Goal: Task Accomplishment & Management: Use online tool/utility

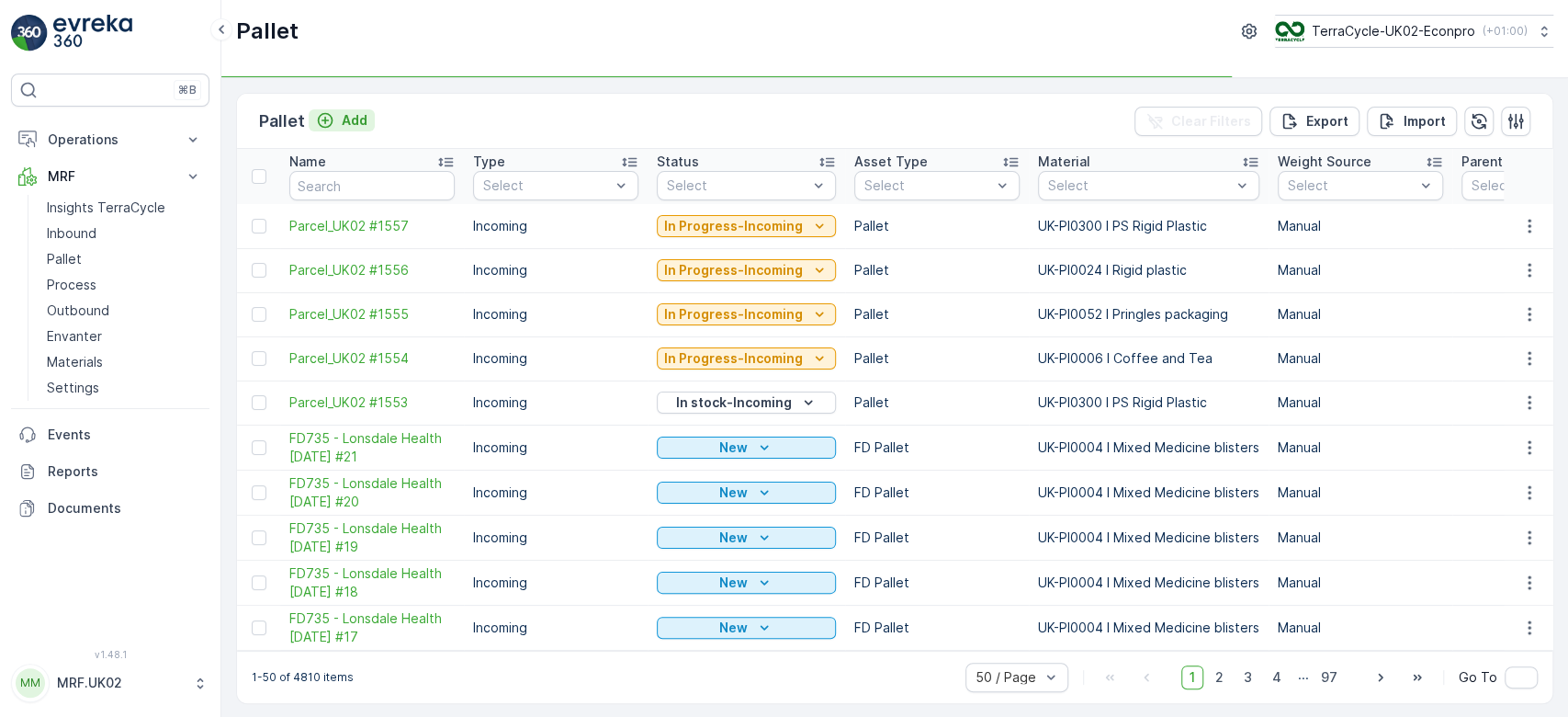
click at [346, 119] on p "Add" at bounding box center [354, 120] width 26 height 19
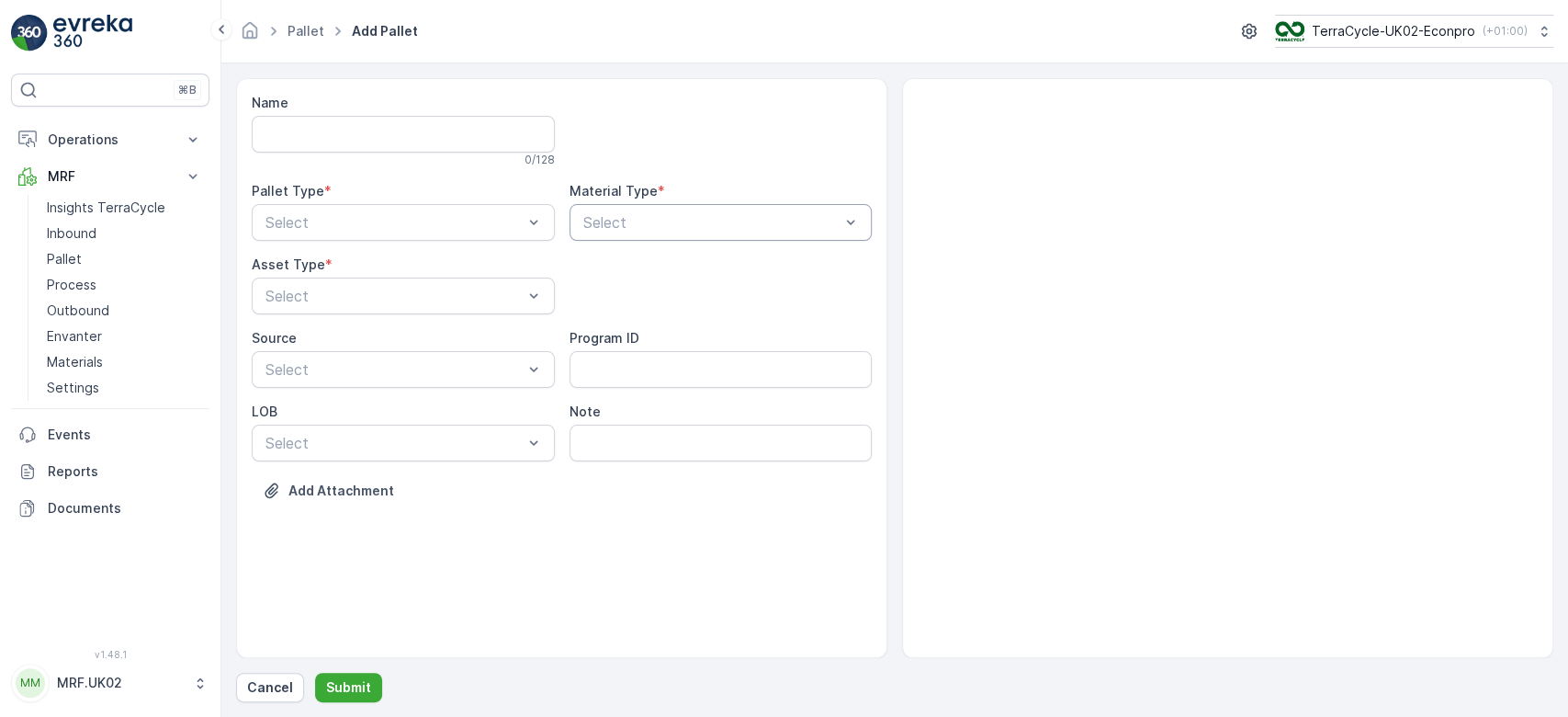
click at [620, 228] on div at bounding box center [712, 222] width 261 height 17
type input "text"
click at [661, 266] on span "UK-A0027 I Textiles" at bounding box center [649, 267] width 138 height 17
click at [481, 215] on div at bounding box center [394, 222] width 261 height 17
click at [401, 292] on div "Outgoing" at bounding box center [403, 298] width 281 height 17
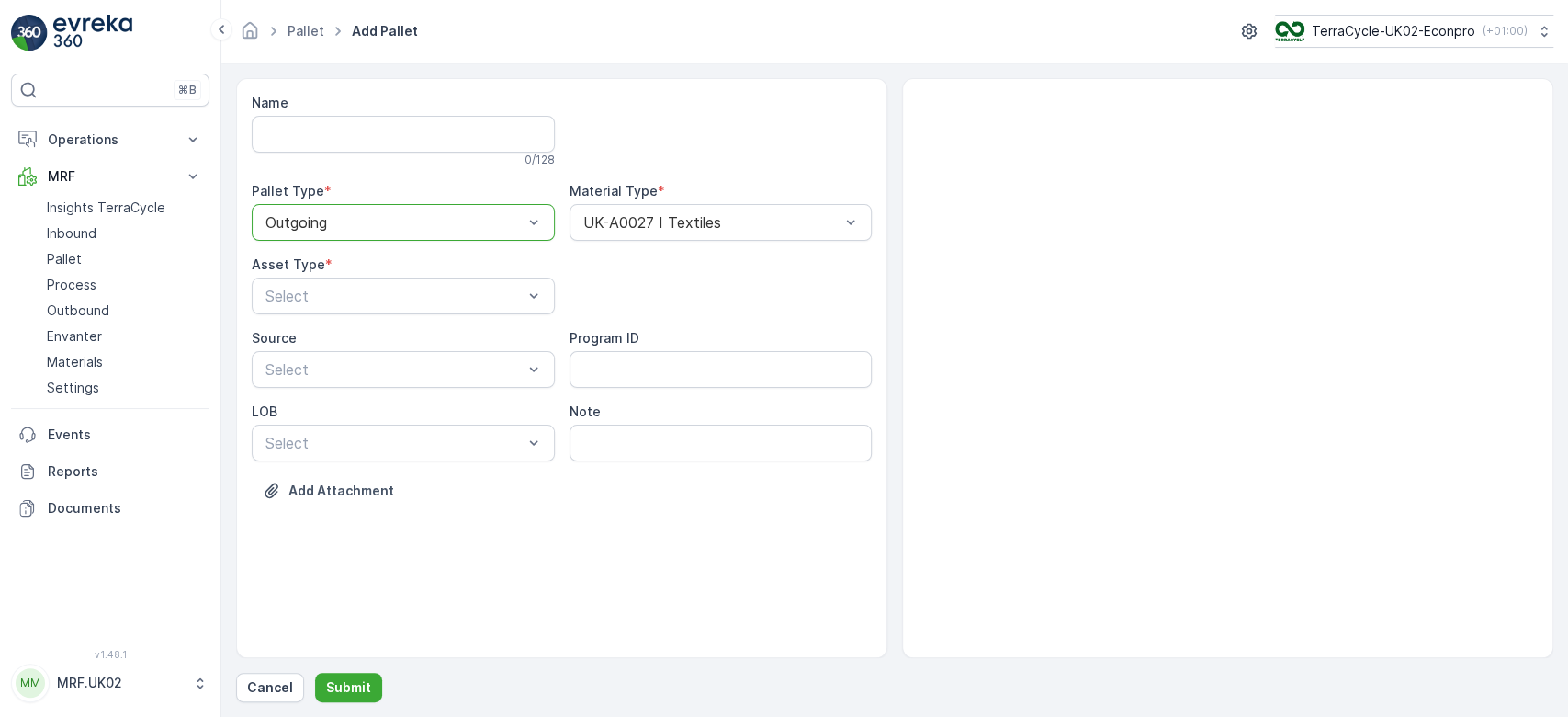
click at [401, 292] on div at bounding box center [394, 295] width 261 height 17
click at [301, 427] on span "BigBag" at bounding box center [286, 435] width 48 height 17
click at [350, 692] on p "Submit" at bounding box center [347, 687] width 45 height 19
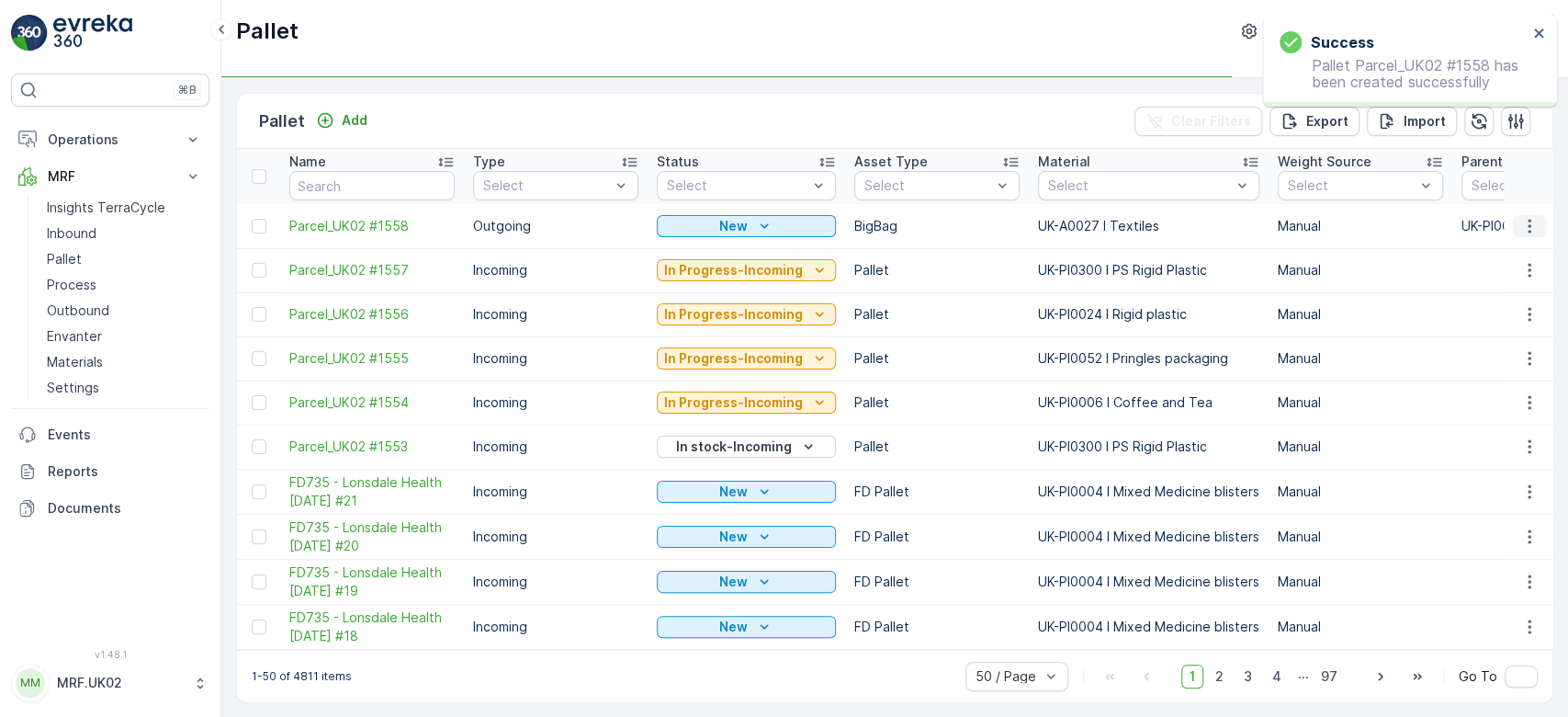
click at [1529, 223] on icon "button" at bounding box center [1529, 226] width 19 height 19
click at [1498, 356] on span "Print QR" at bounding box center [1479, 356] width 50 height 19
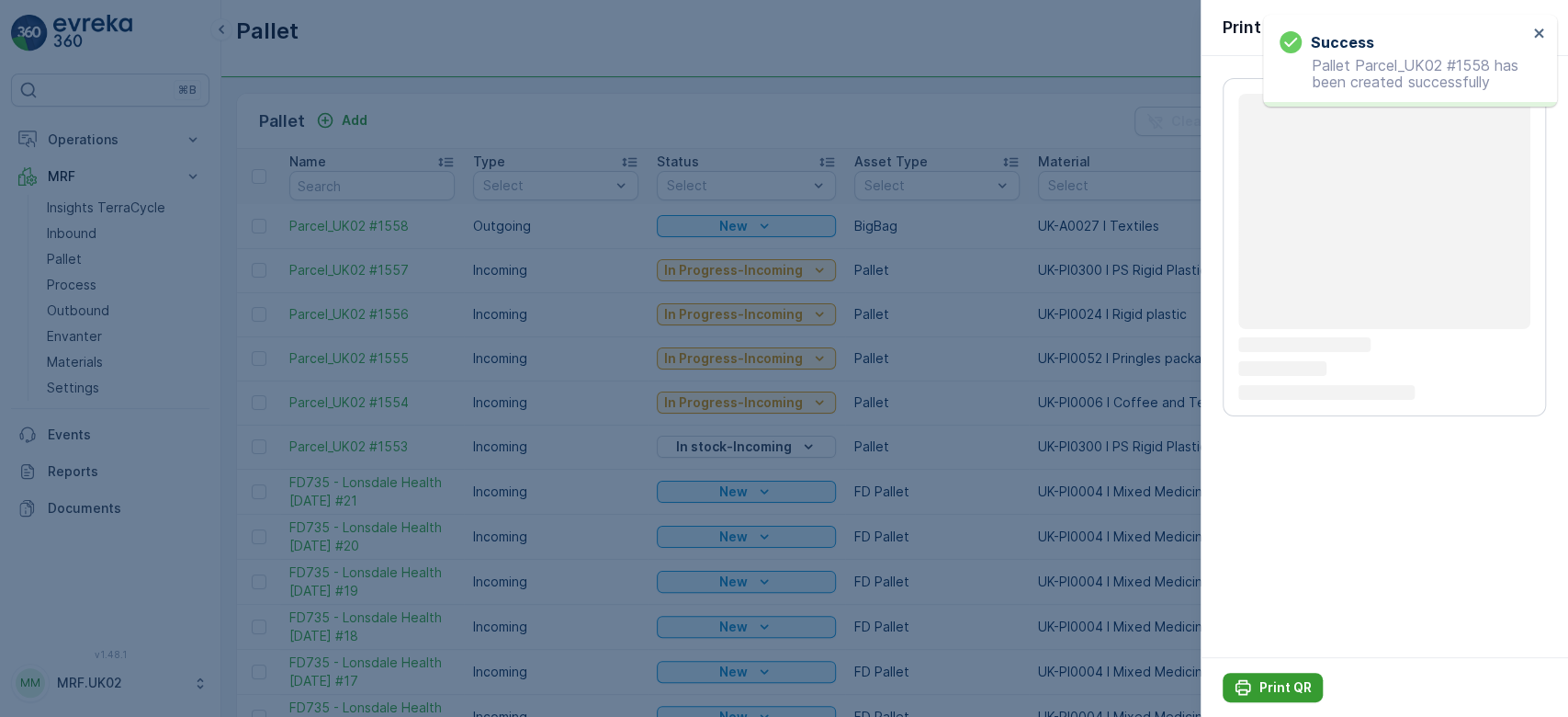
click at [1271, 677] on button "Print QR" at bounding box center [1272, 687] width 100 height 30
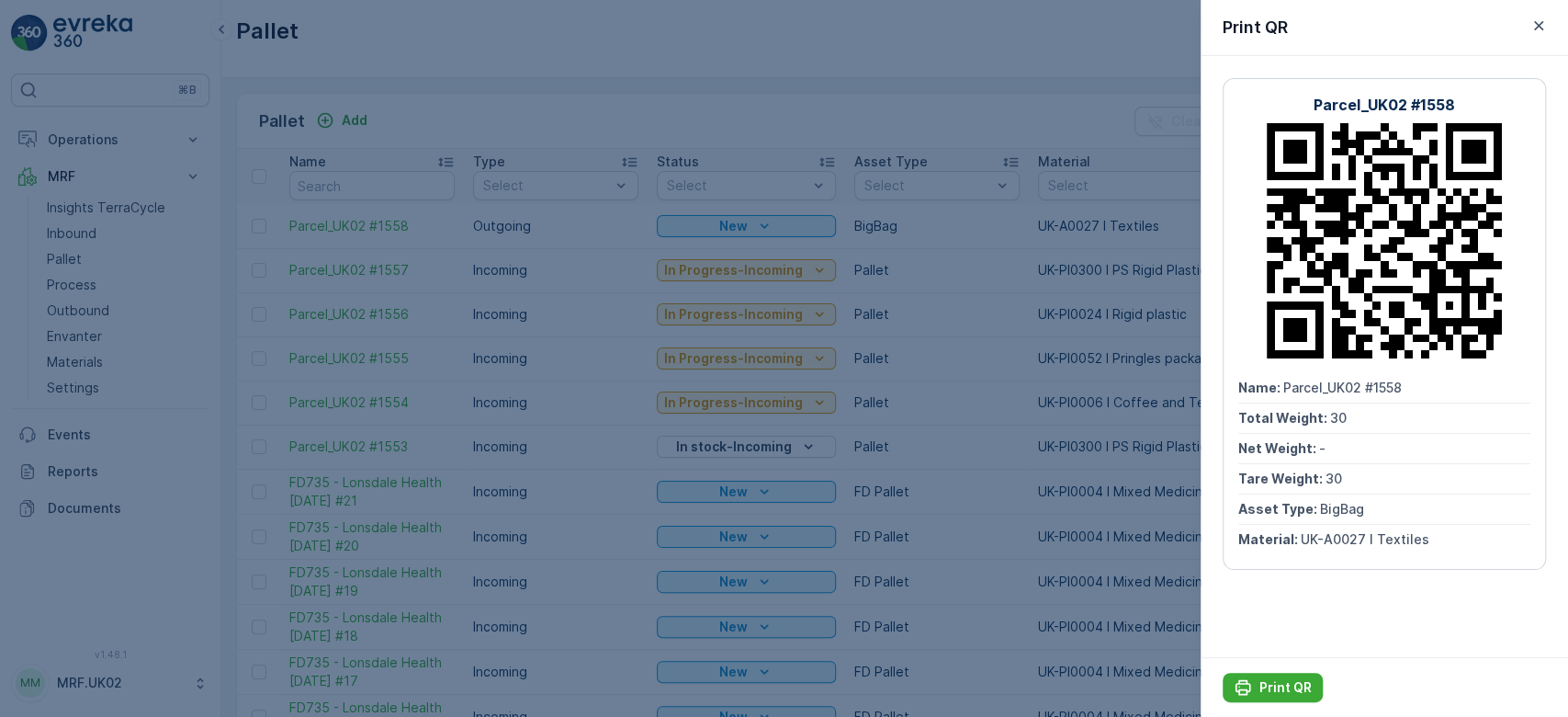
click at [587, 110] on div at bounding box center [784, 358] width 1568 height 717
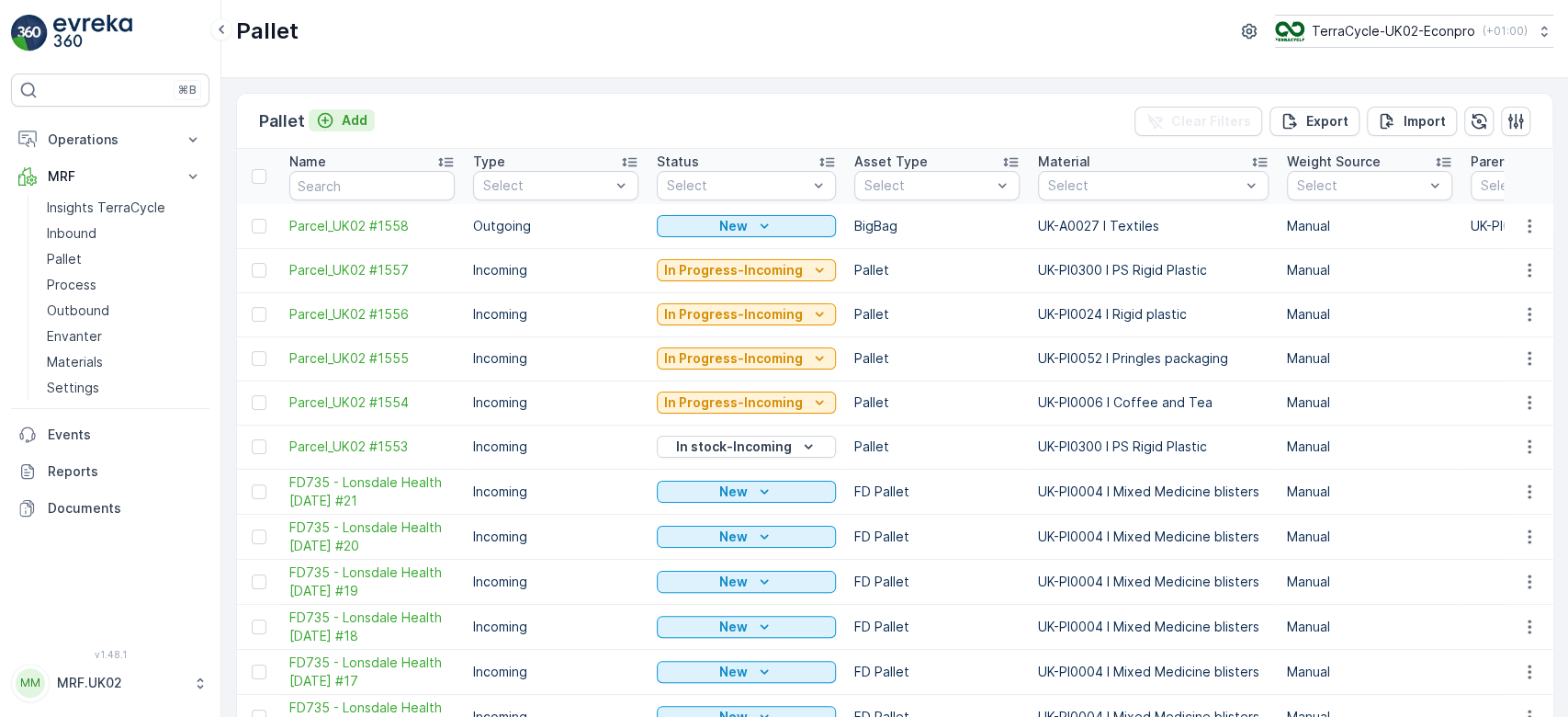
click at [352, 120] on p "Add" at bounding box center [354, 120] width 26 height 19
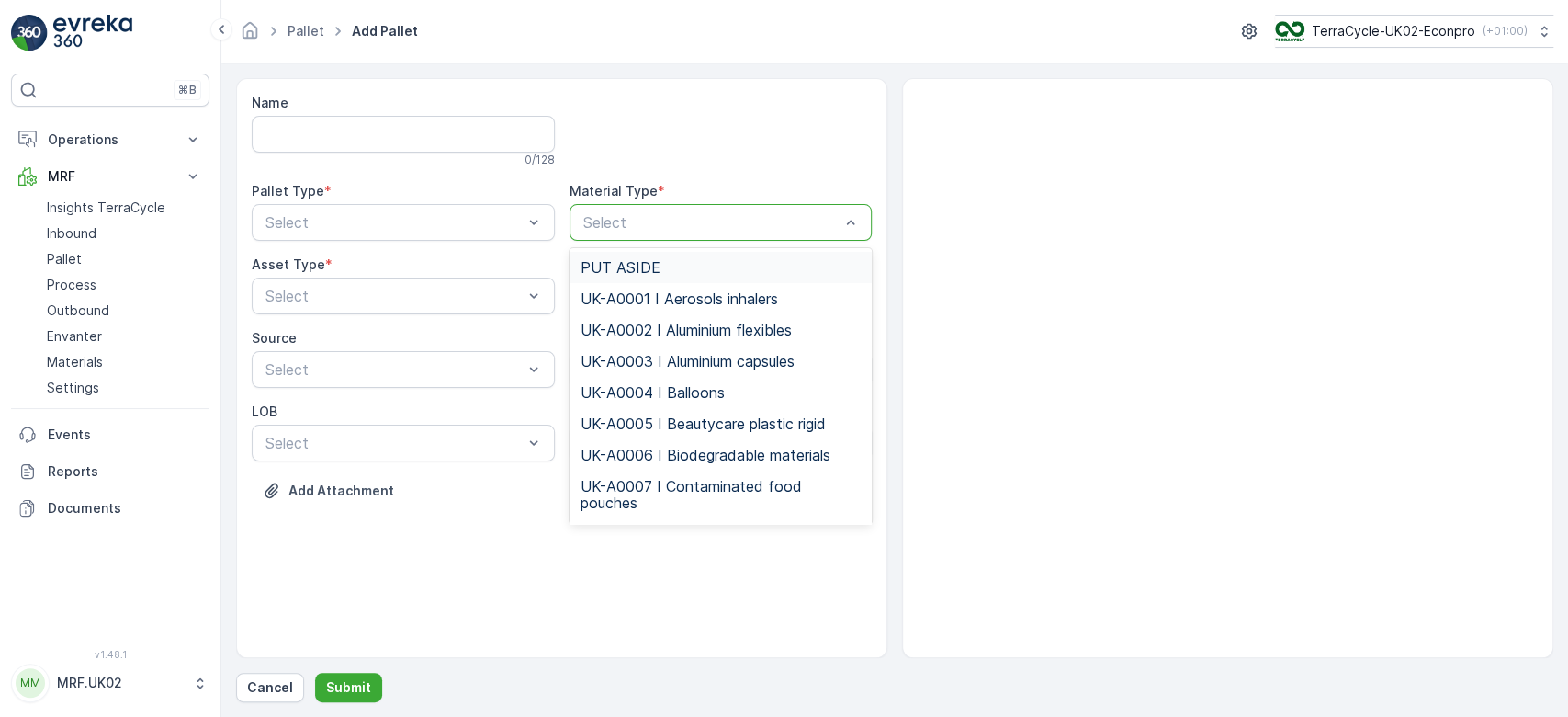
click at [639, 220] on div at bounding box center [712, 222] width 261 height 17
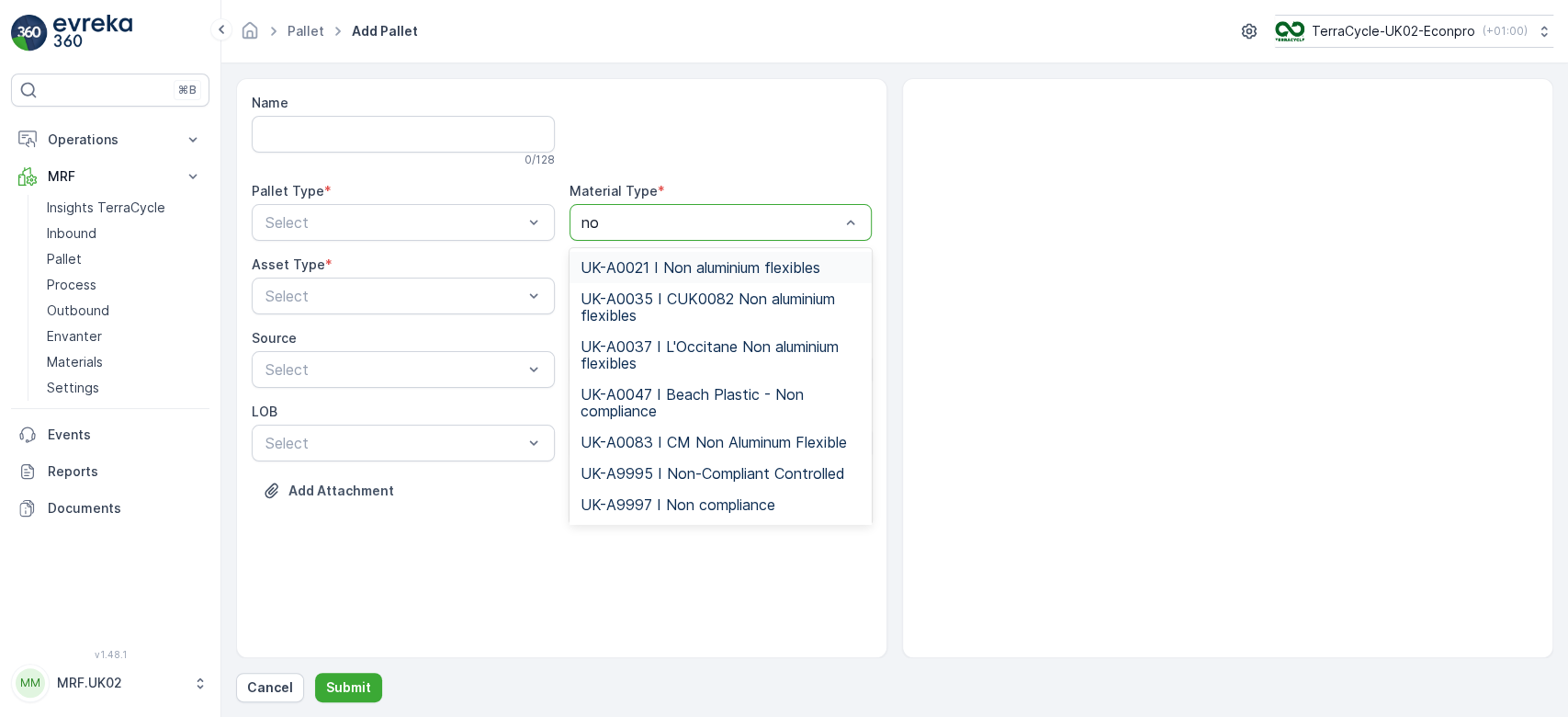
type input "non"
click at [717, 506] on span "UK-A9997 I Non compliance" at bounding box center [678, 504] width 195 height 17
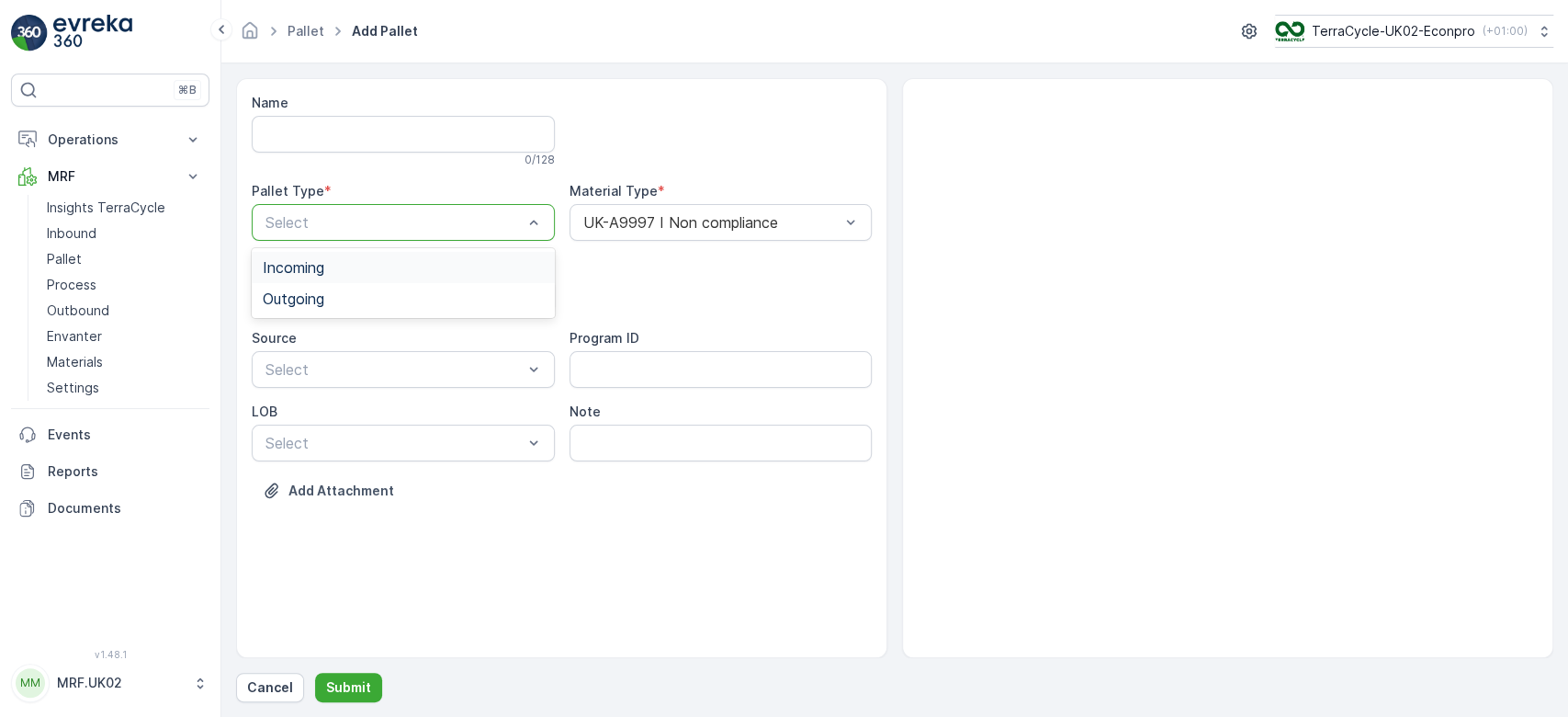
click at [473, 218] on div at bounding box center [394, 222] width 261 height 17
click at [335, 300] on div "Outgoing" at bounding box center [403, 298] width 281 height 17
click at [335, 300] on div at bounding box center [394, 295] width 261 height 17
click at [295, 435] on span "BigBag" at bounding box center [286, 435] width 48 height 17
click at [344, 684] on p "Submit" at bounding box center [347, 687] width 45 height 19
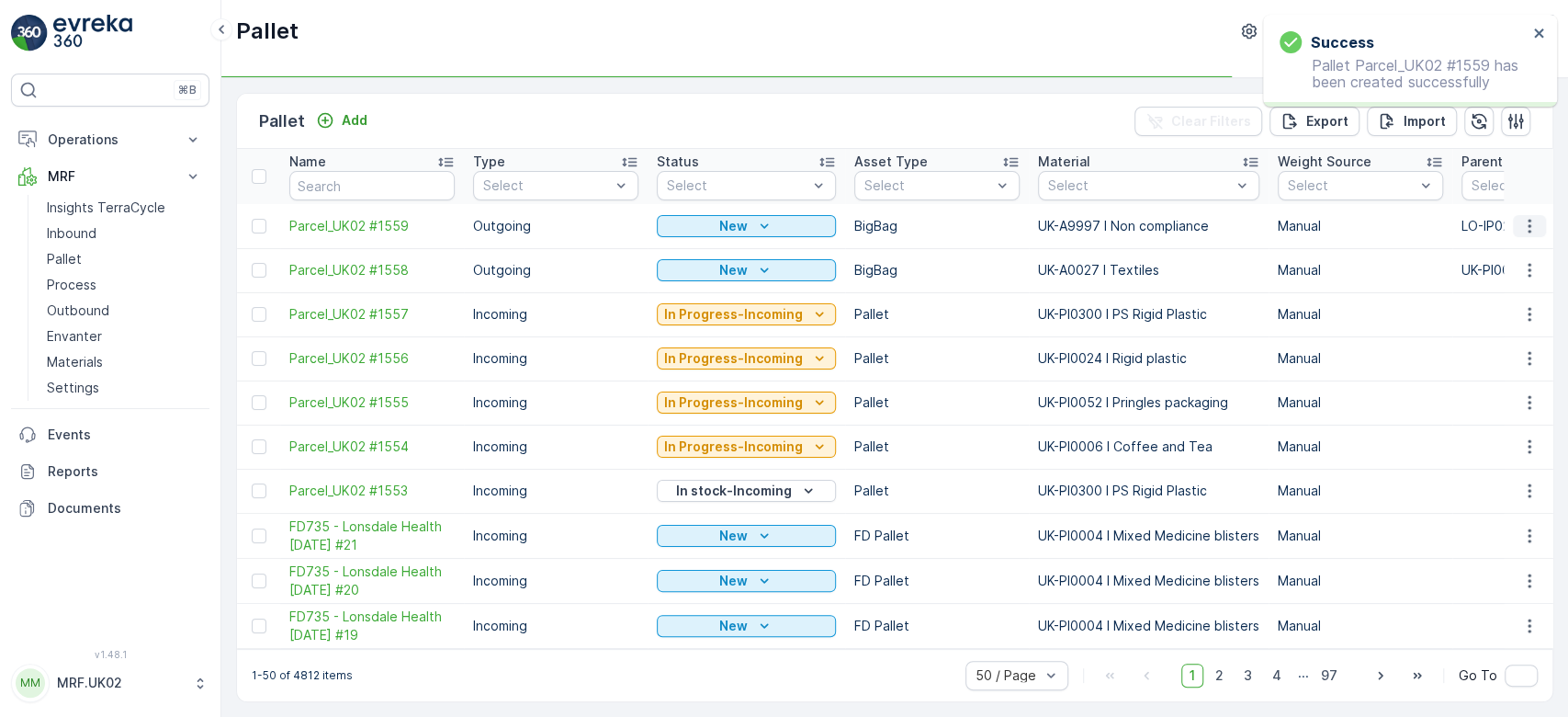
click at [1525, 222] on icon "button" at bounding box center [1529, 226] width 19 height 19
click at [1505, 354] on div "Print QR" at bounding box center [1508, 356] width 121 height 26
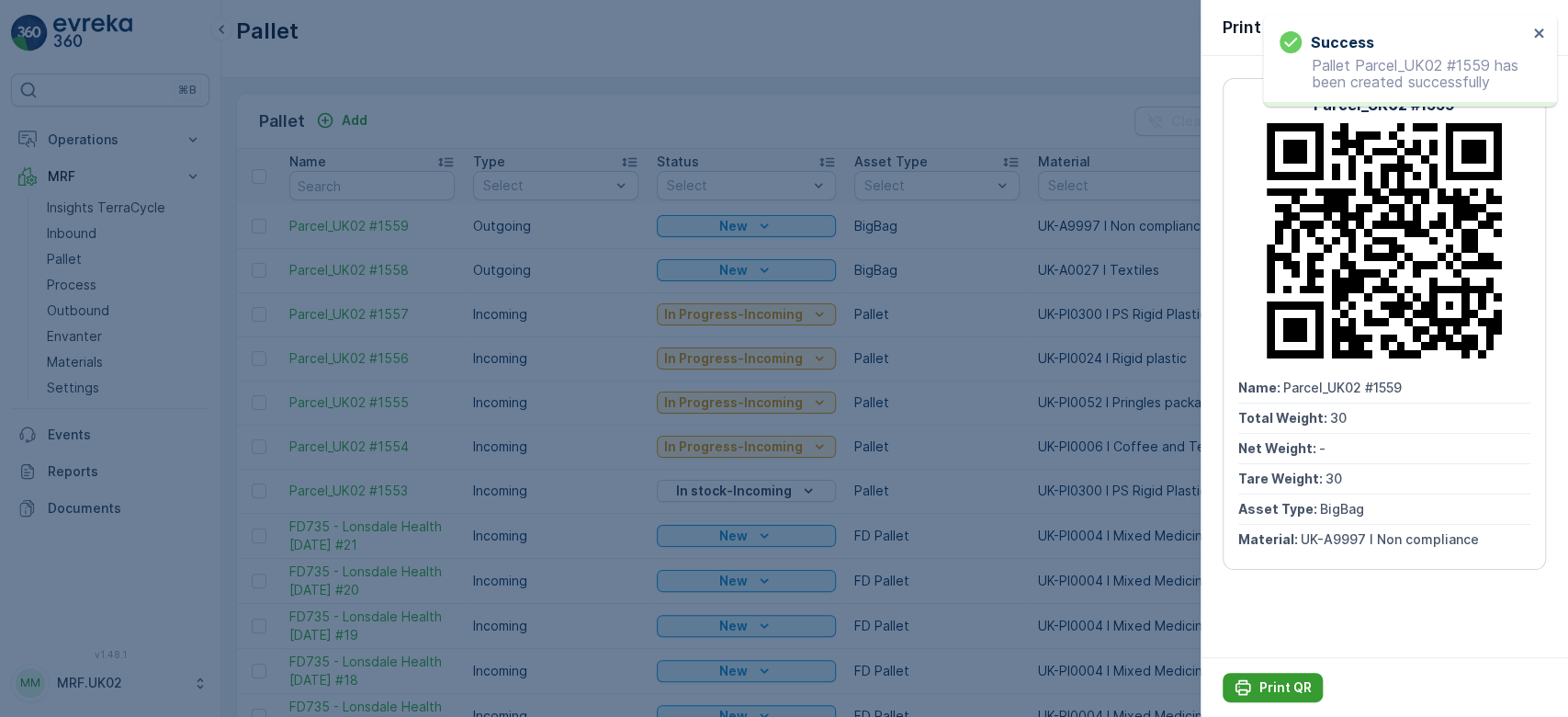
click at [1256, 689] on div "Print QR" at bounding box center [1272, 687] width 78 height 19
click at [934, 114] on div at bounding box center [784, 358] width 1568 height 717
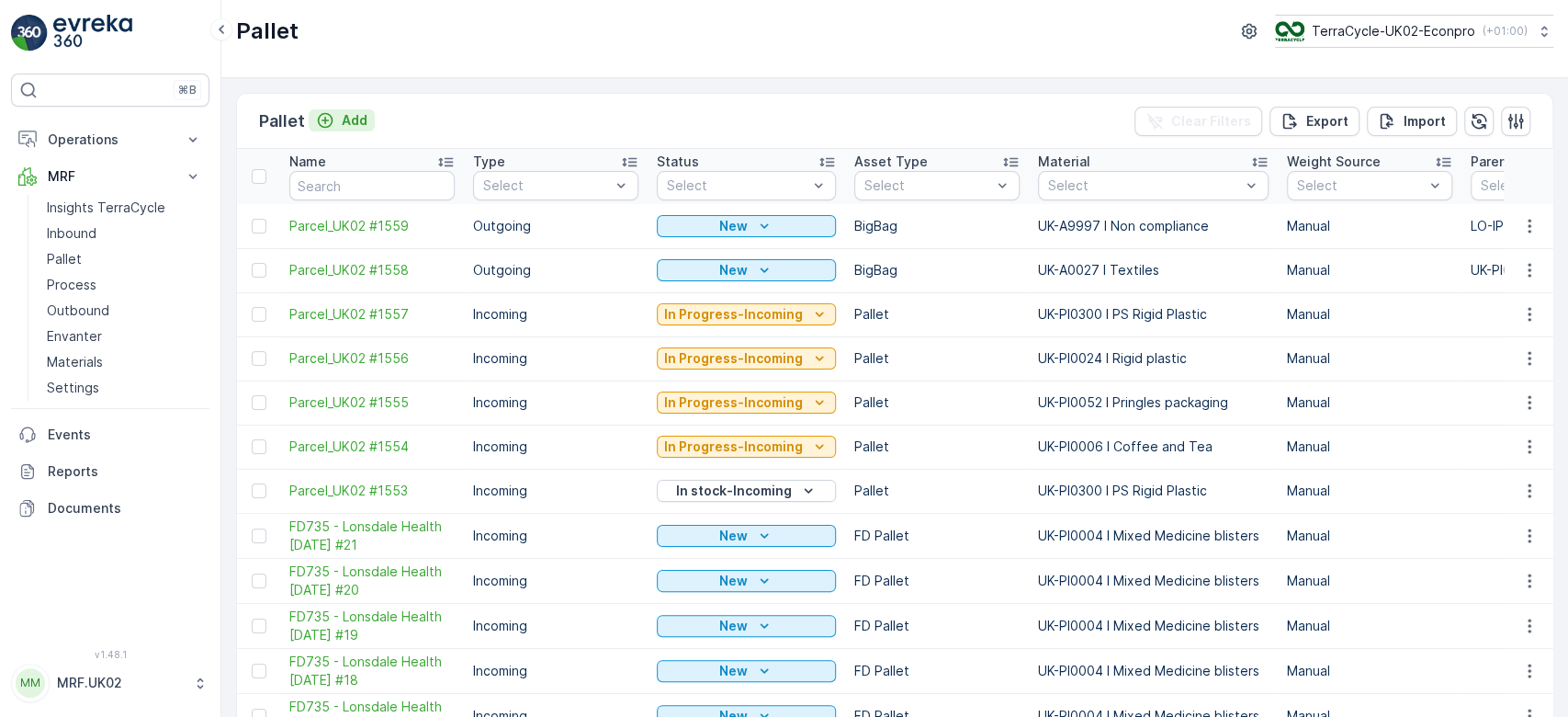
click at [358, 114] on p "Add" at bounding box center [354, 120] width 26 height 19
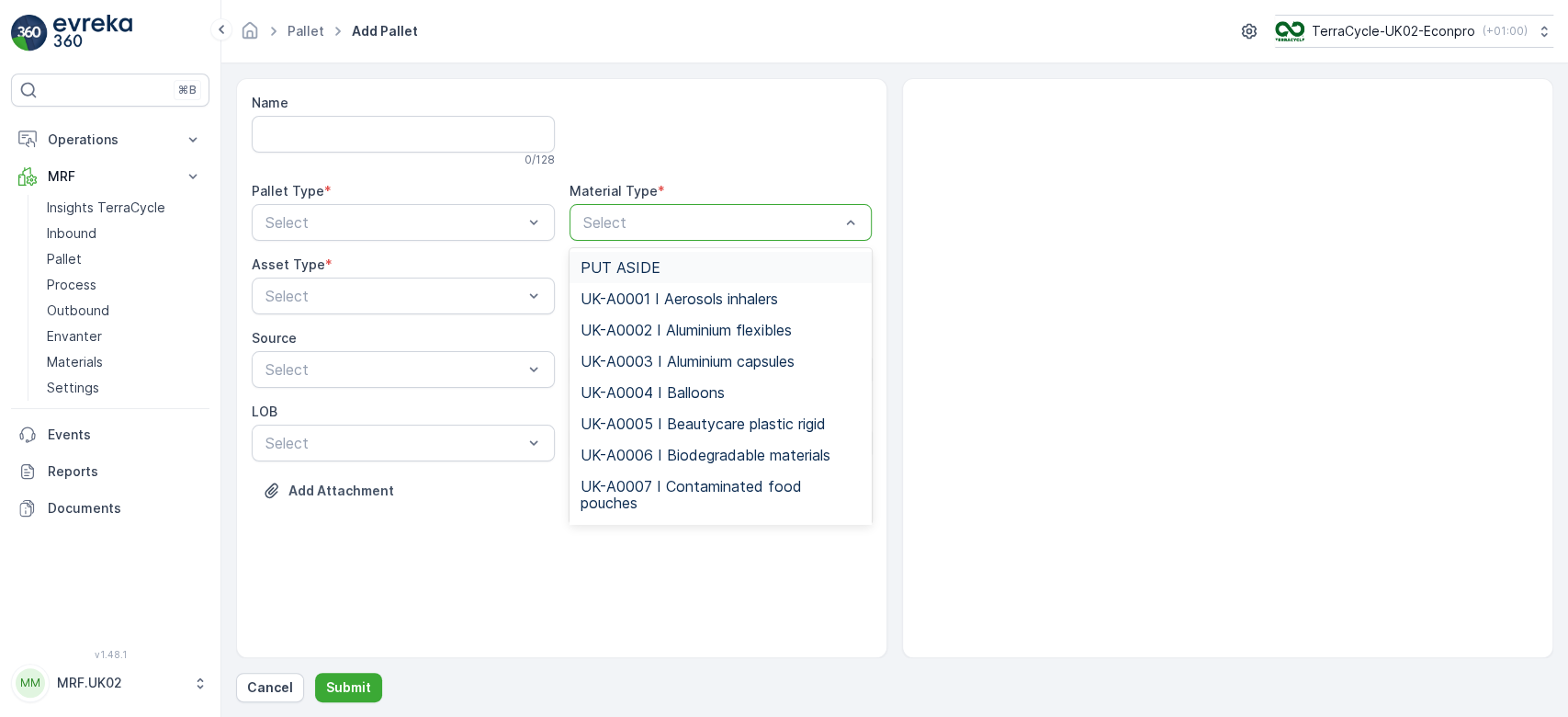
click at [625, 218] on div at bounding box center [712, 222] width 261 height 17
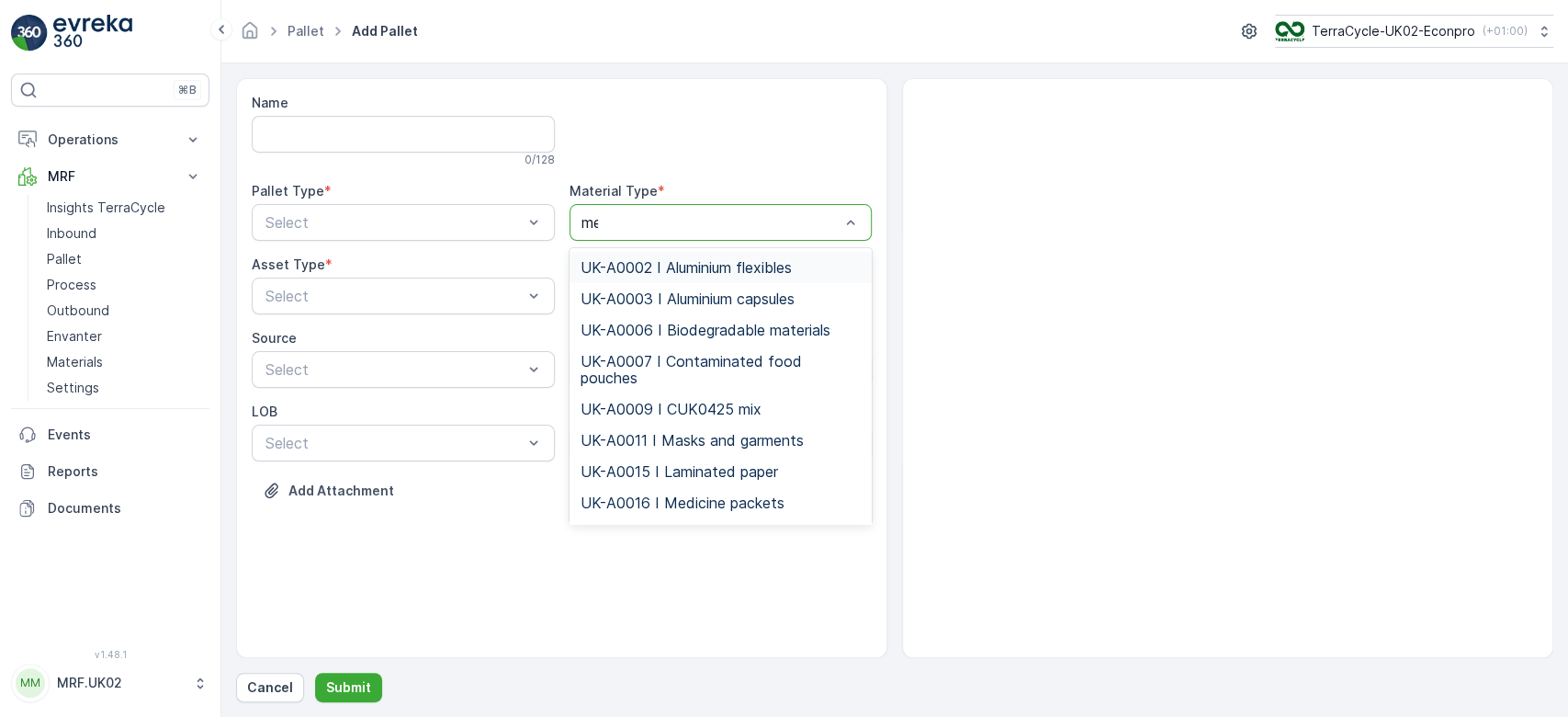
type input "med"
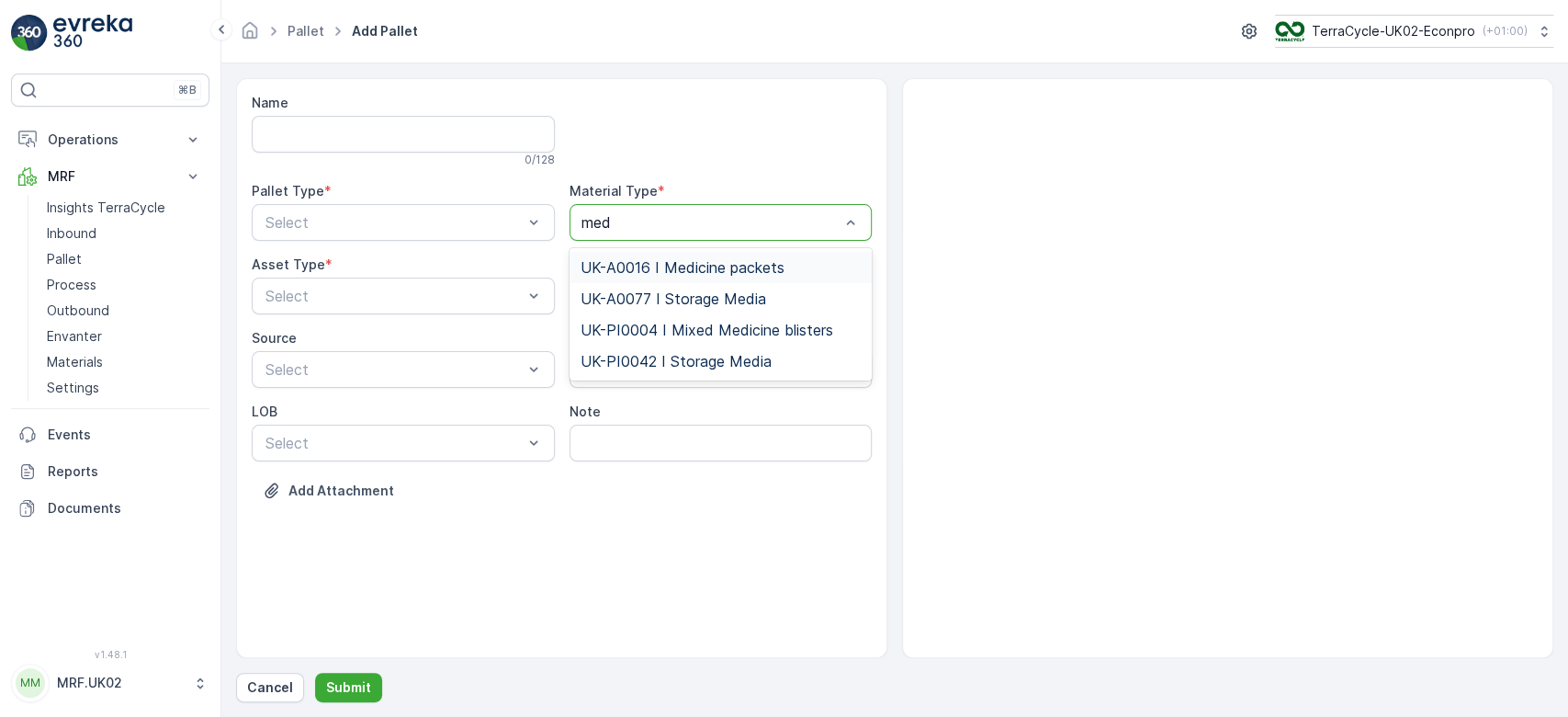
click at [697, 261] on span "UK-A0016 I Medicine packets" at bounding box center [683, 267] width 204 height 17
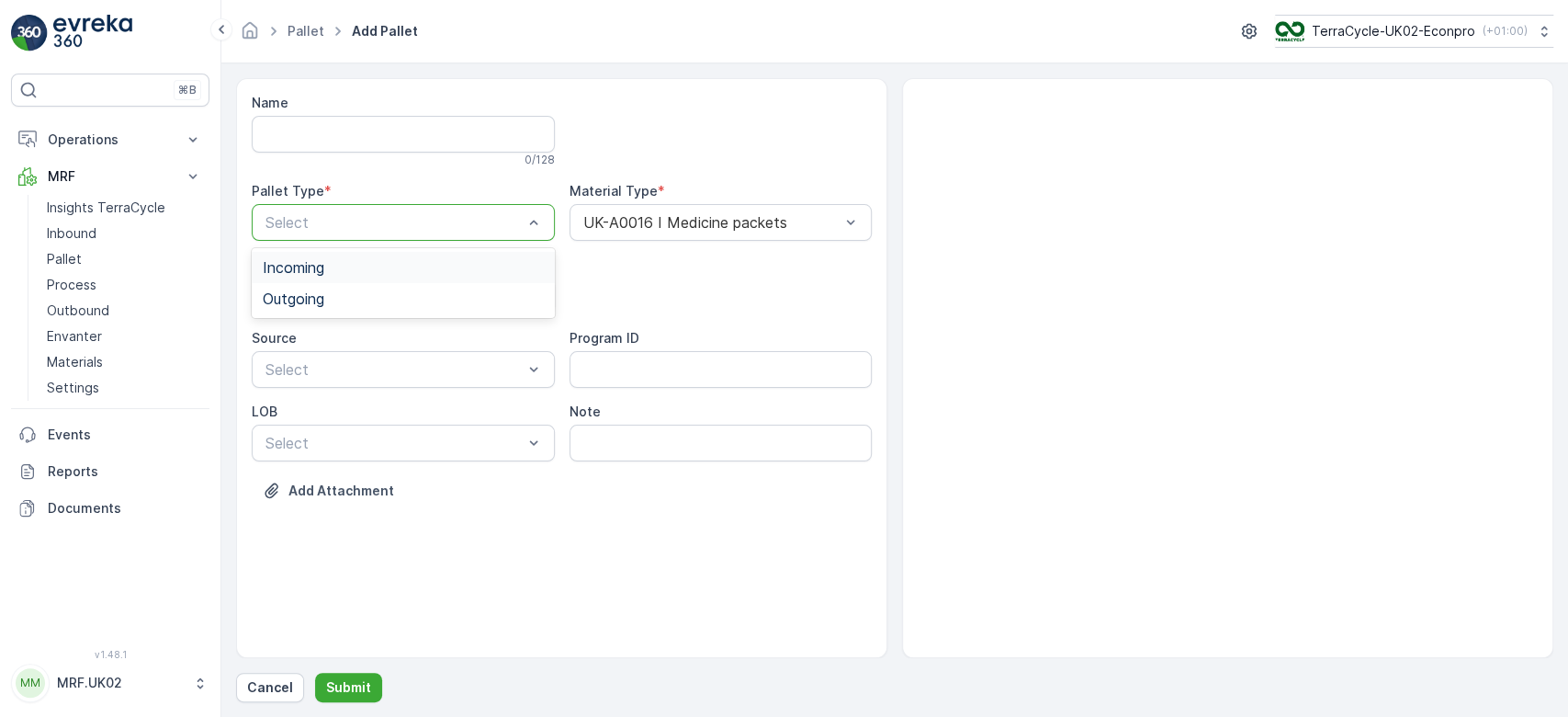
click at [427, 209] on div "Select" at bounding box center [403, 222] width 303 height 37
click at [378, 298] on div "Outgoing" at bounding box center [403, 298] width 281 height 17
click at [378, 298] on div at bounding box center [394, 295] width 261 height 17
click at [316, 429] on div "BigBag" at bounding box center [403, 435] width 281 height 17
click at [348, 694] on p "Submit" at bounding box center [347, 687] width 45 height 19
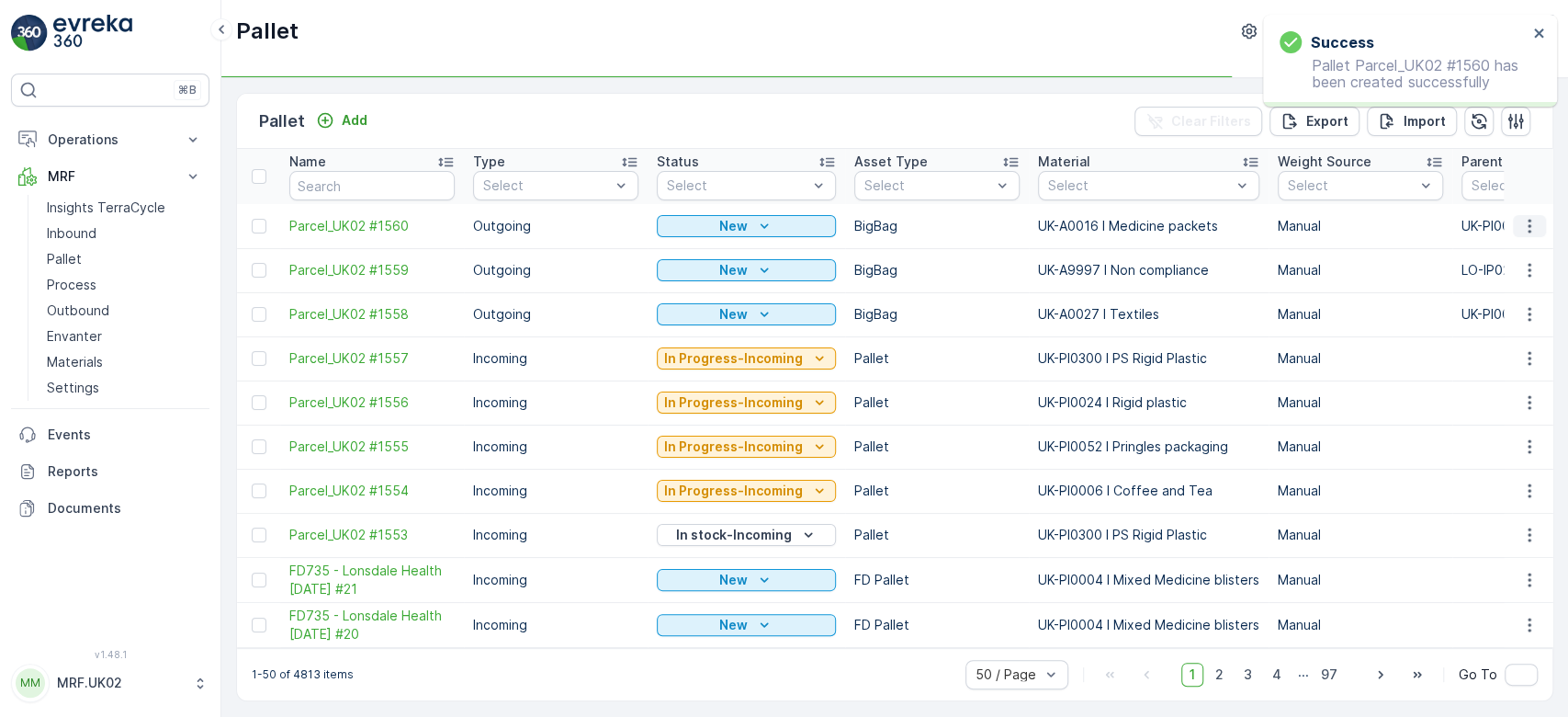
click at [1525, 234] on icon "button" at bounding box center [1529, 226] width 19 height 19
click at [1516, 354] on div "Print QR" at bounding box center [1508, 356] width 121 height 26
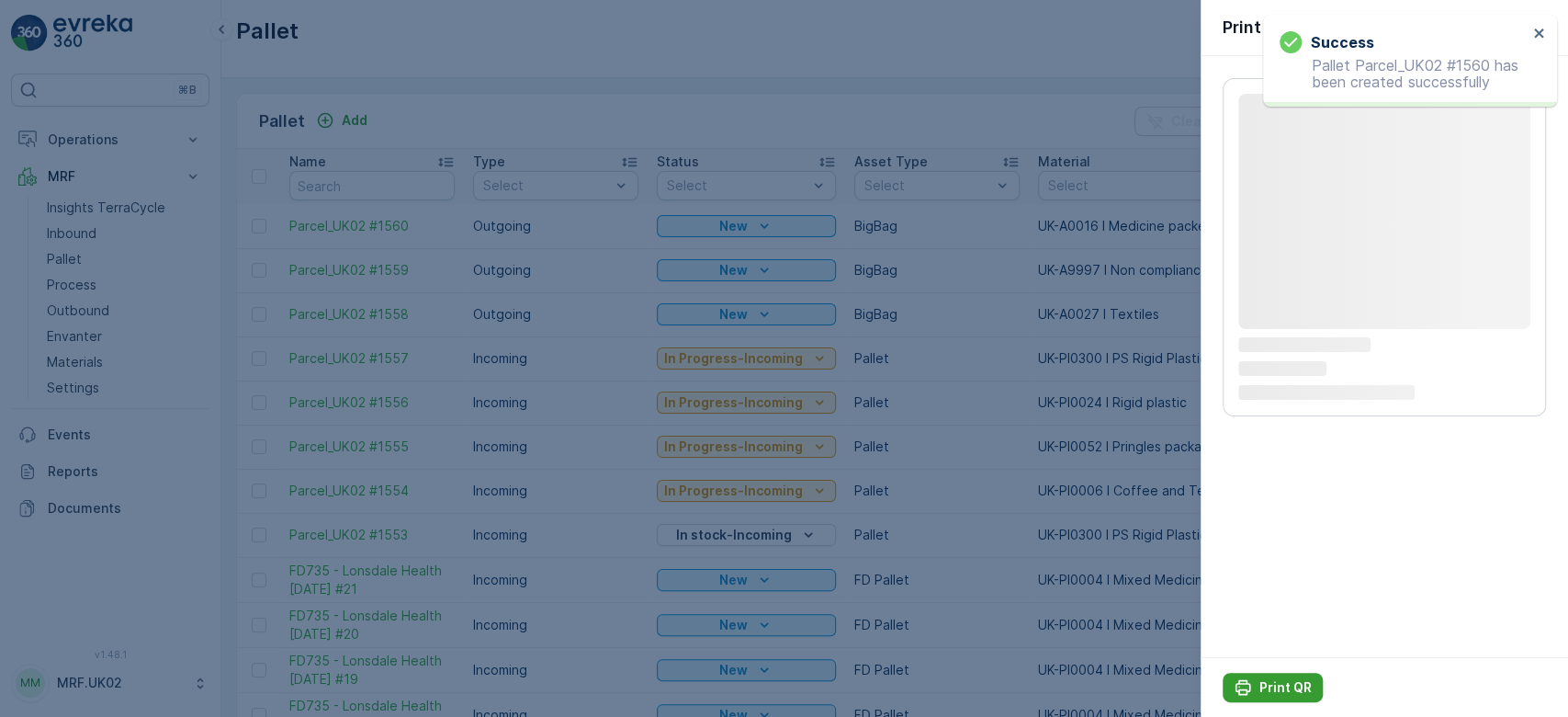
click at [1284, 688] on p "Print QR" at bounding box center [1285, 687] width 52 height 19
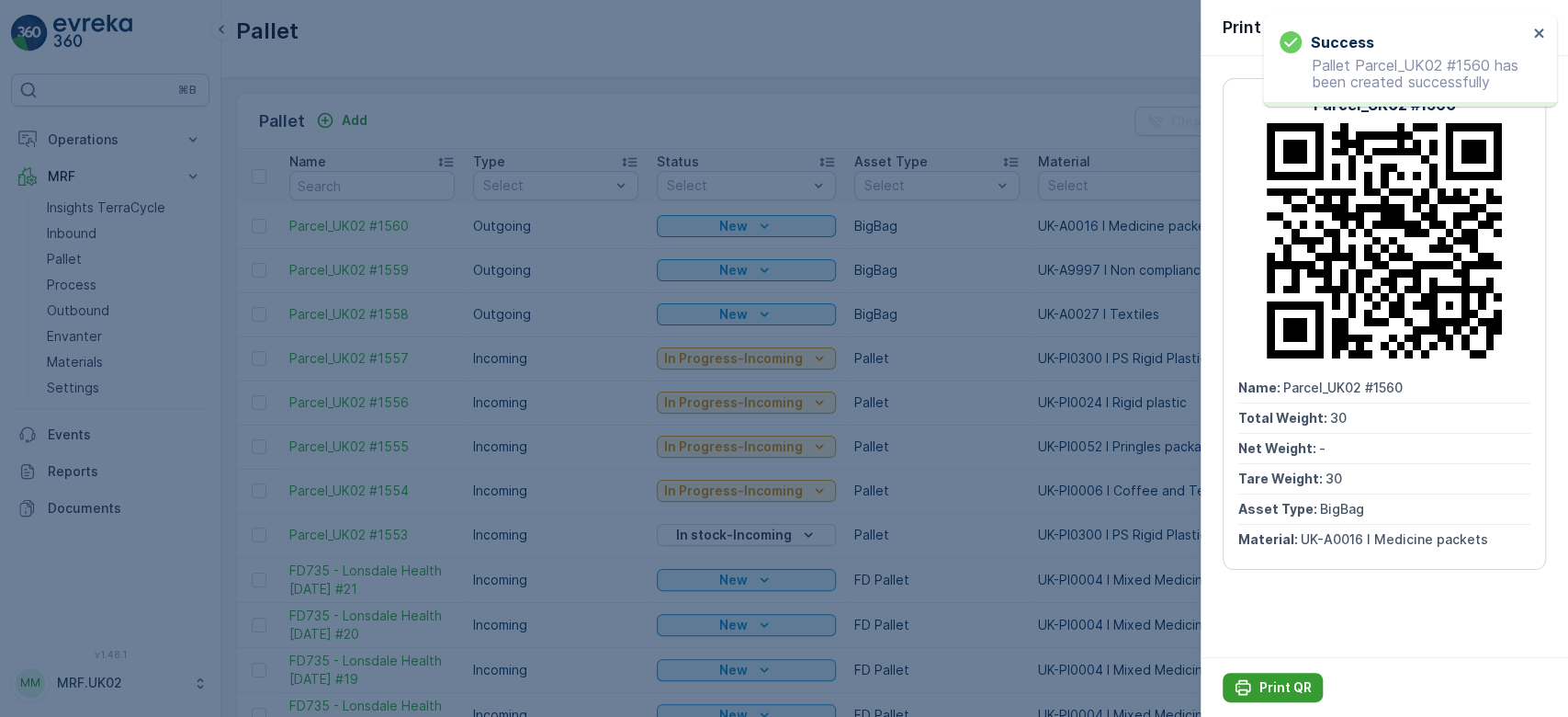
click at [1284, 688] on p "Print QR" at bounding box center [1285, 687] width 52 height 19
click at [943, 111] on div at bounding box center [784, 358] width 1568 height 717
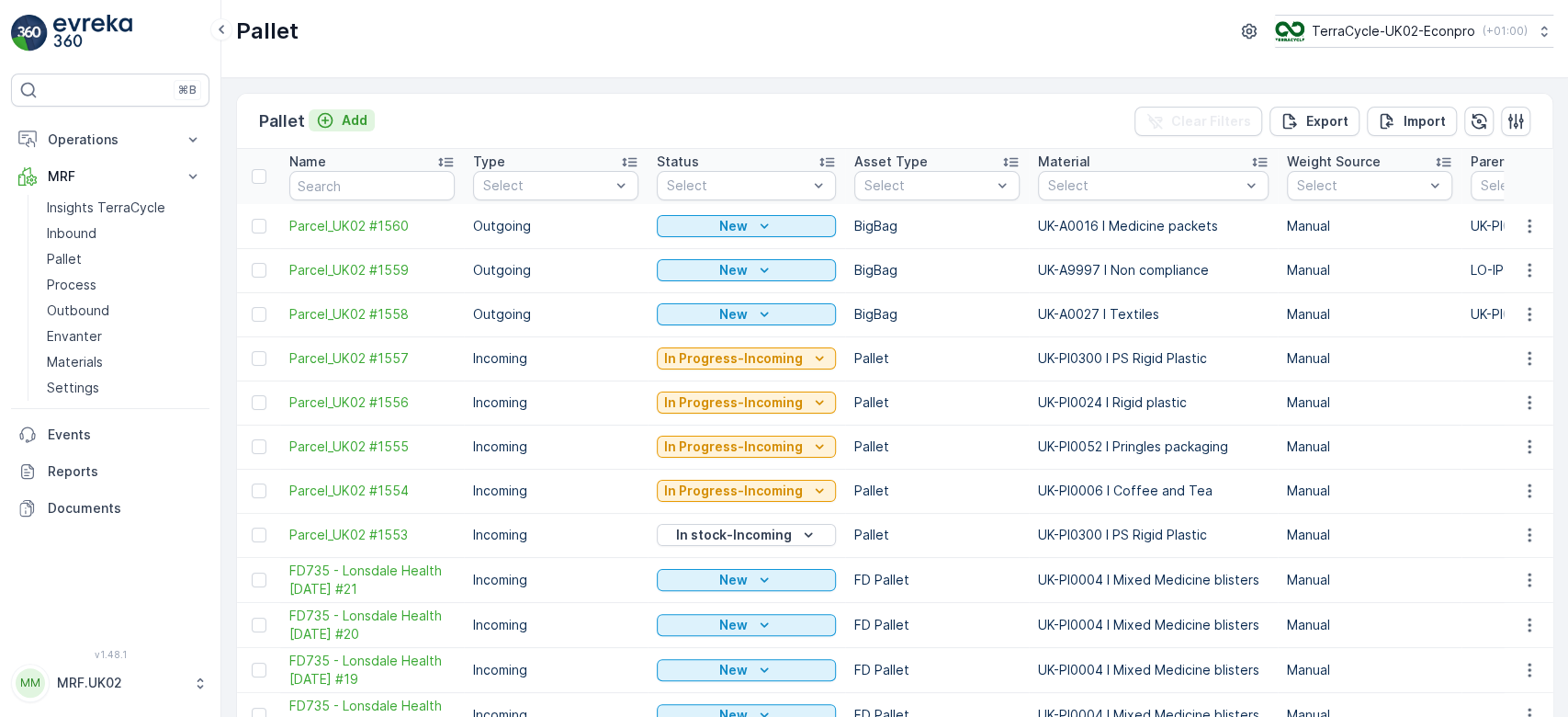
click at [352, 123] on p "Add" at bounding box center [354, 120] width 26 height 19
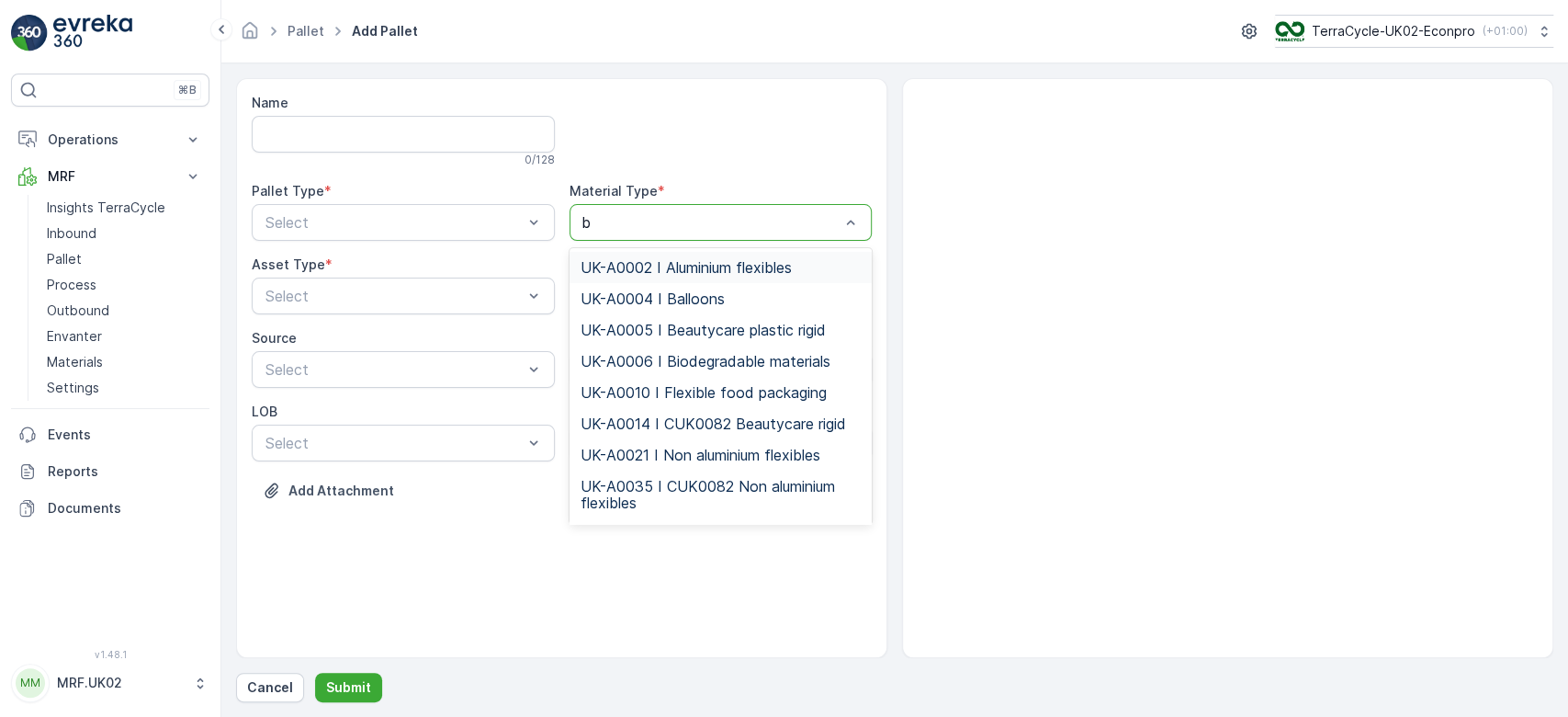
type input "ba"
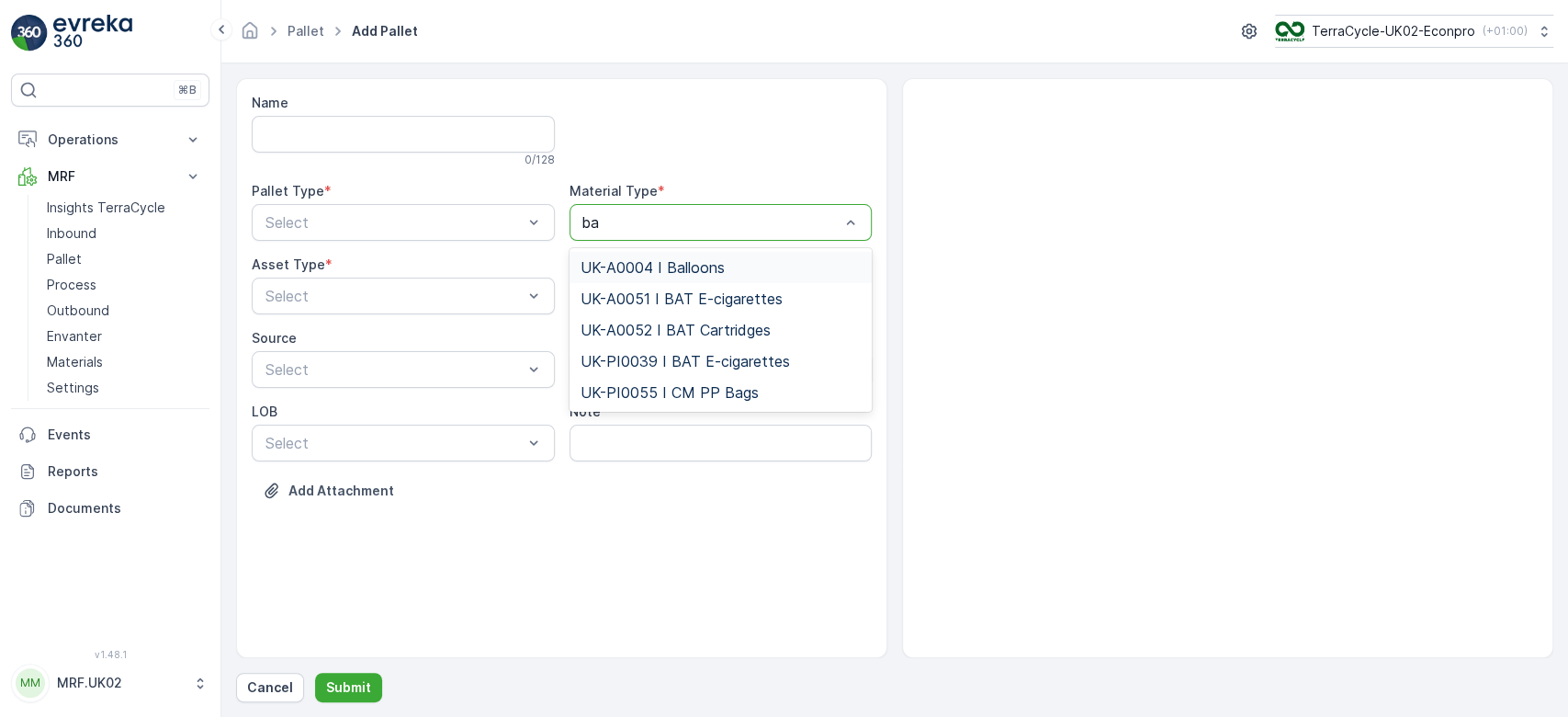
click at [678, 263] on span "UK-A0004 I Balloons" at bounding box center [653, 267] width 145 height 17
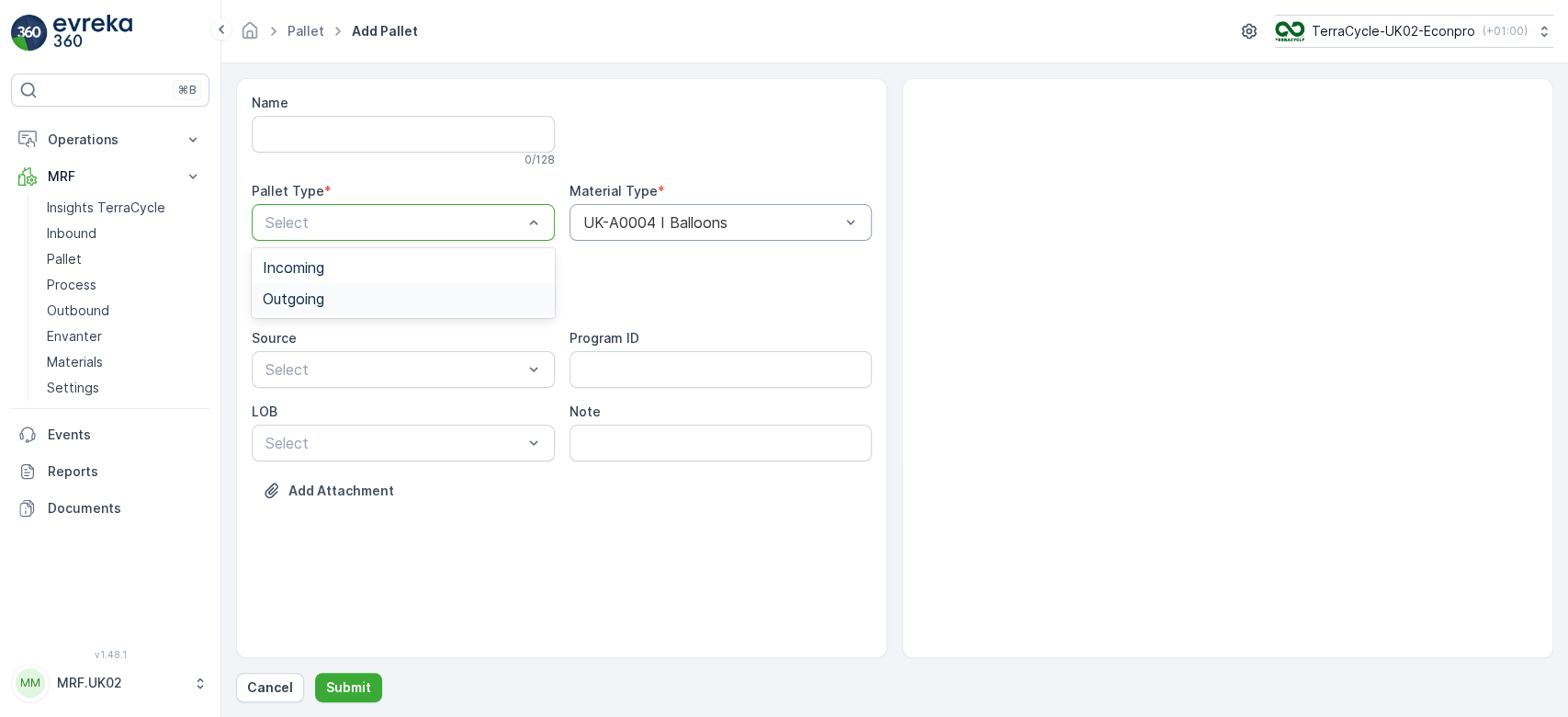
click at [390, 298] on div "Outgoing" at bounding box center [403, 298] width 281 height 17
click at [390, 298] on div at bounding box center [394, 295] width 261 height 17
click at [288, 438] on span "BigBag" at bounding box center [286, 435] width 48 height 17
click at [350, 681] on p "Submit" at bounding box center [347, 687] width 45 height 19
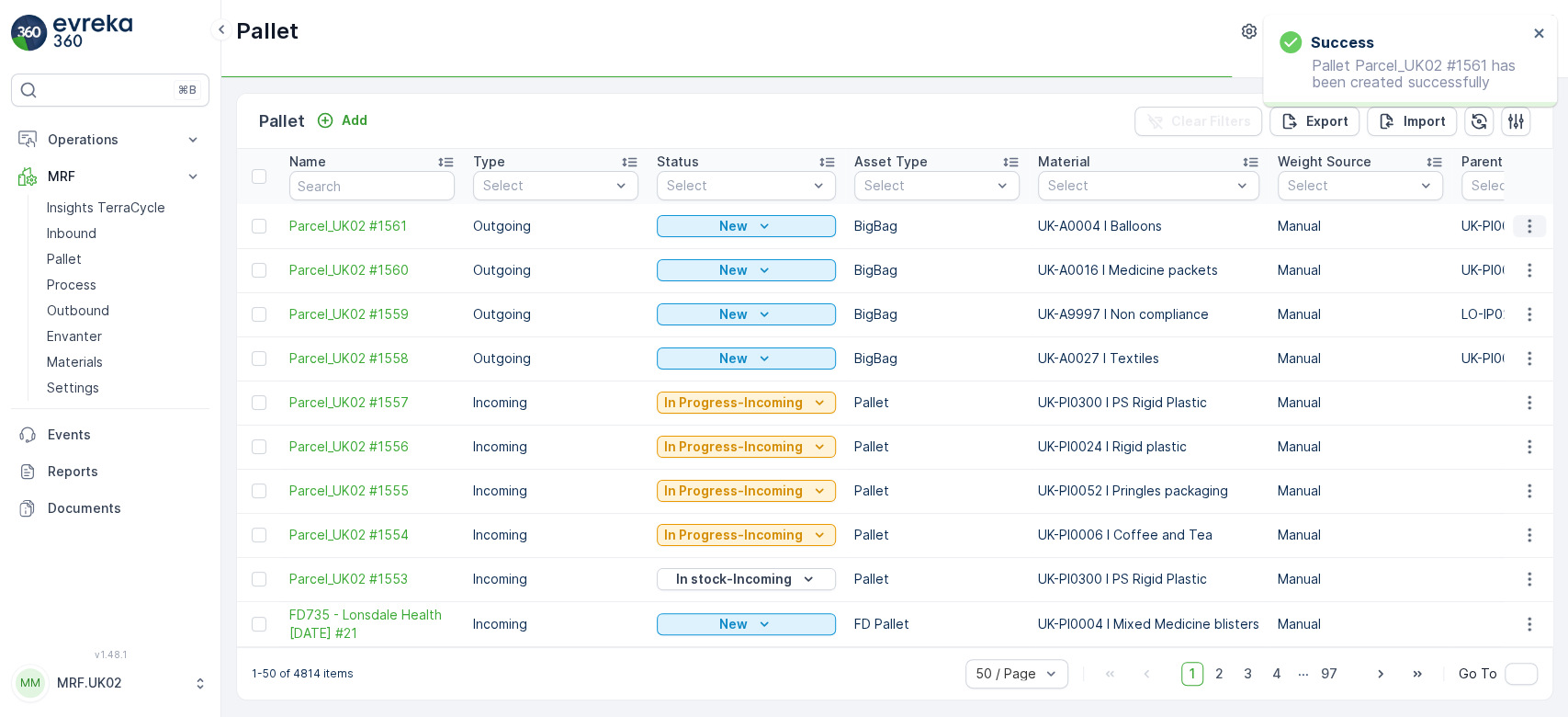
click at [1532, 225] on icon "button" at bounding box center [1529, 226] width 19 height 19
click at [1513, 357] on div "Print QR" at bounding box center [1508, 356] width 121 height 26
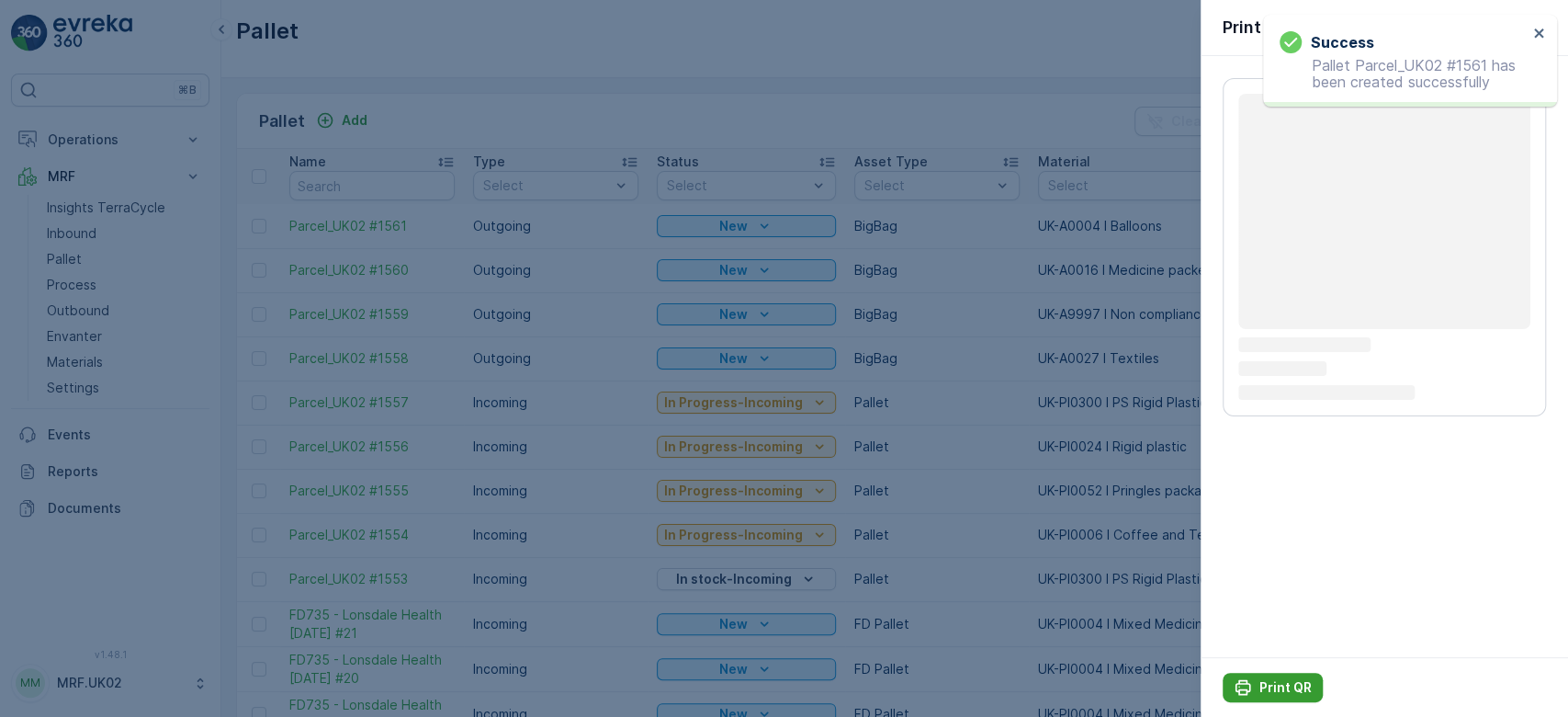
click at [1259, 687] on p "Print QR" at bounding box center [1285, 687] width 52 height 19
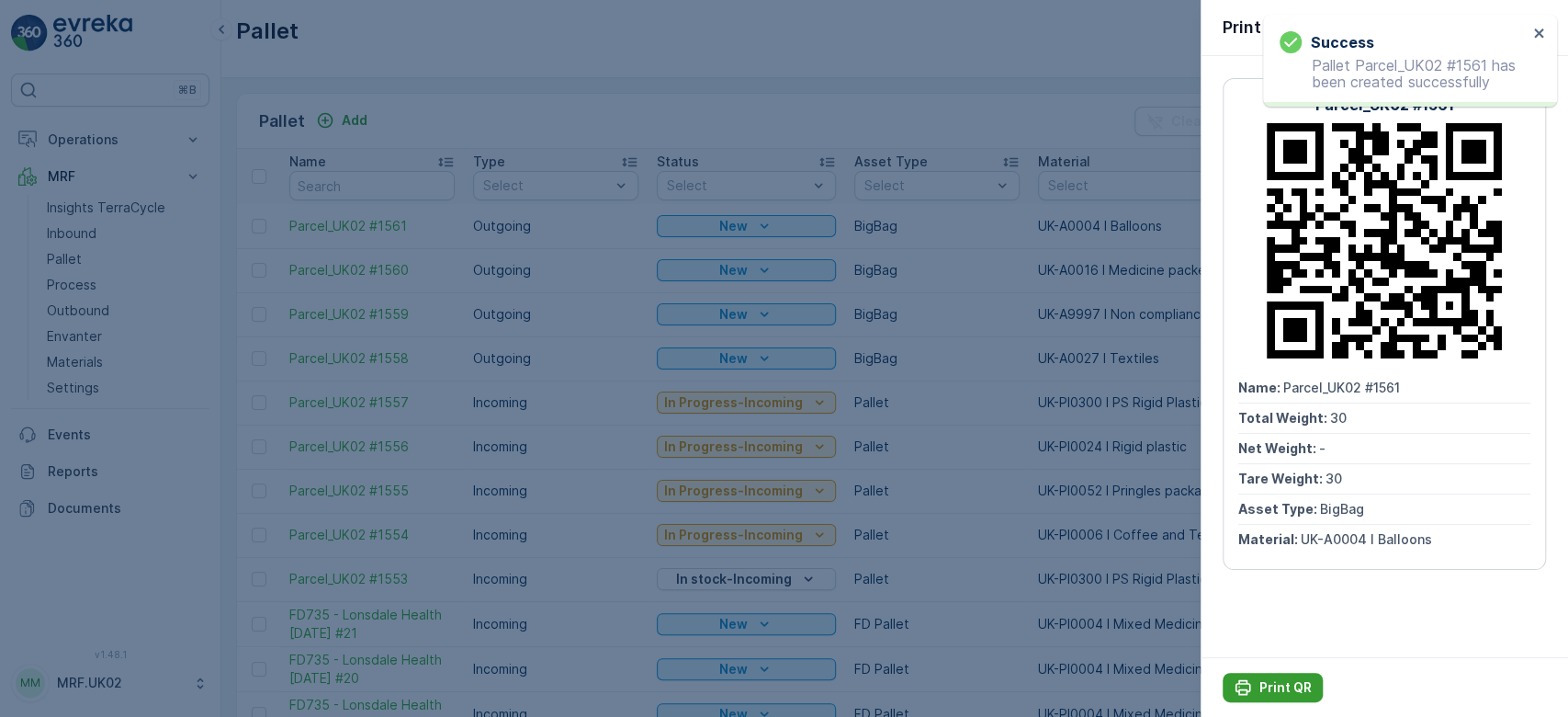
click at [1259, 687] on p "Print QR" at bounding box center [1285, 687] width 52 height 19
click at [869, 109] on div at bounding box center [784, 358] width 1568 height 717
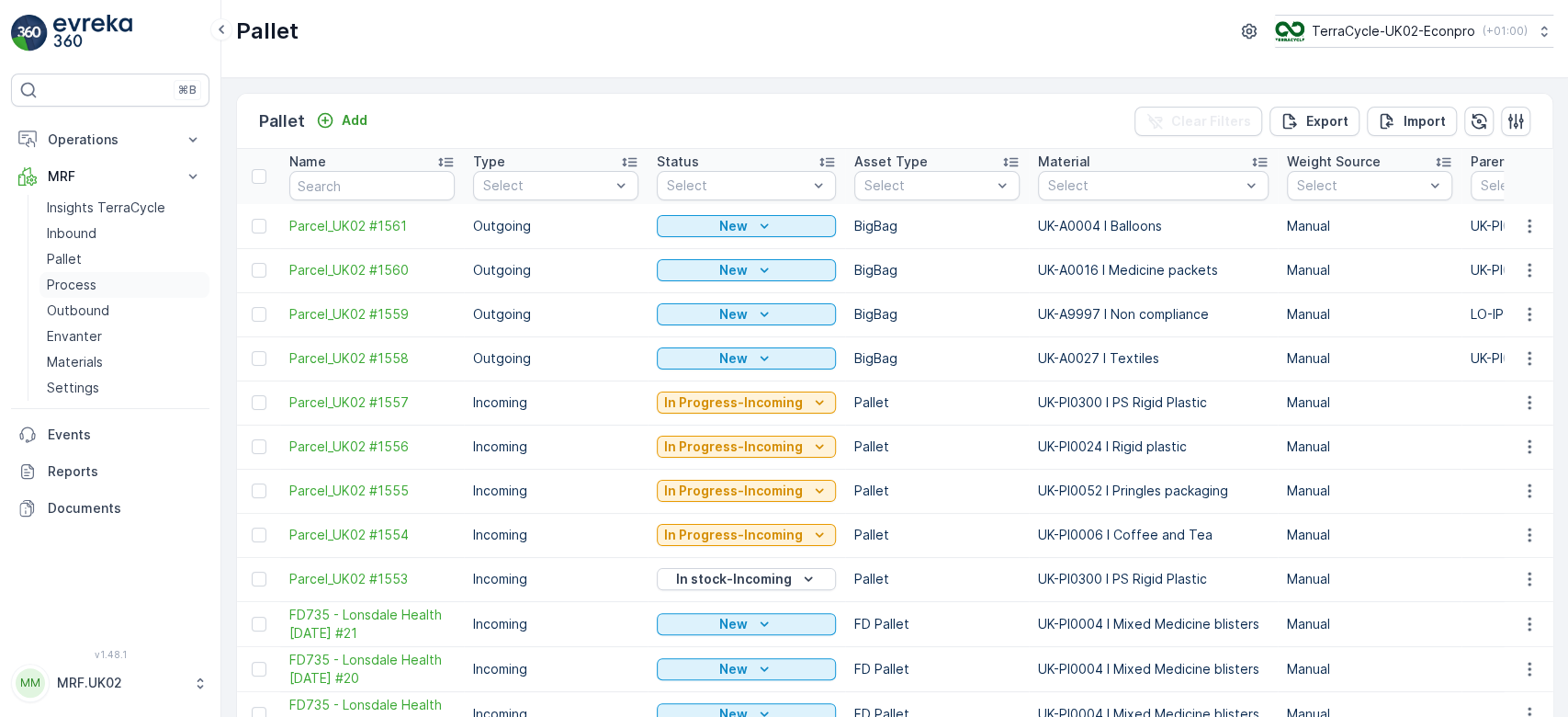
click at [86, 288] on p "Process" at bounding box center [71, 284] width 49 height 19
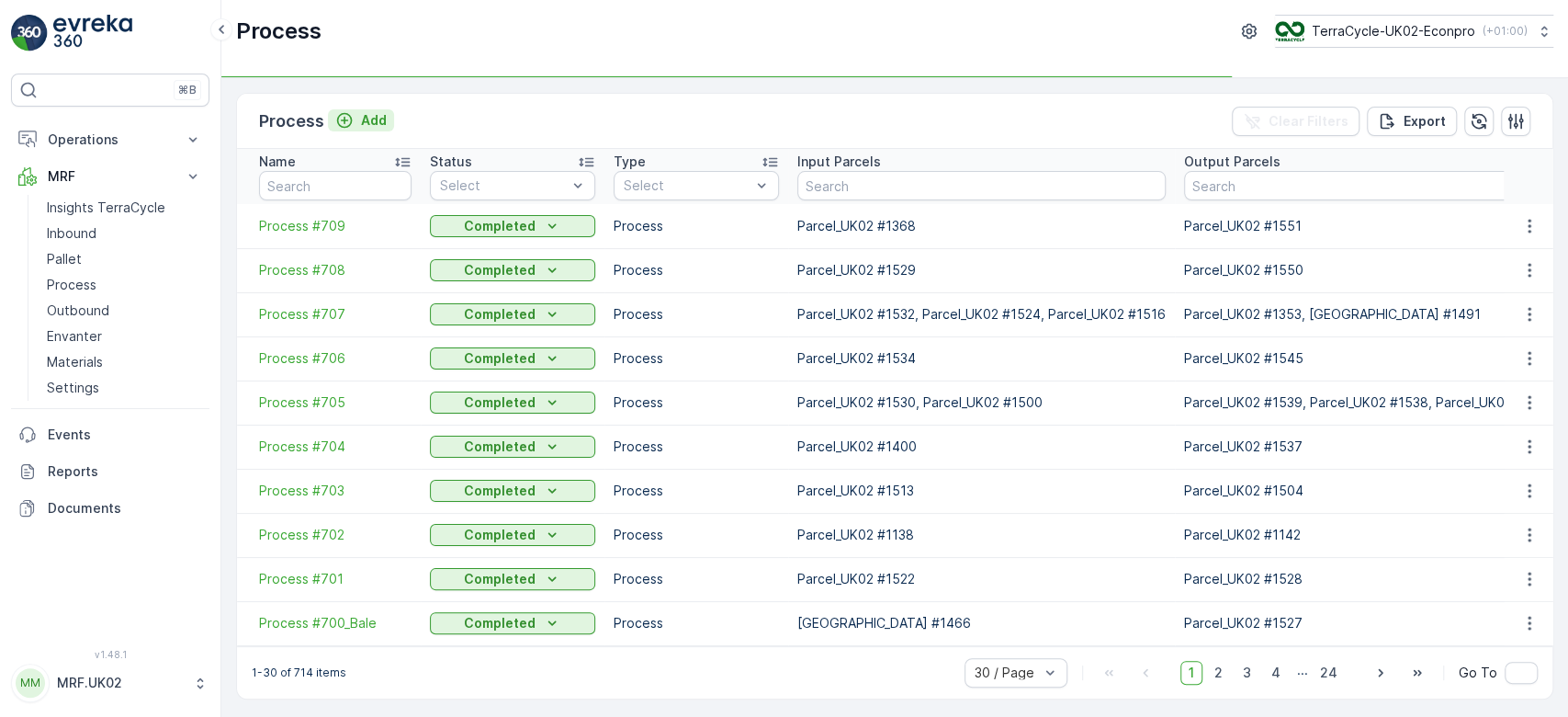
click at [376, 122] on p "Add" at bounding box center [374, 120] width 26 height 19
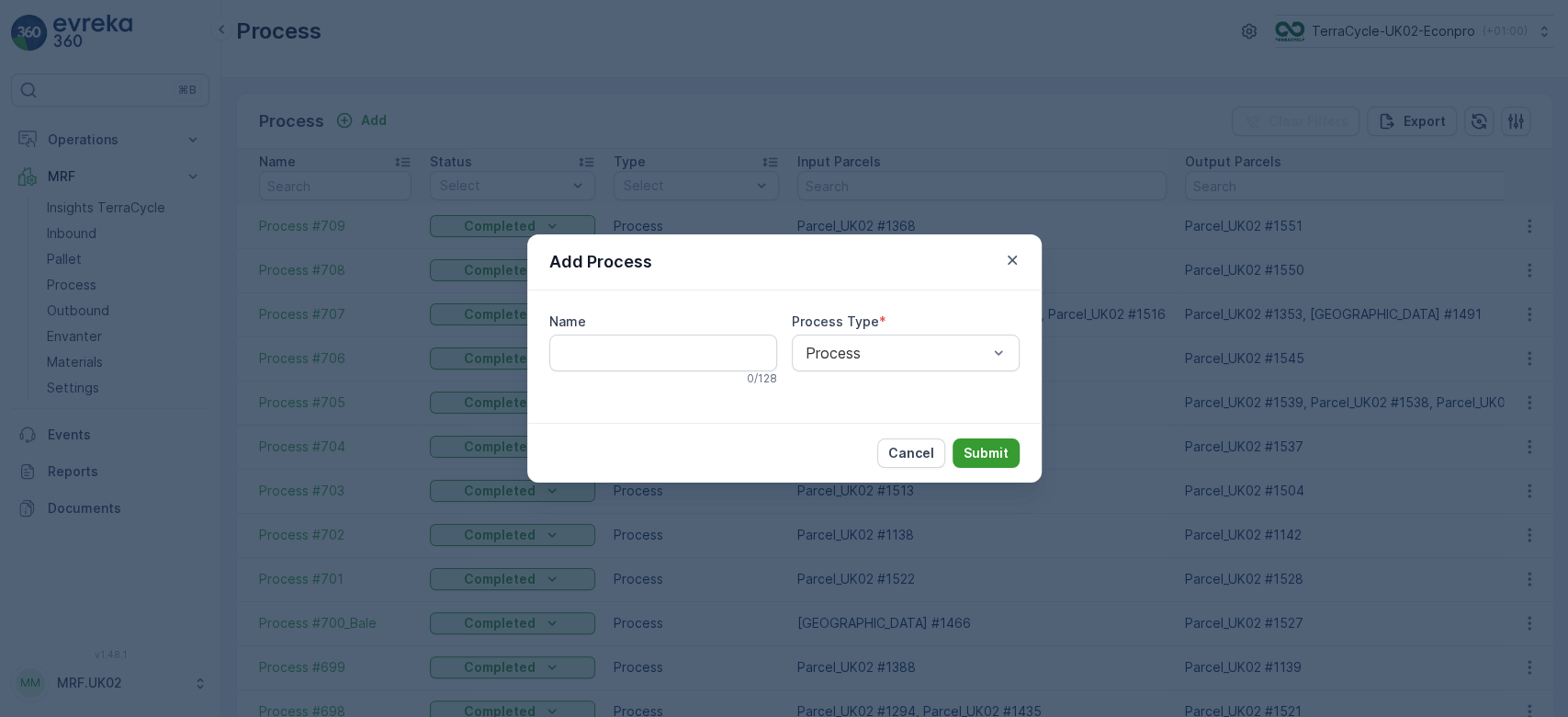
click at [990, 454] on p "Submit" at bounding box center [985, 453] width 45 height 19
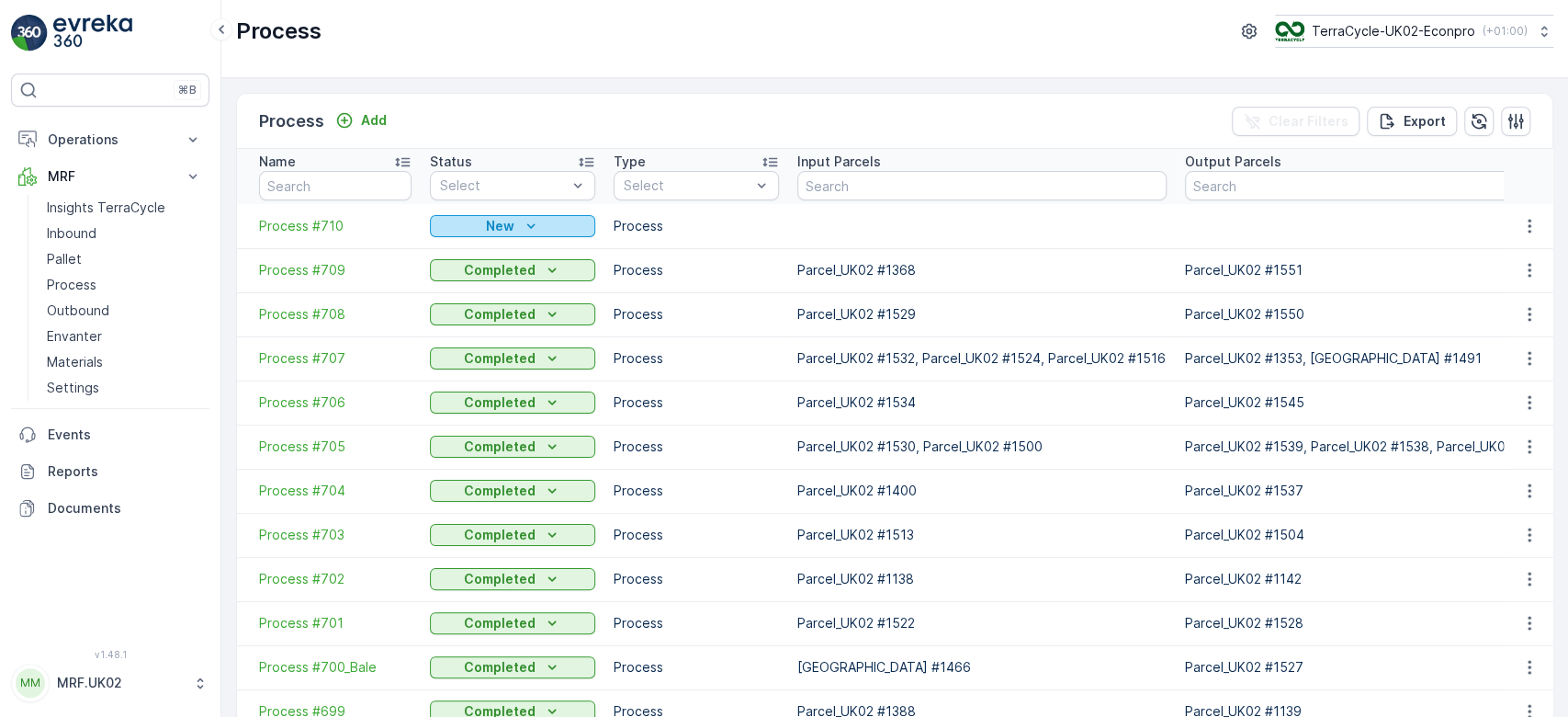
click at [477, 229] on div "New" at bounding box center [513, 226] width 150 height 19
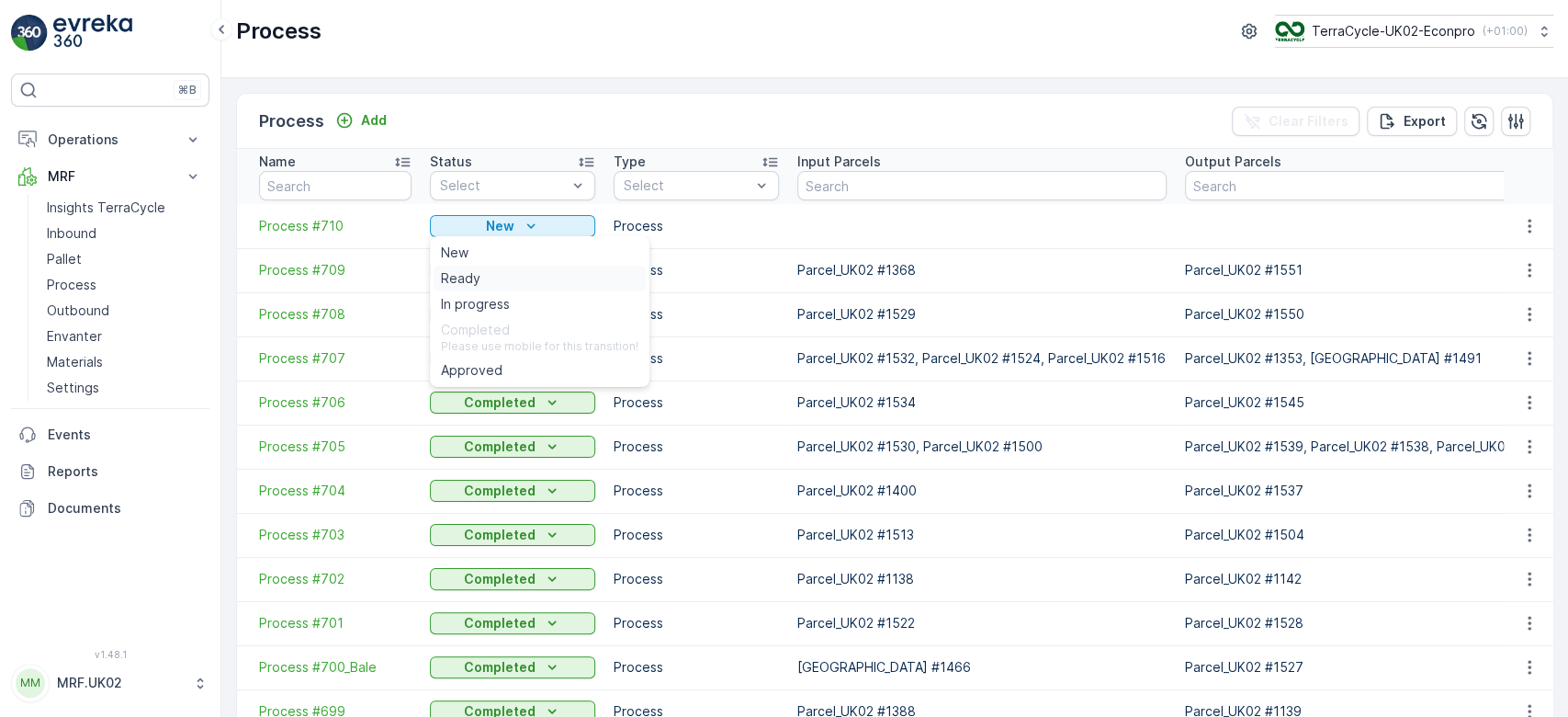
click at [470, 276] on span "Ready" at bounding box center [460, 278] width 40 height 19
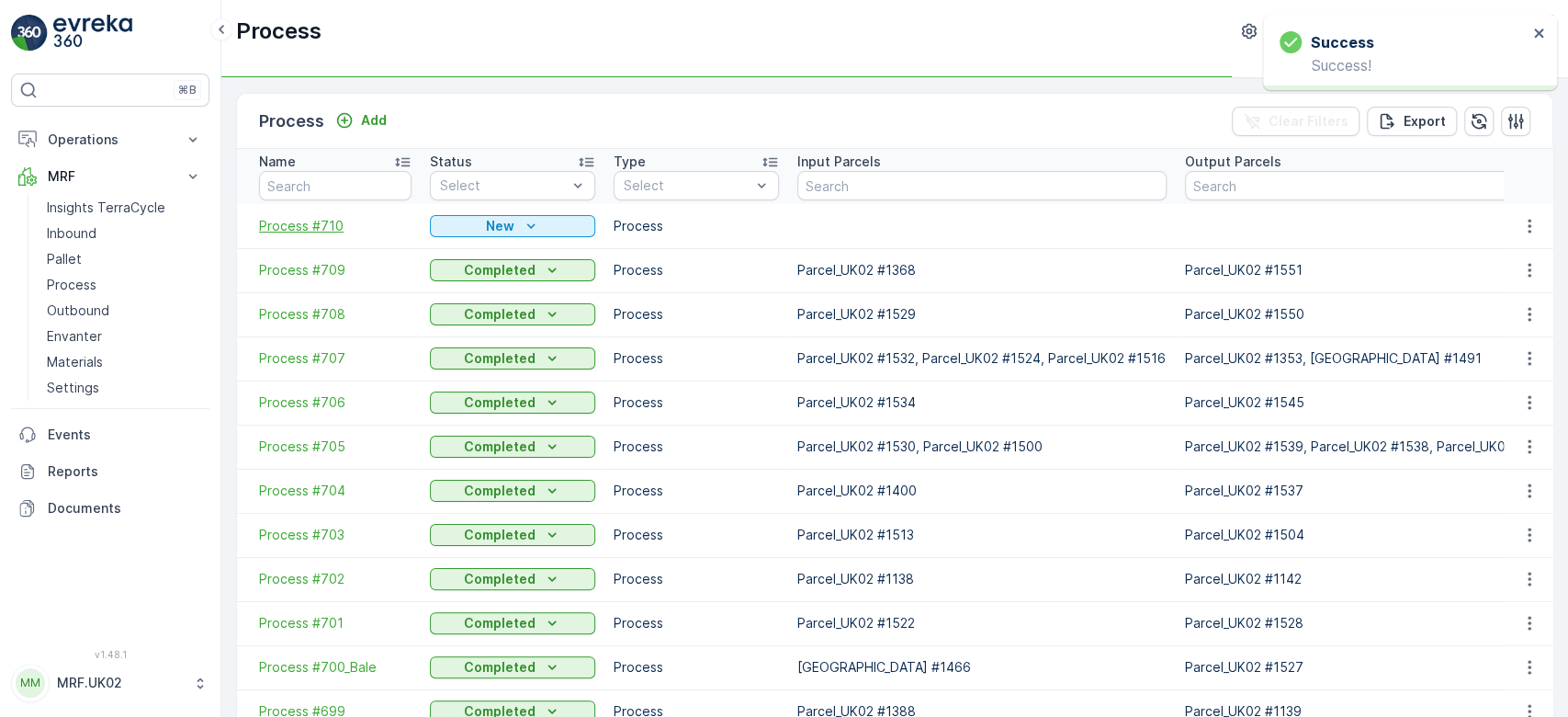
click at [326, 224] on span "Process #710" at bounding box center [336, 226] width 152 height 19
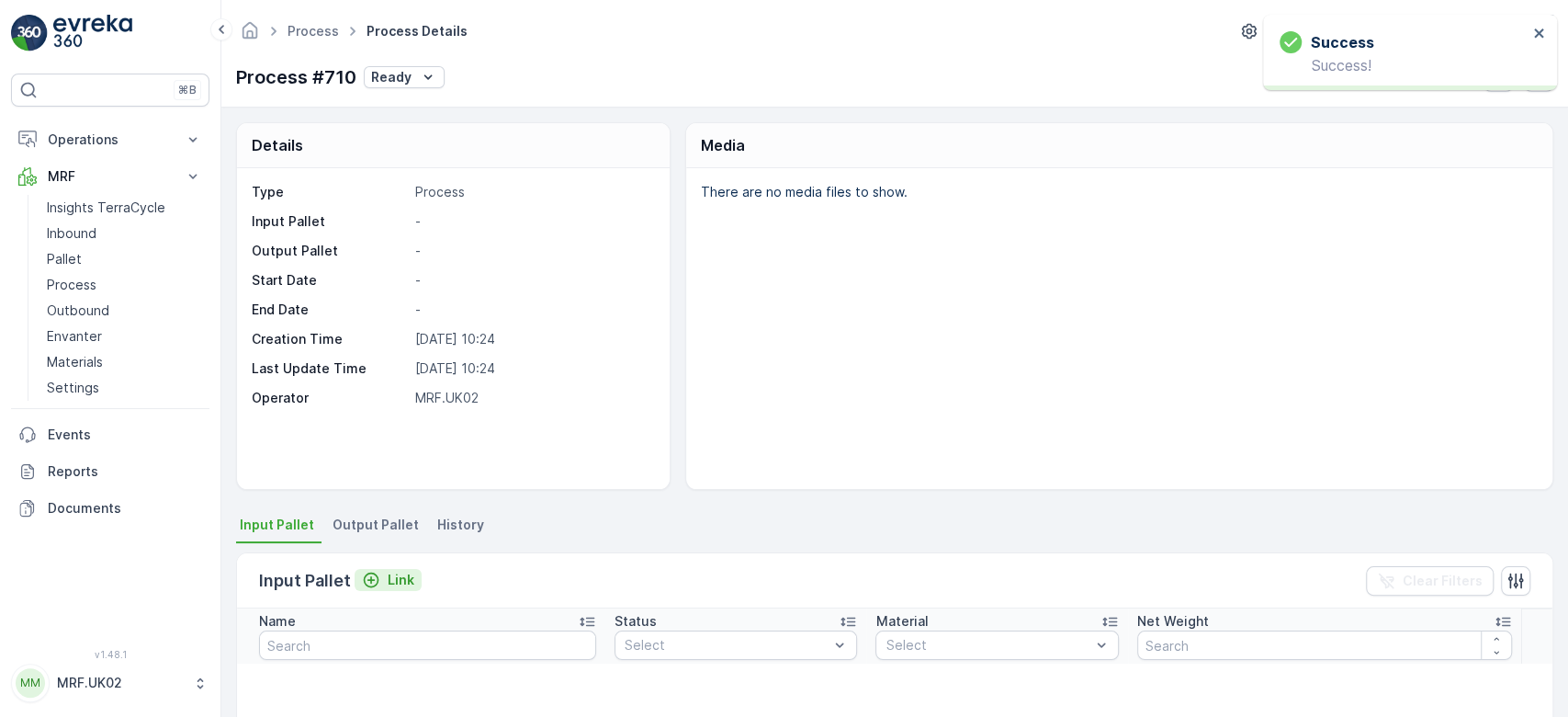
click at [388, 578] on p "Link" at bounding box center [401, 579] width 27 height 19
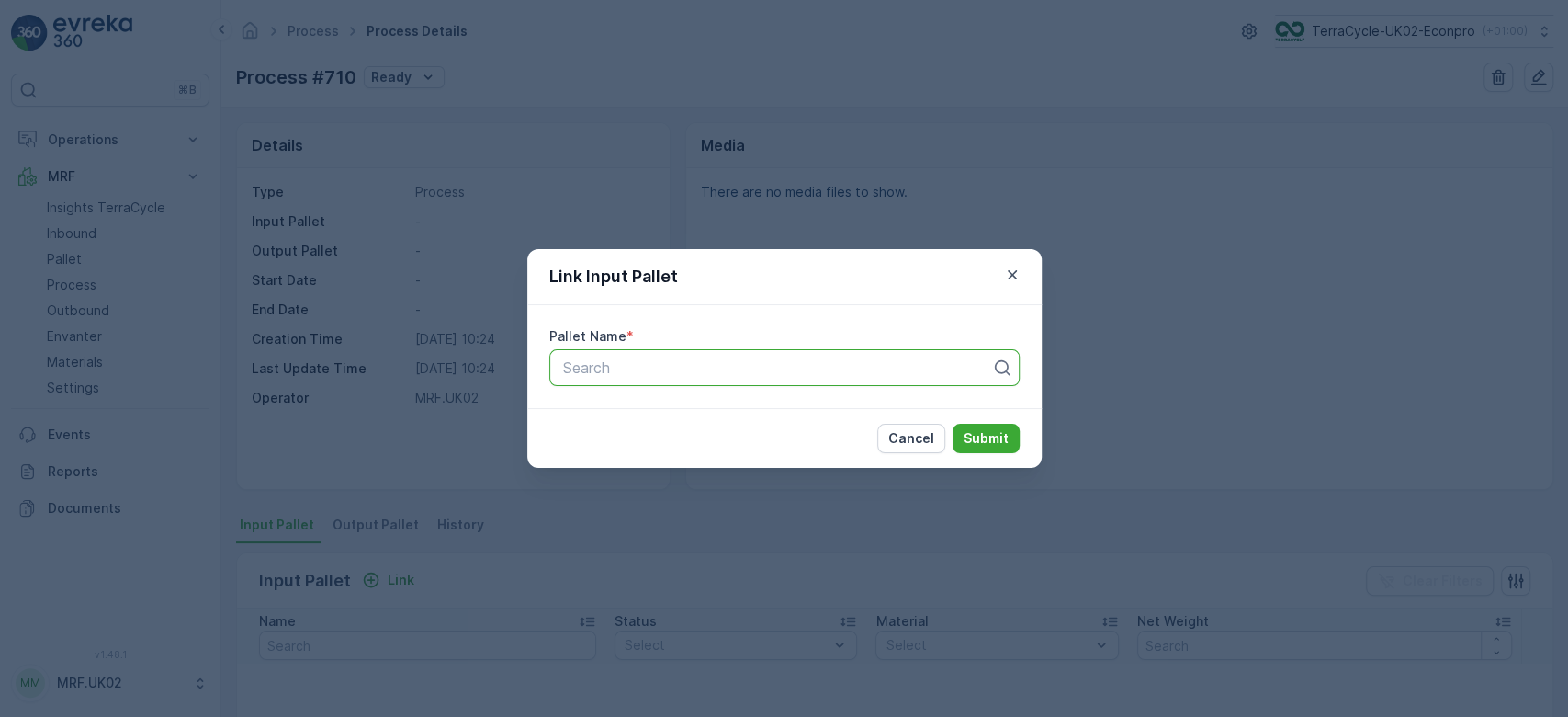
click at [608, 369] on div at bounding box center [777, 367] width 432 height 17
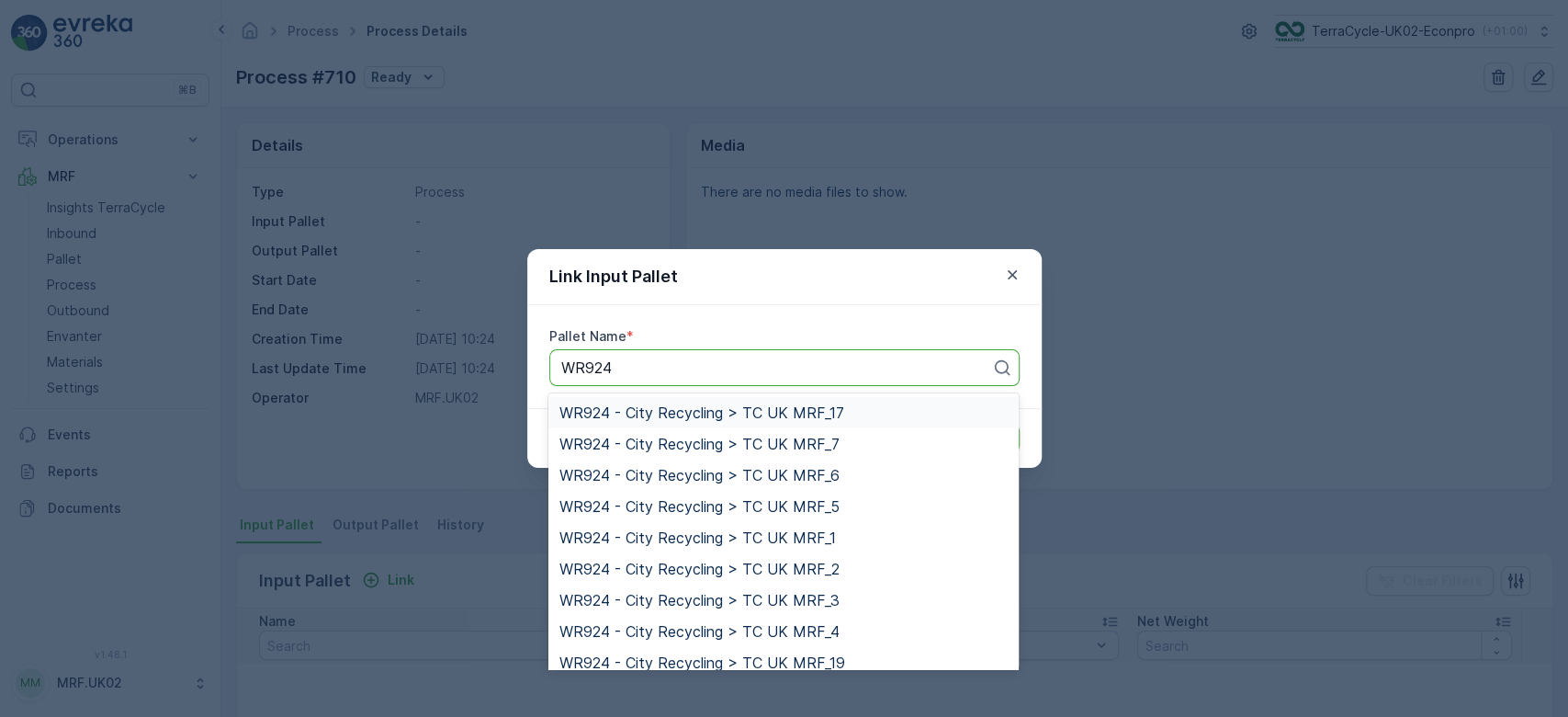
type input "WR924"
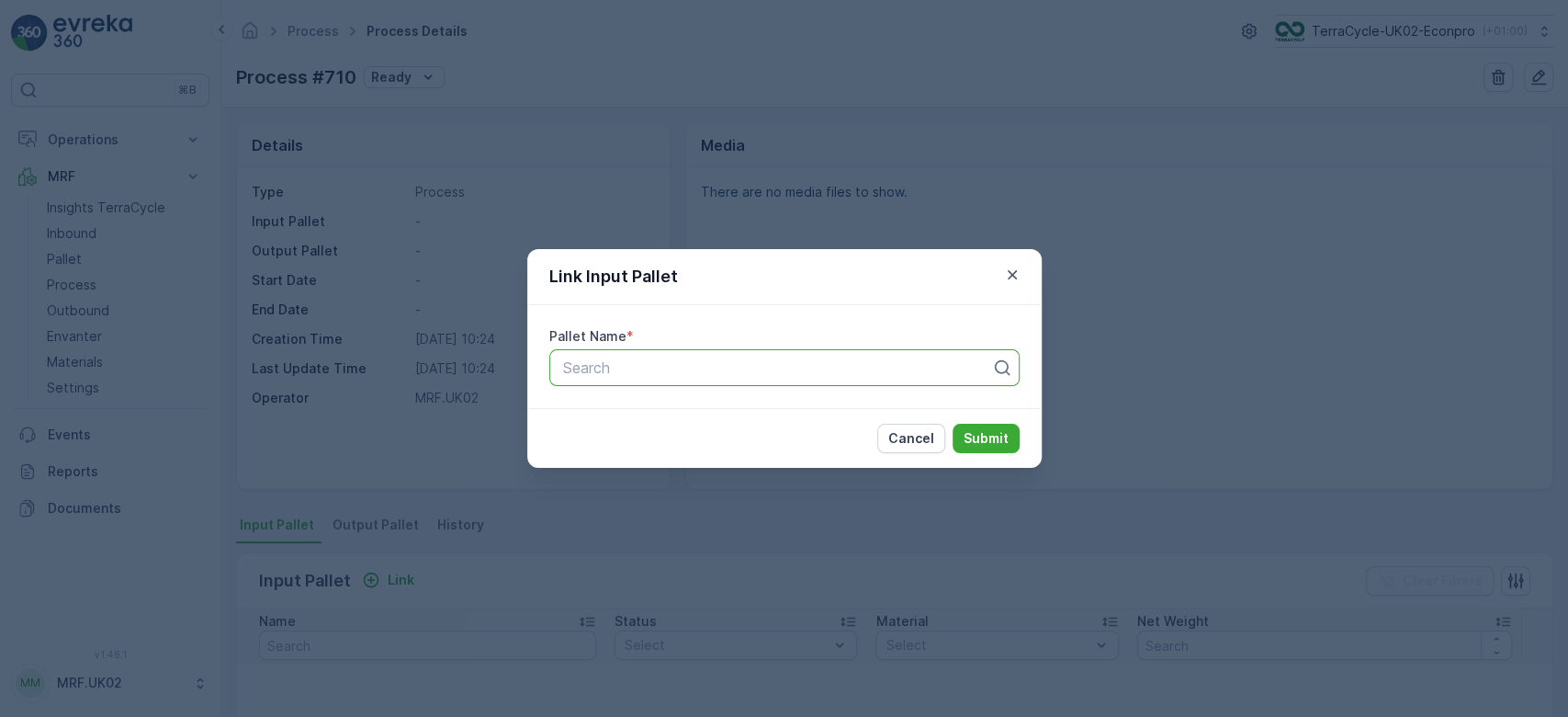
click at [360, 429] on div "Link Input Pallet Pallet Name * Search Cancel Submit" at bounding box center [784, 358] width 1568 height 717
click at [77, 268] on div "Link Input Pallet Pallet Name * Search Cancel Submit" at bounding box center [784, 358] width 1568 height 717
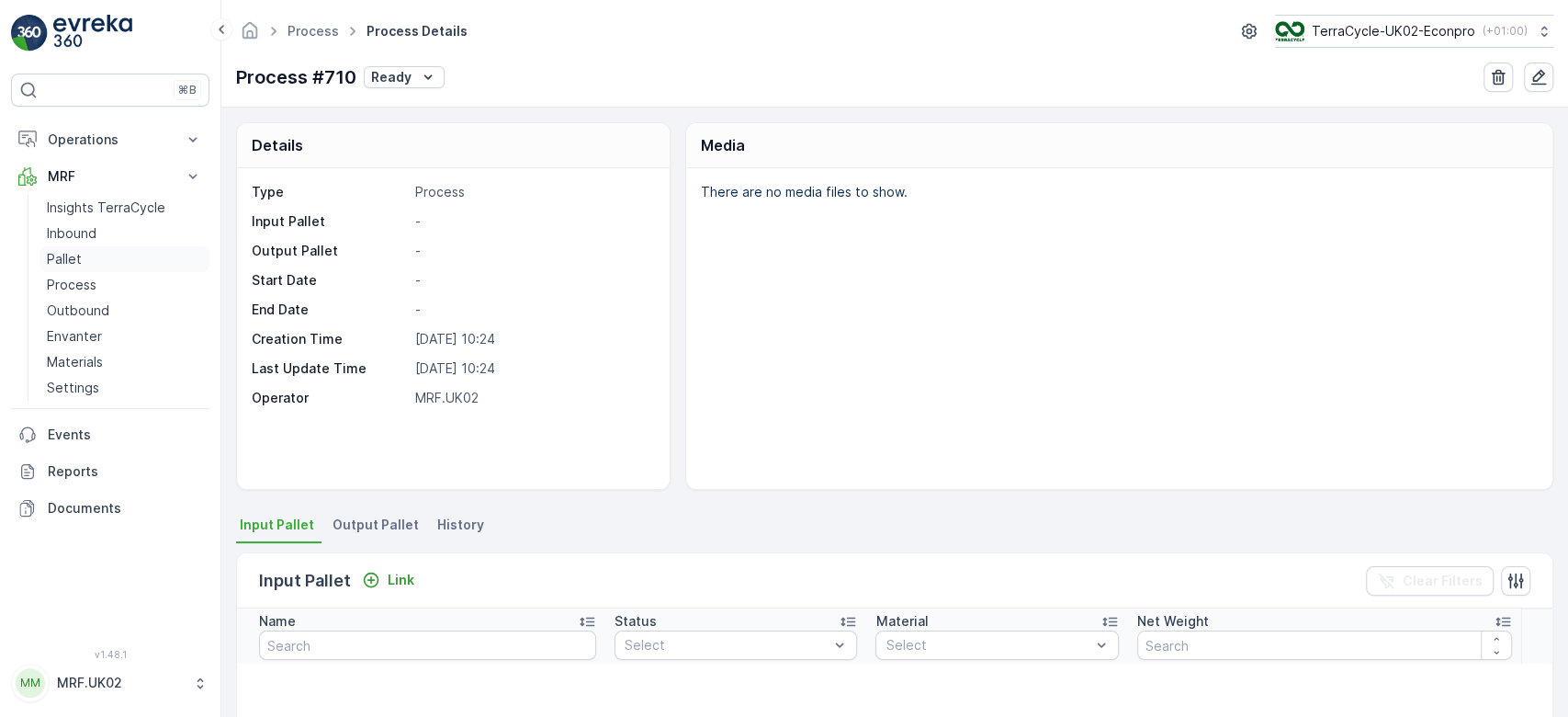
click at [77, 268] on link "Pallet" at bounding box center [125, 259] width 170 height 26
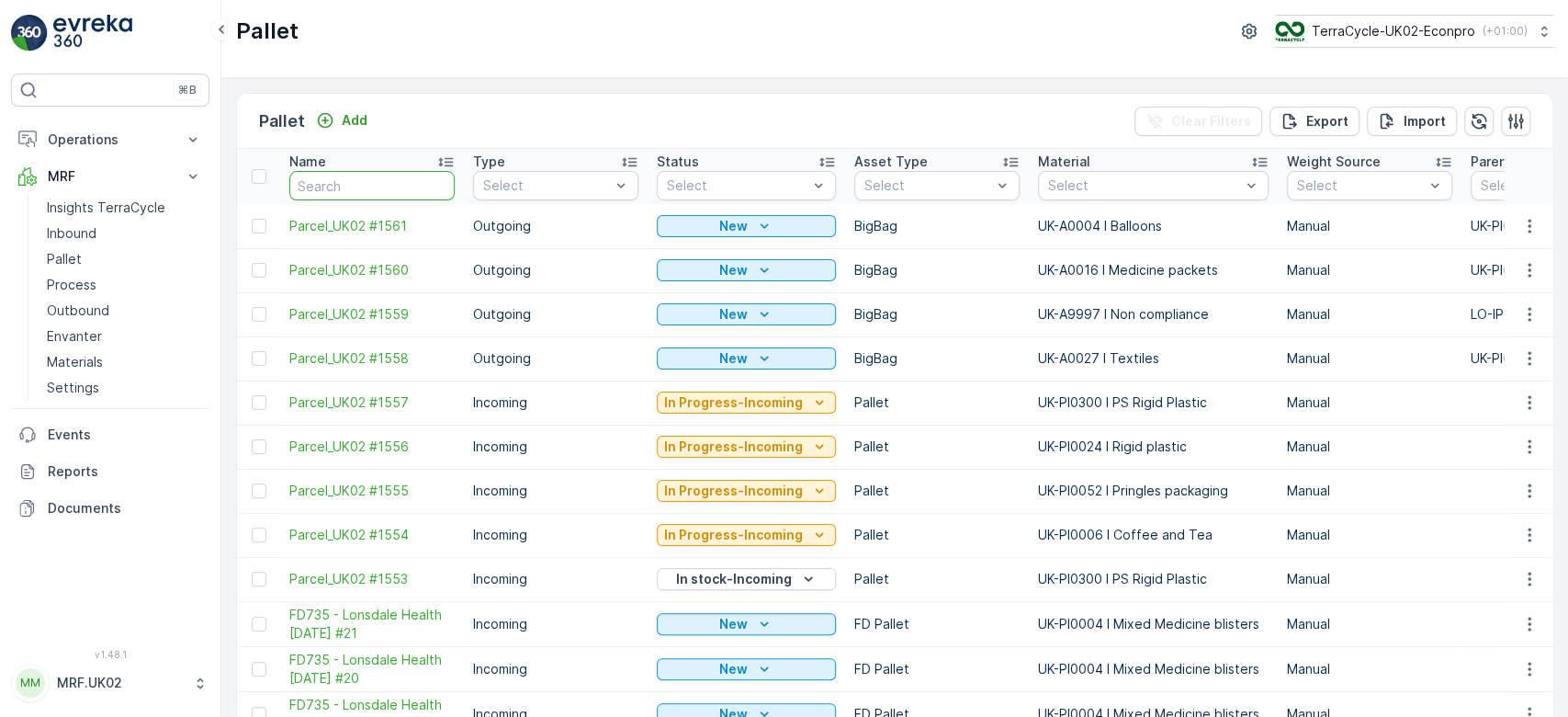
click at [363, 186] on input "text" at bounding box center [371, 186] width 165 height 30
type input "WR"
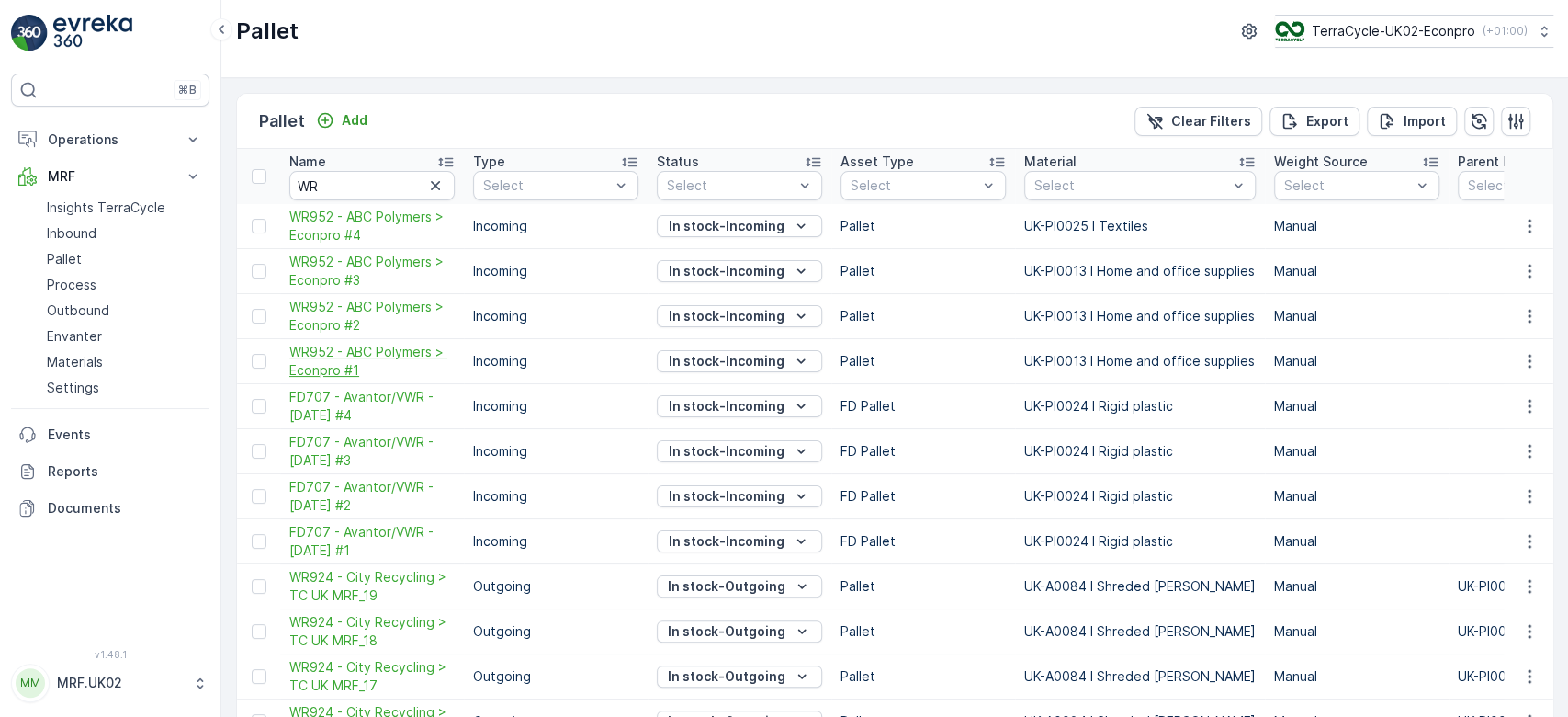
click at [320, 351] on span "WR952 - ABC Polymers > Econpro #1" at bounding box center [371, 360] width 165 height 37
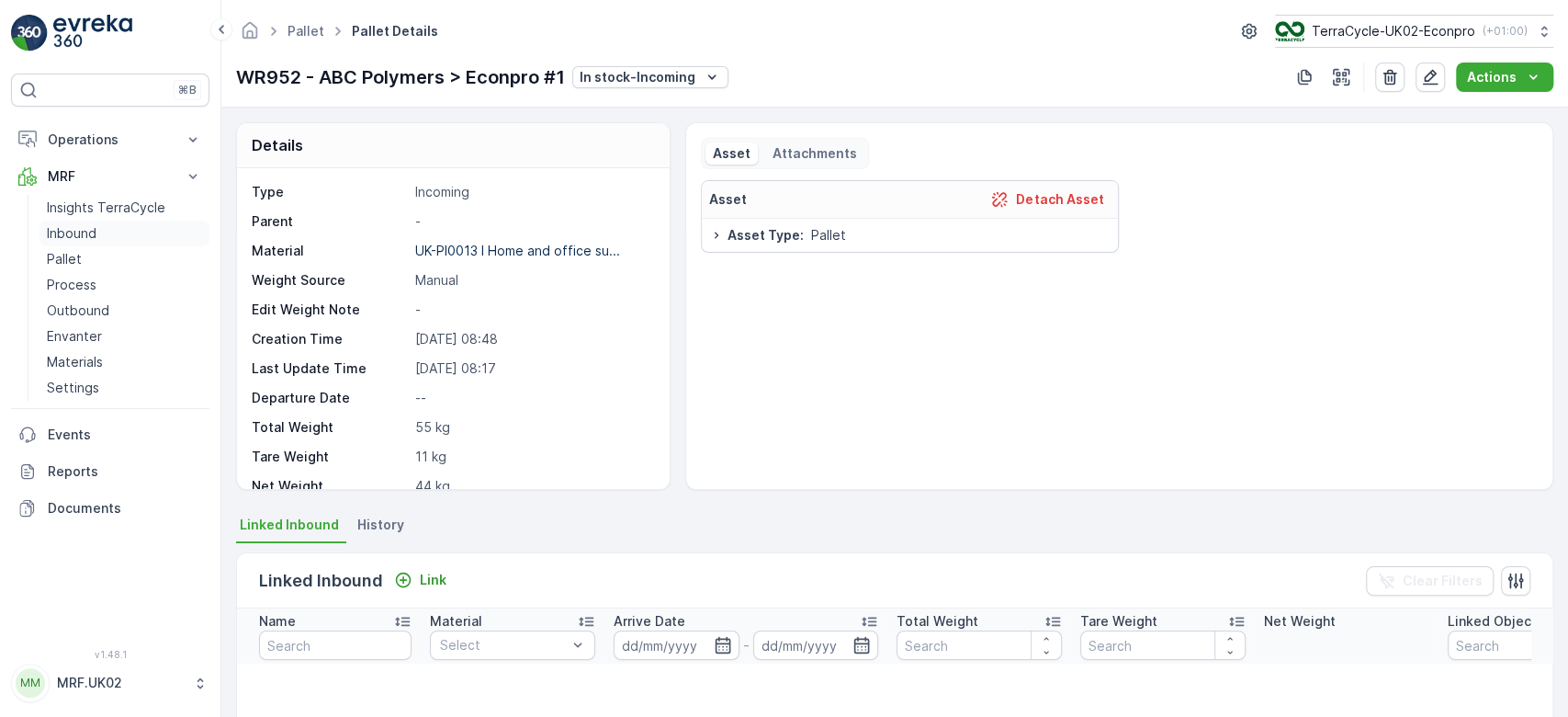
click at [92, 239] on p "Inbound" at bounding box center [71, 233] width 49 height 19
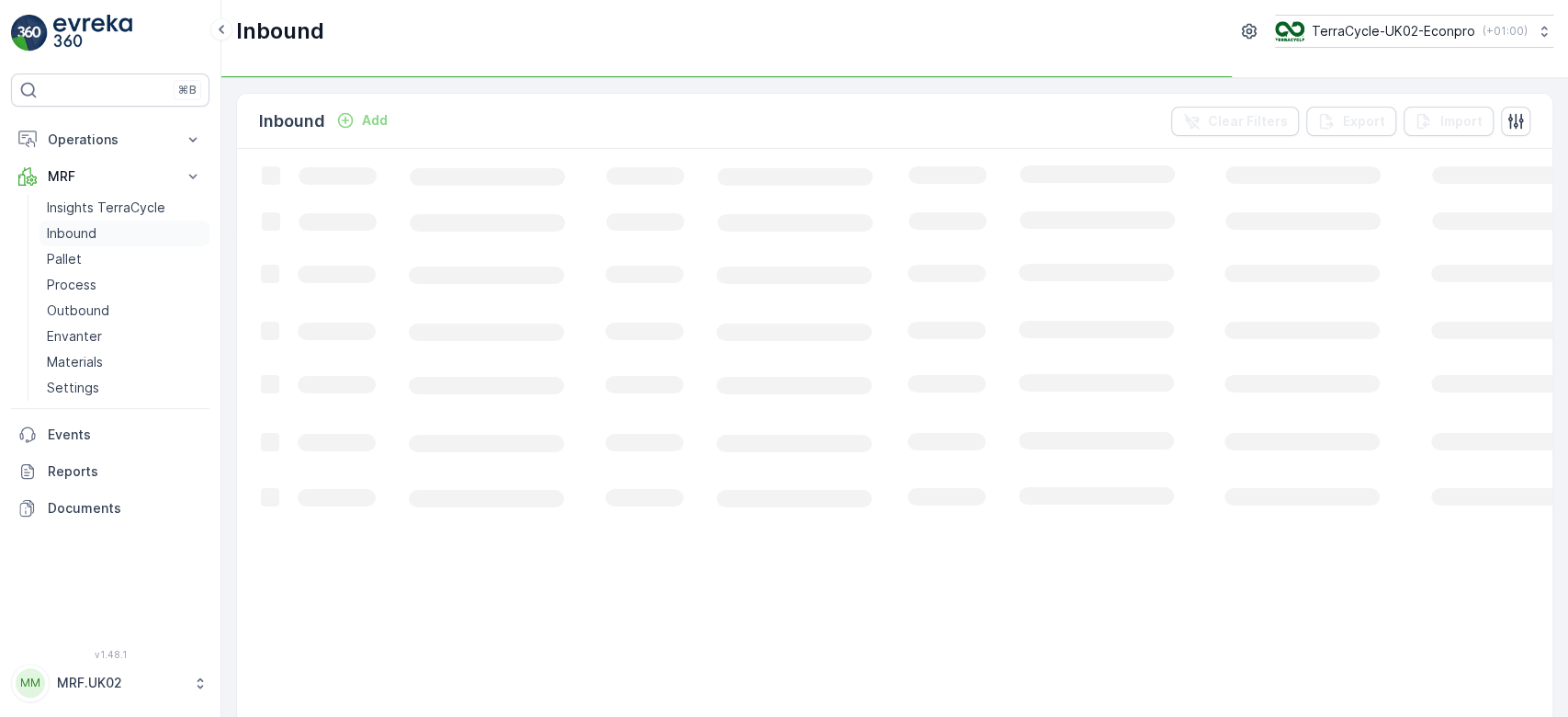
click at [92, 239] on p "Inbound" at bounding box center [71, 233] width 49 height 19
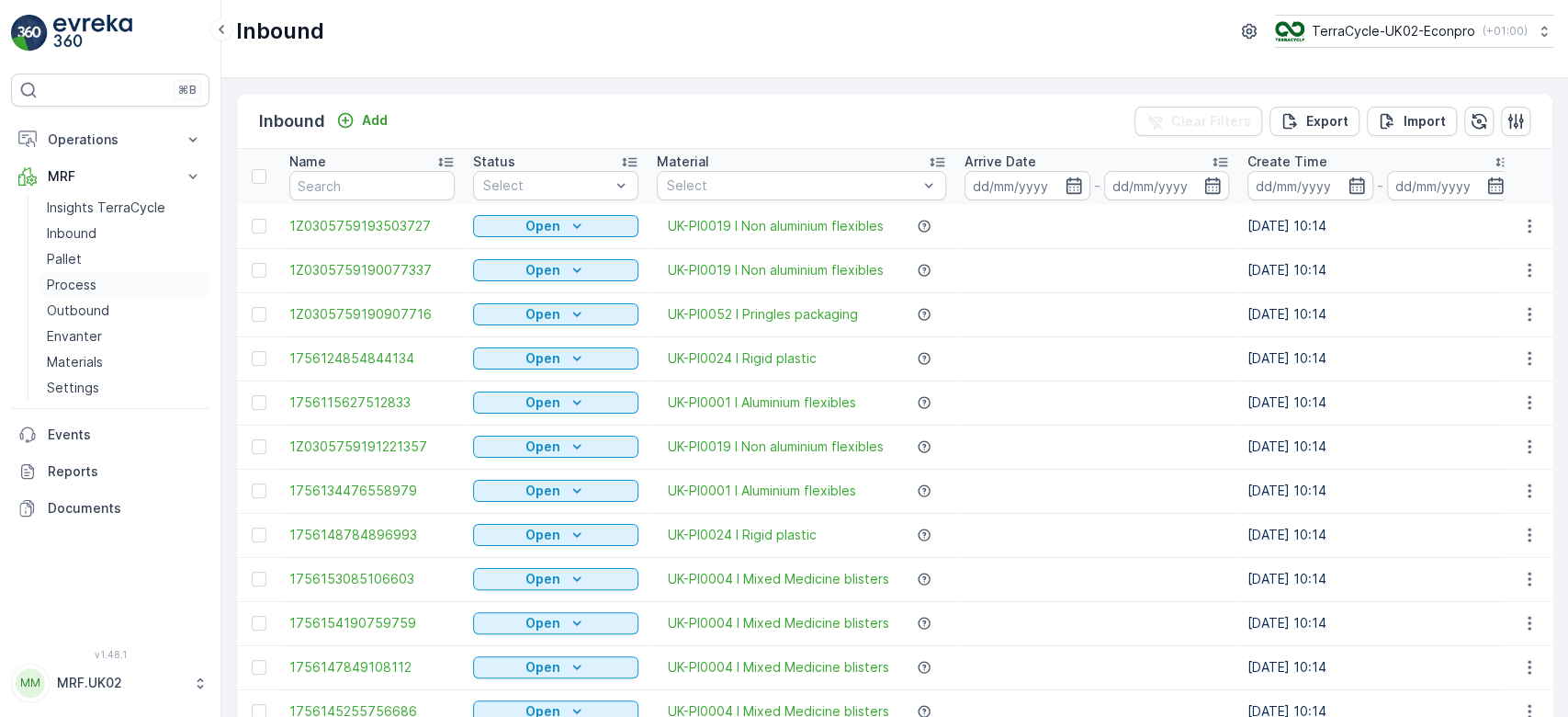
click at [107, 283] on link "Process" at bounding box center [125, 285] width 170 height 26
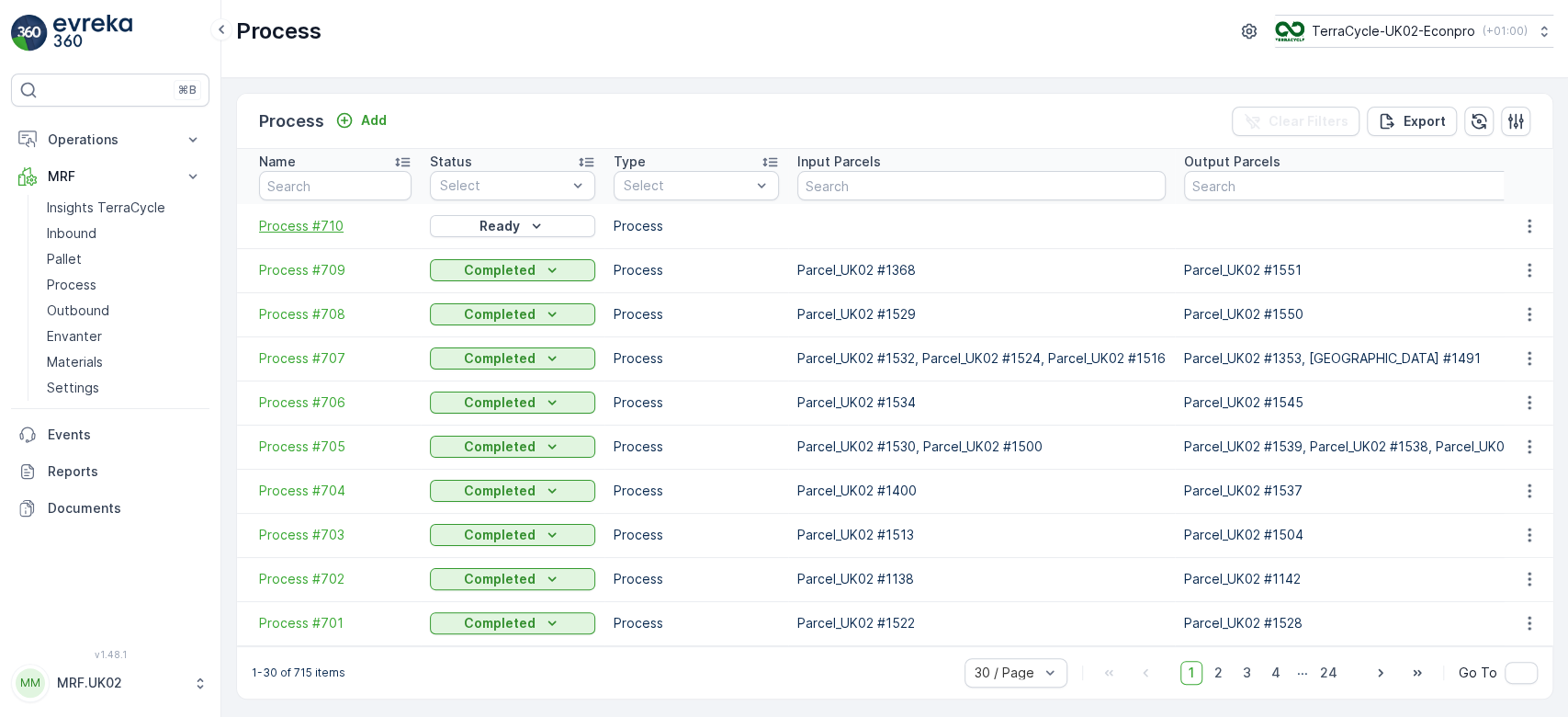
click at [327, 223] on span "Process #710" at bounding box center [336, 226] width 152 height 19
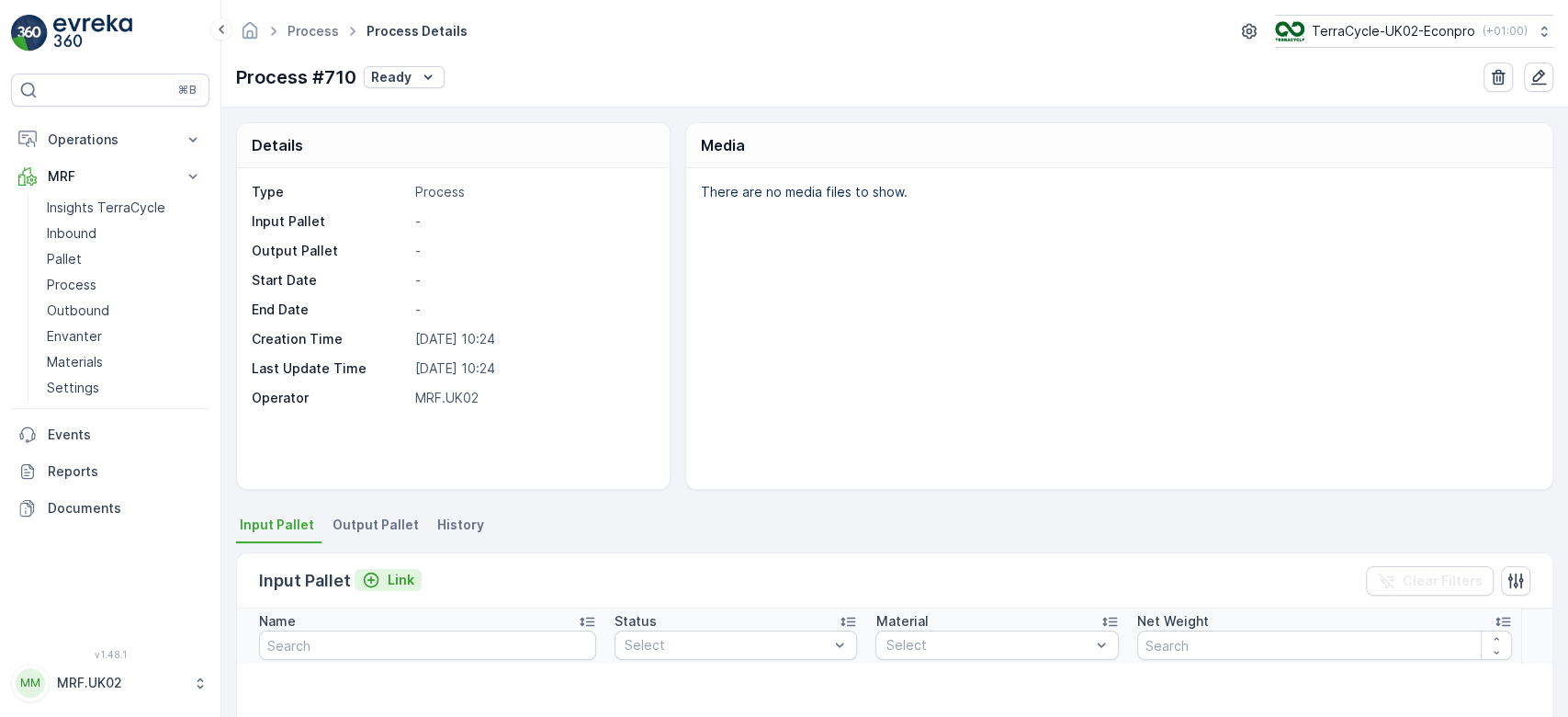
click at [390, 579] on p "Link" at bounding box center [401, 579] width 27 height 19
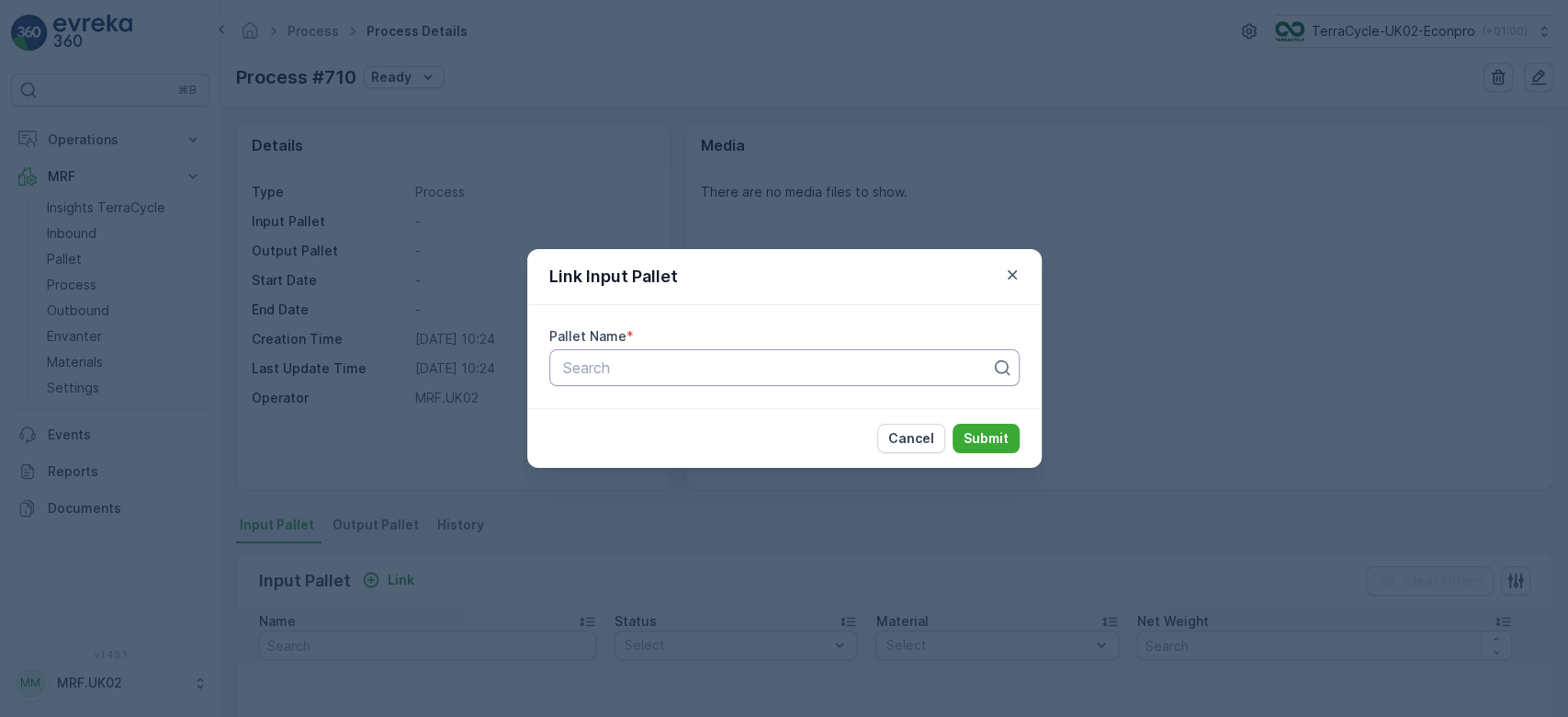
click at [632, 373] on div at bounding box center [777, 367] width 432 height 17
type input "9"
type input "WR"
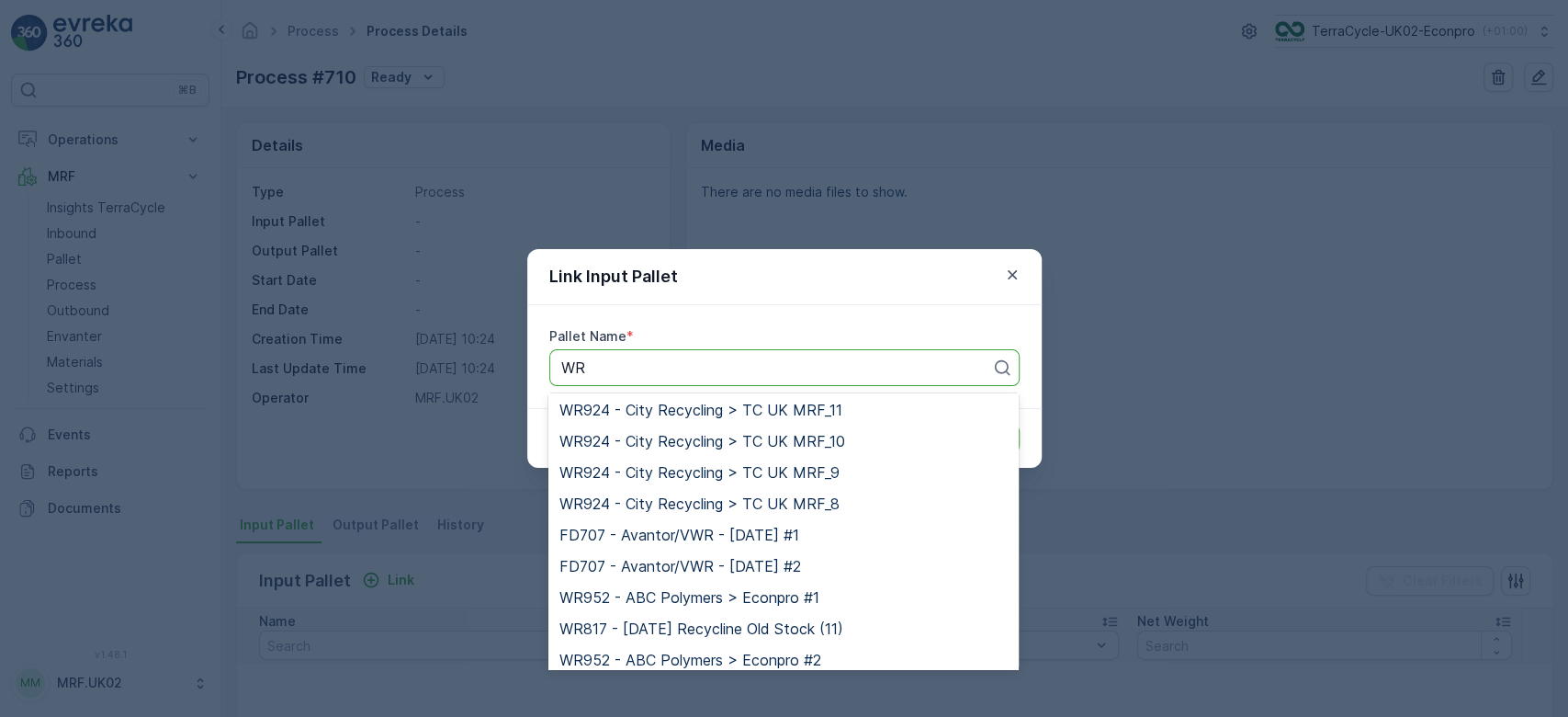
scroll to position [1934, 0]
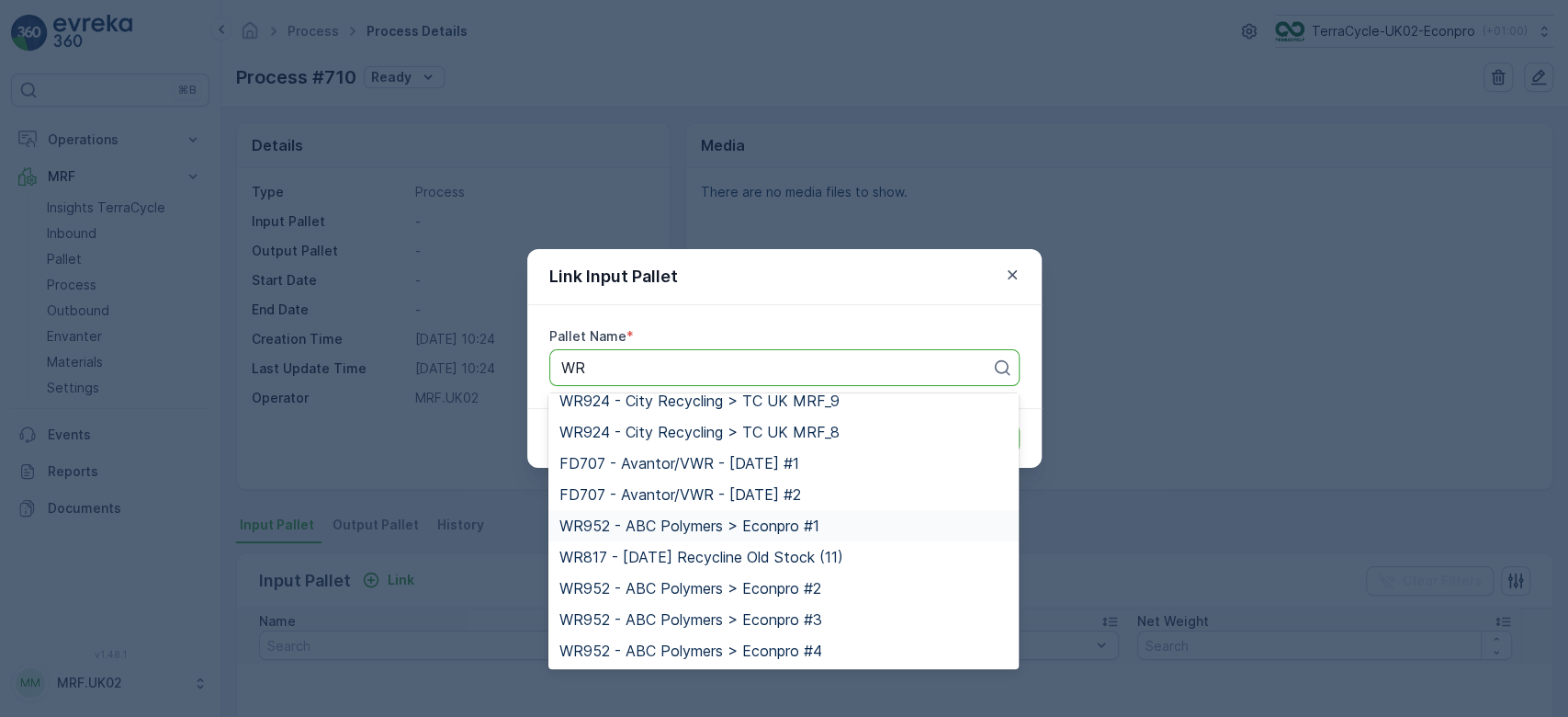
click at [633, 525] on span "WR952 - ABC Polymers > Econpro #1" at bounding box center [689, 525] width 260 height 17
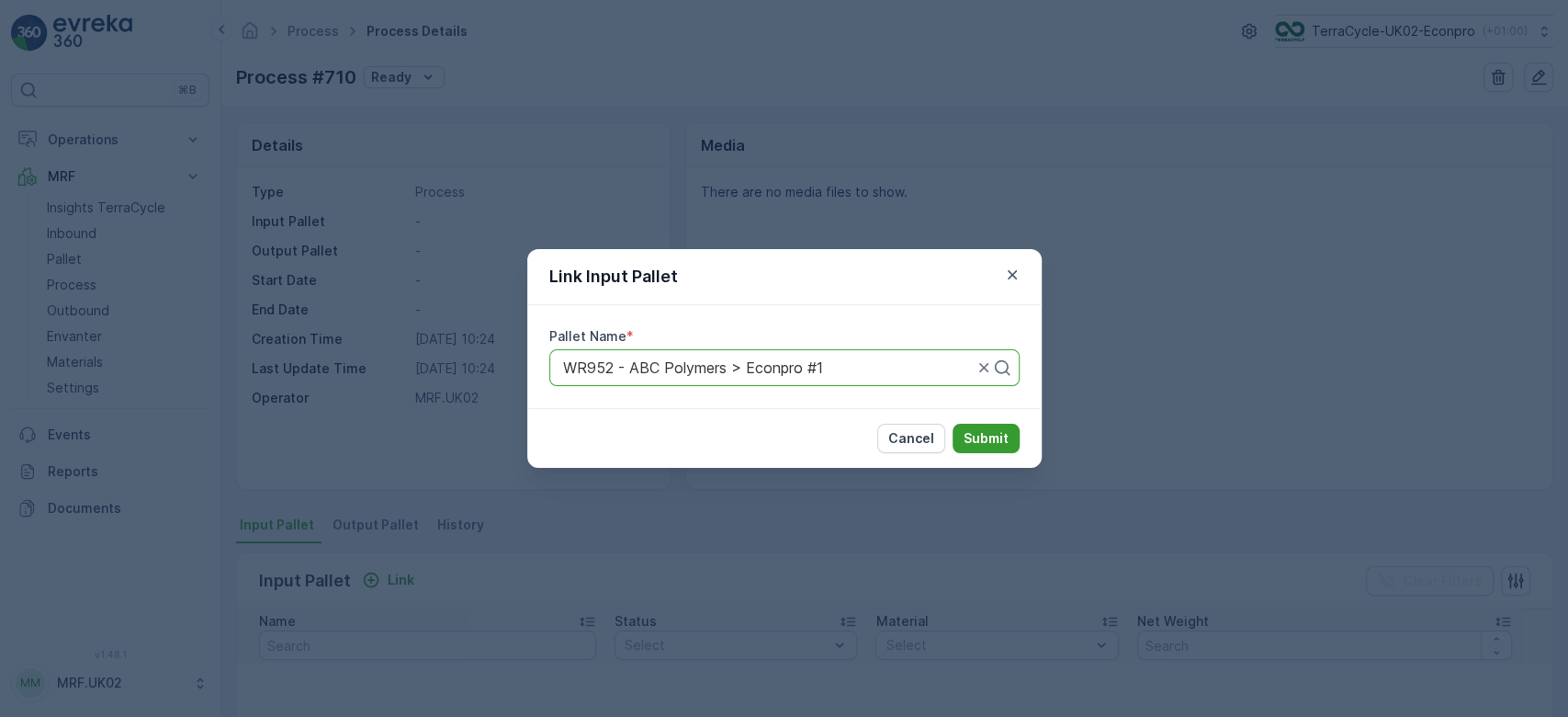
click at [982, 434] on p "Submit" at bounding box center [985, 438] width 45 height 19
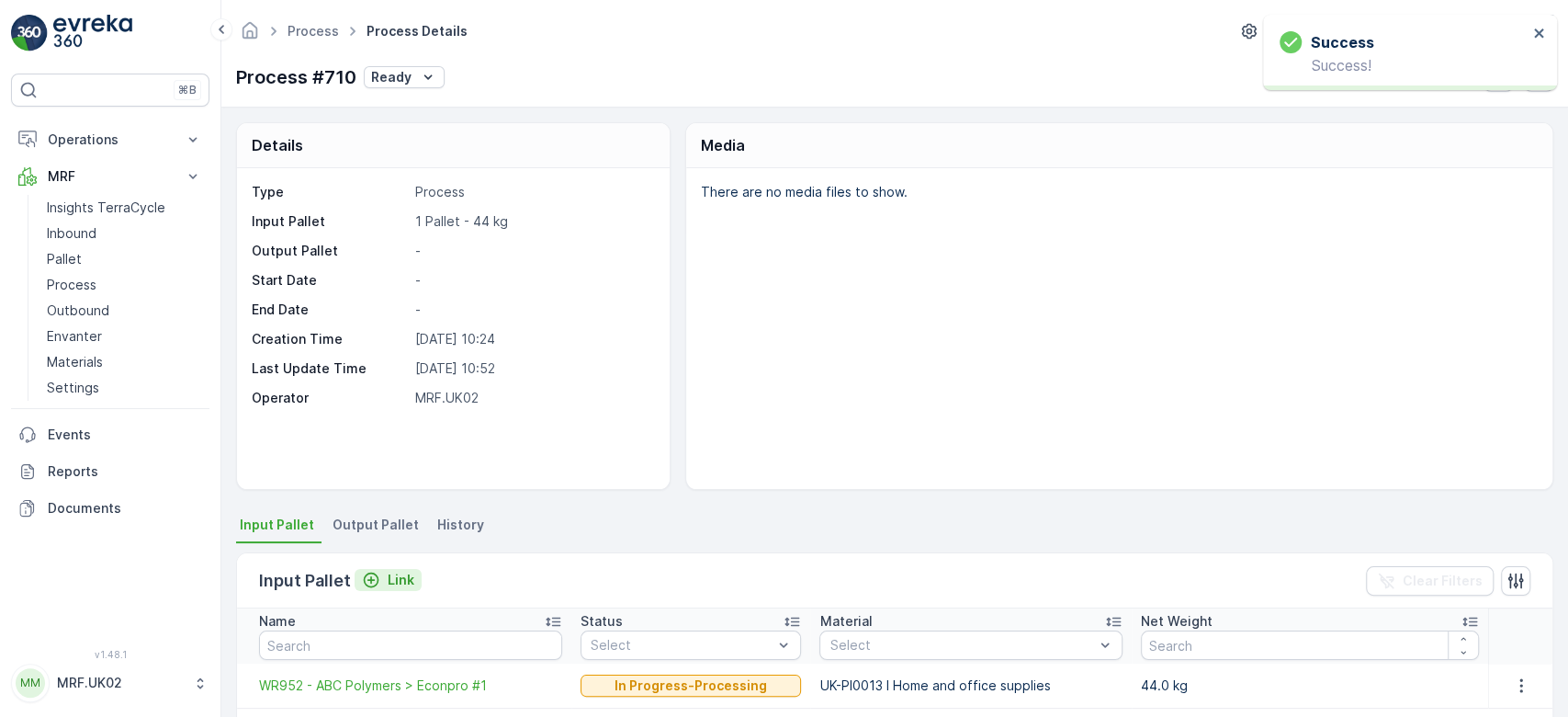
click at [399, 572] on p "Link" at bounding box center [401, 579] width 27 height 19
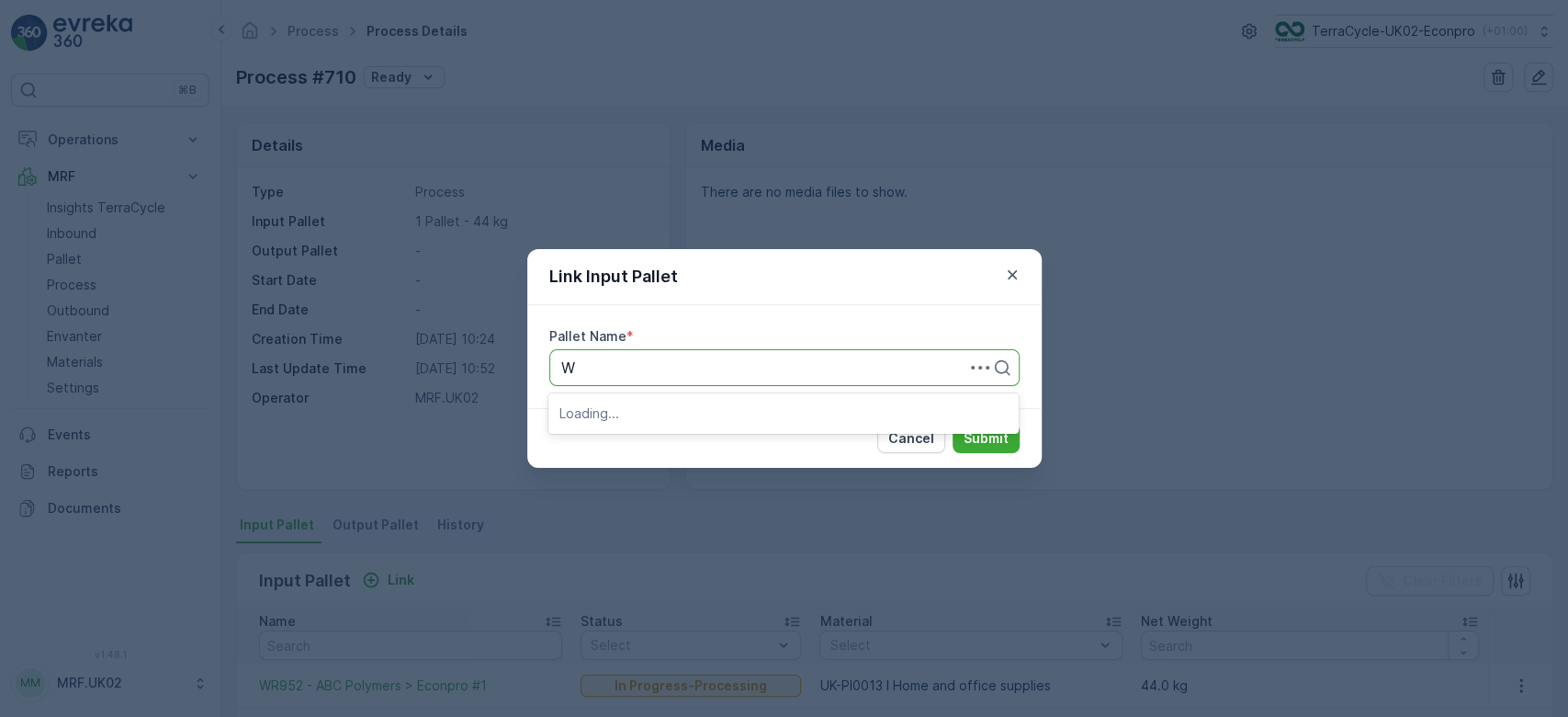
type input "WR"
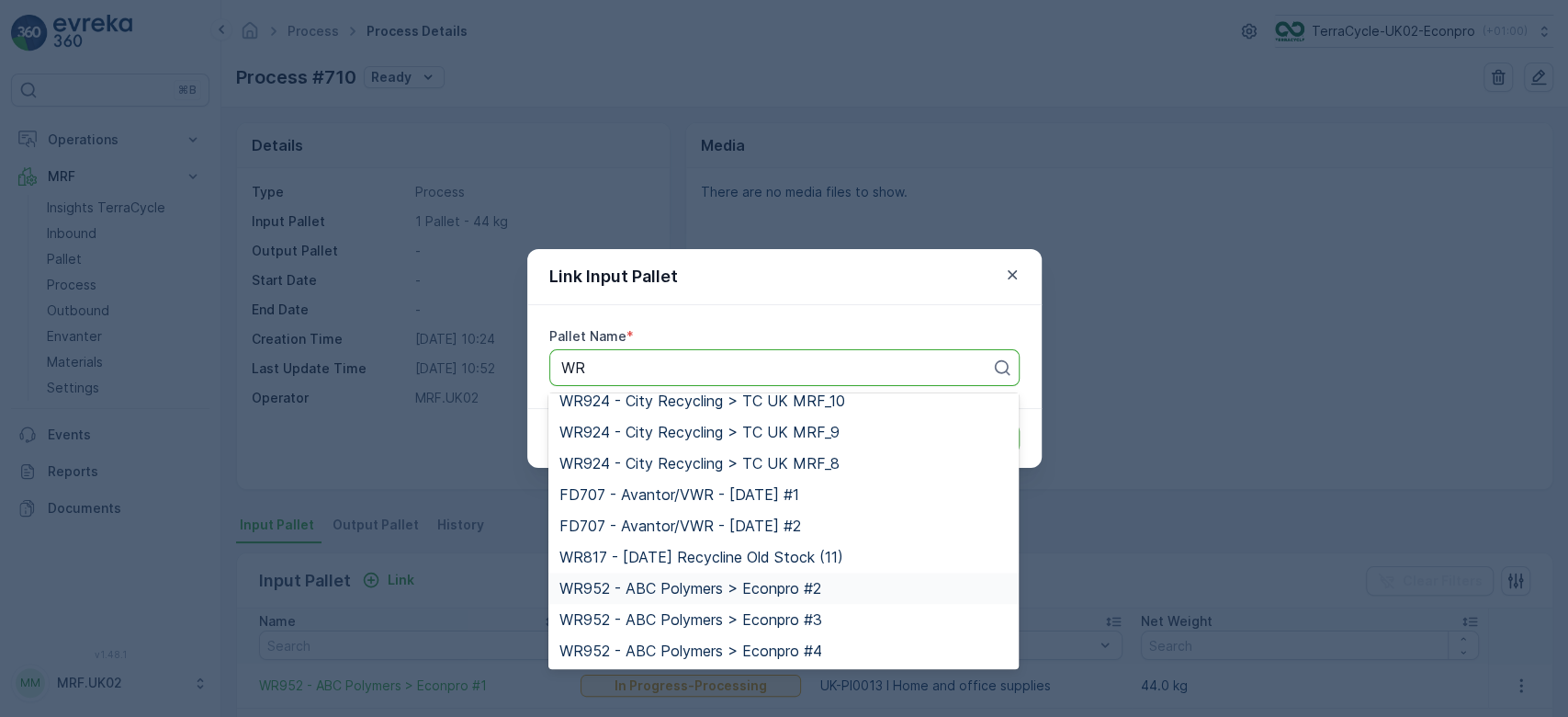
click at [719, 583] on span "WR952 - ABC Polymers > Econpro #2" at bounding box center [690, 588] width 261 height 17
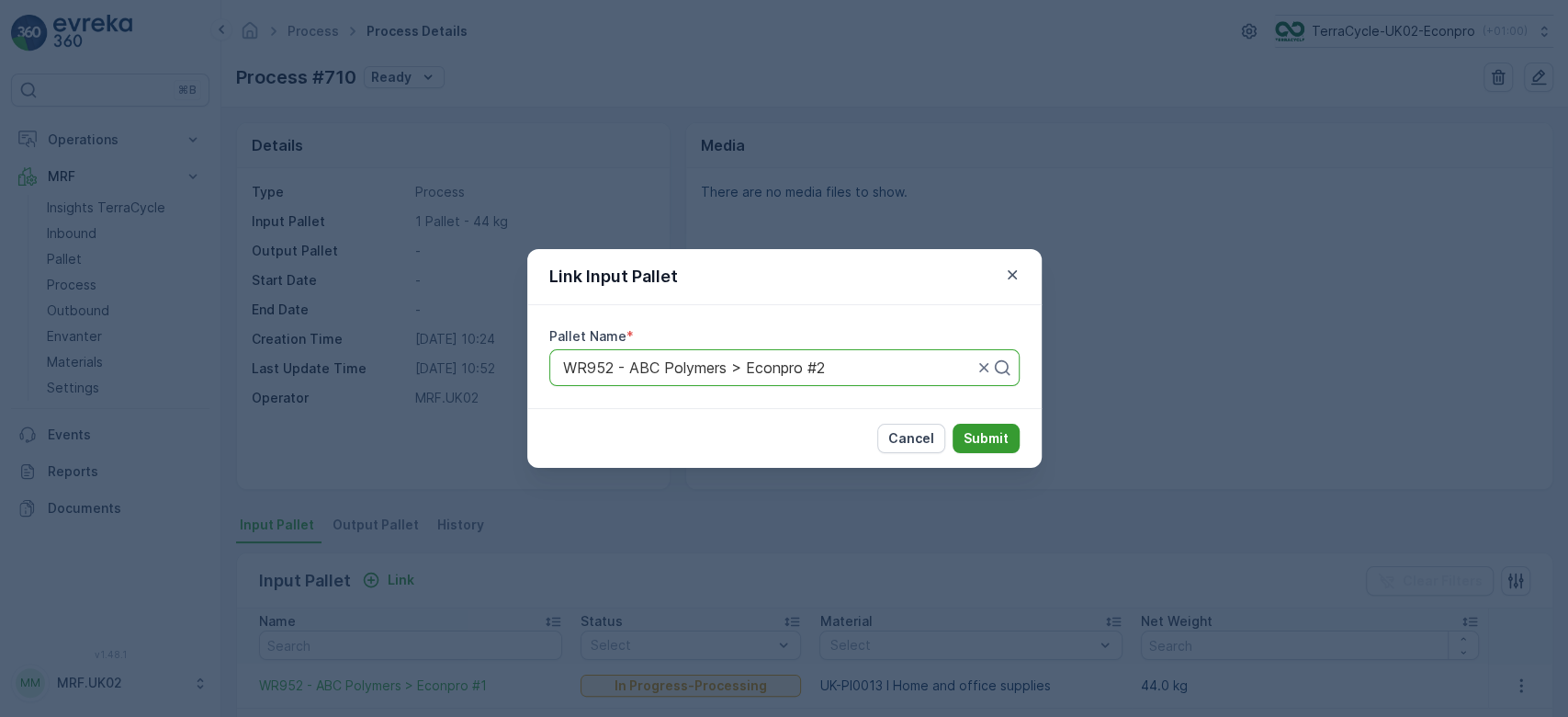
click at [972, 434] on p "Submit" at bounding box center [985, 438] width 45 height 19
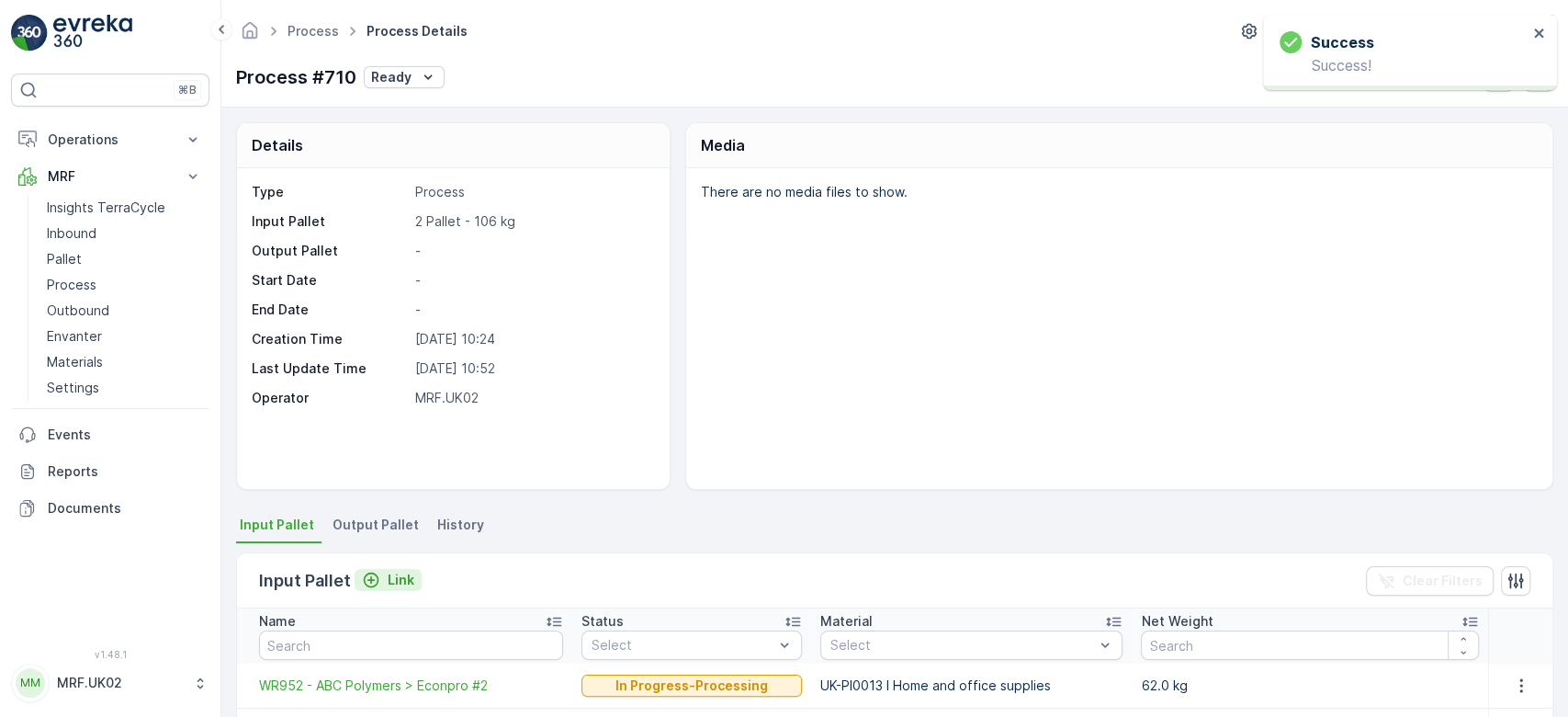
click at [399, 577] on p "Link" at bounding box center [401, 579] width 27 height 19
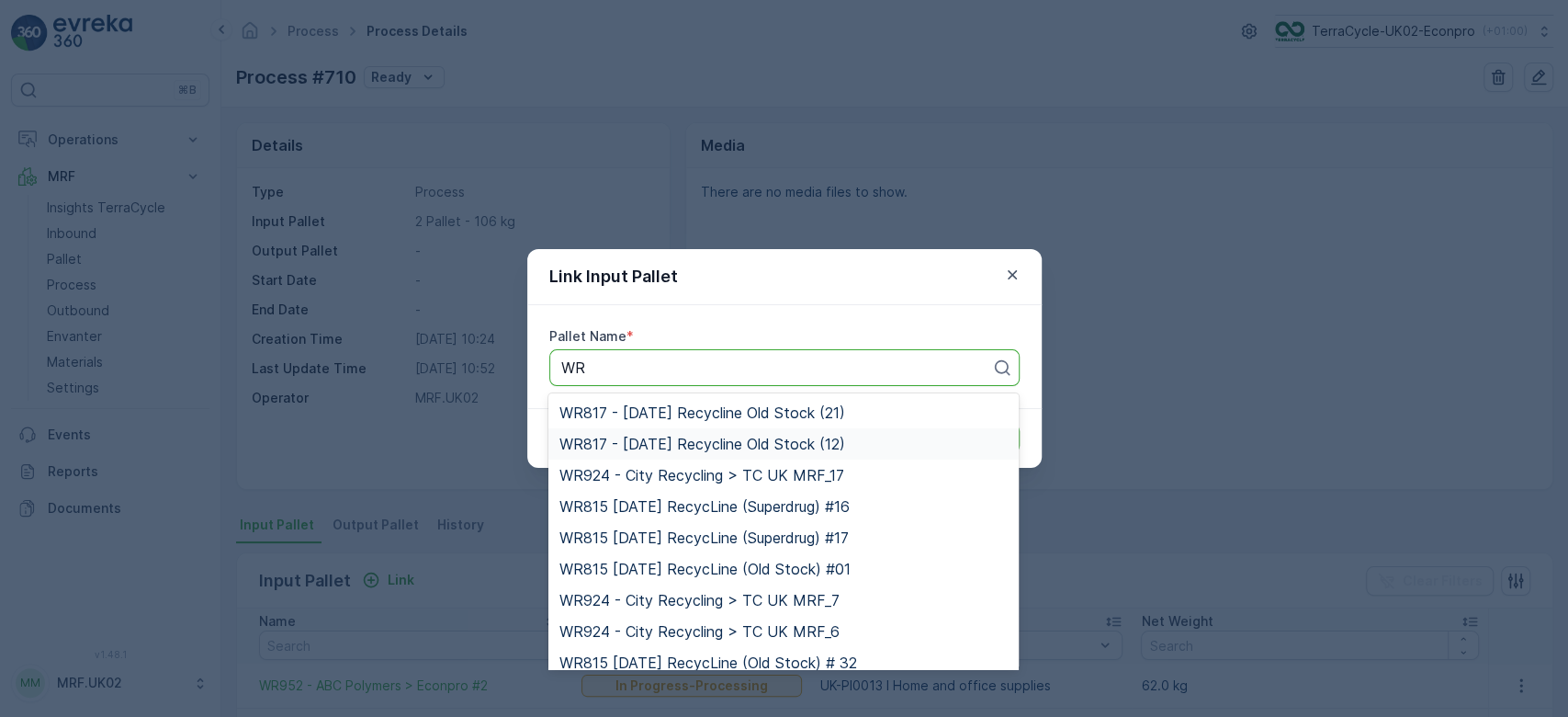
drag, startPoint x: 1015, startPoint y: 422, endPoint x: 1020, endPoint y: 413, distance: 10.3
click at [1020, 413] on body "⌘B Operations Planning Routes & Tasks Cockpit Settings MRF Insights TerraCycle …" at bounding box center [784, 358] width 1568 height 717
type input "WR"
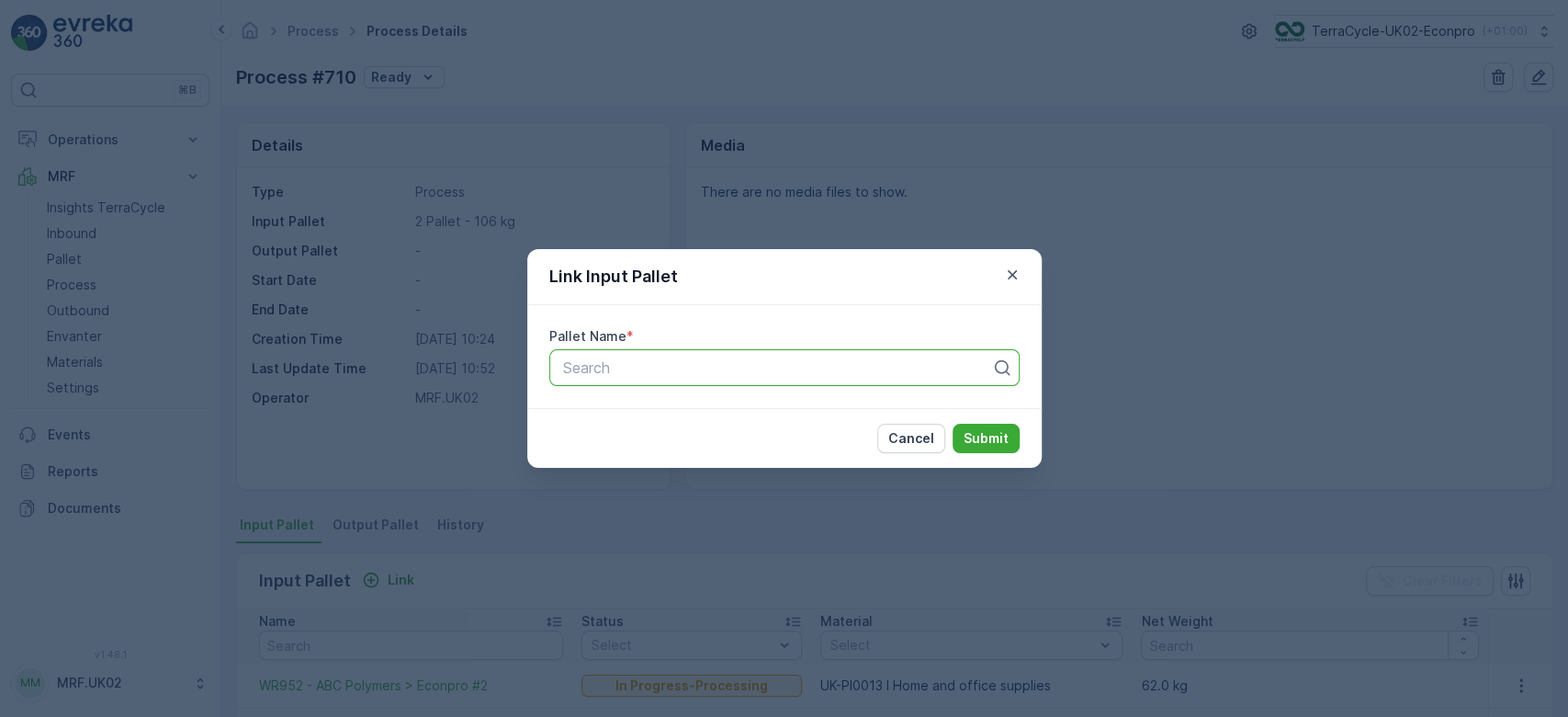
click at [1019, 414] on div "Cancel Submit" at bounding box center [785, 438] width 515 height 59
click at [757, 367] on div at bounding box center [777, 367] width 432 height 17
type input "WR"
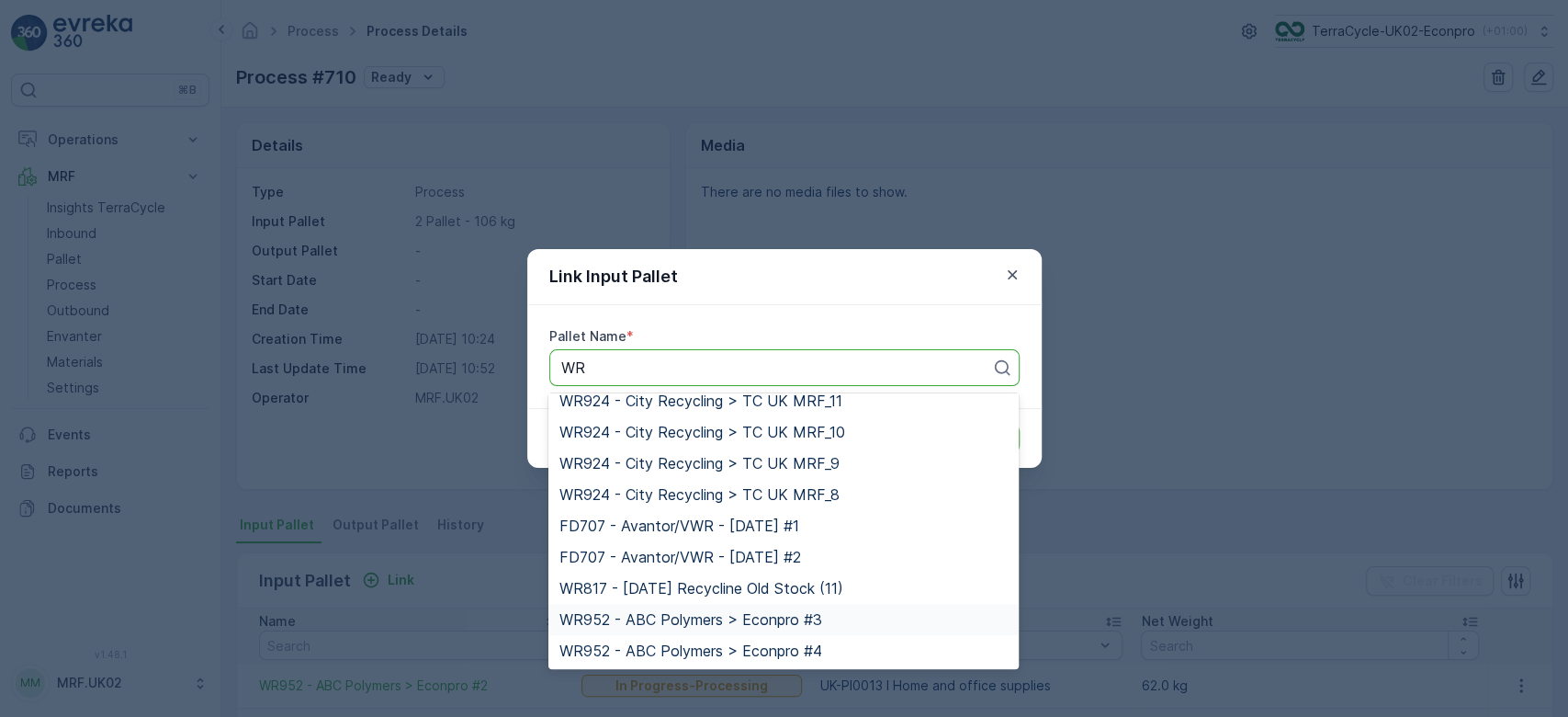
click at [746, 615] on span "WR952 - ABC Polymers > Econpro #3" at bounding box center [690, 619] width 262 height 17
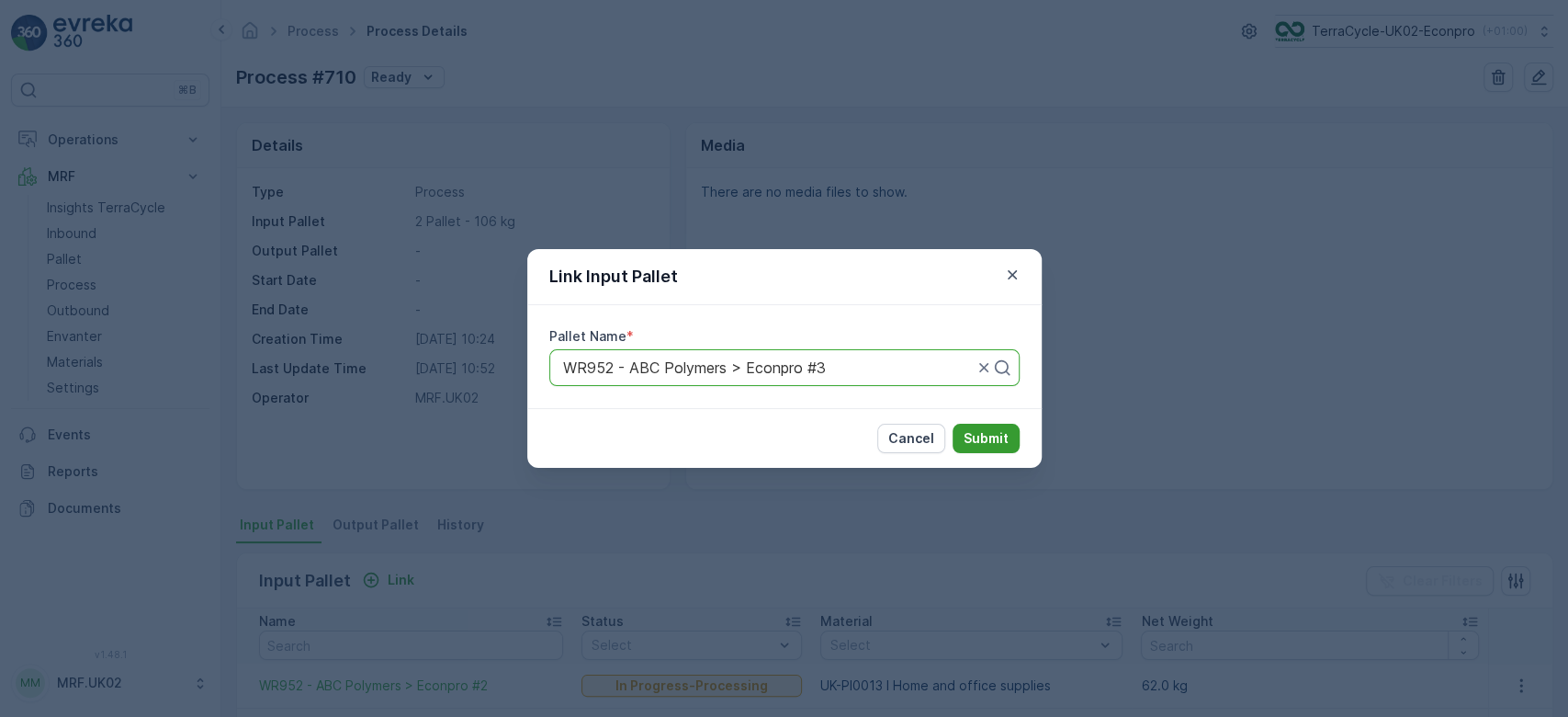
click at [1001, 428] on button "Submit" at bounding box center [986, 439] width 67 height 30
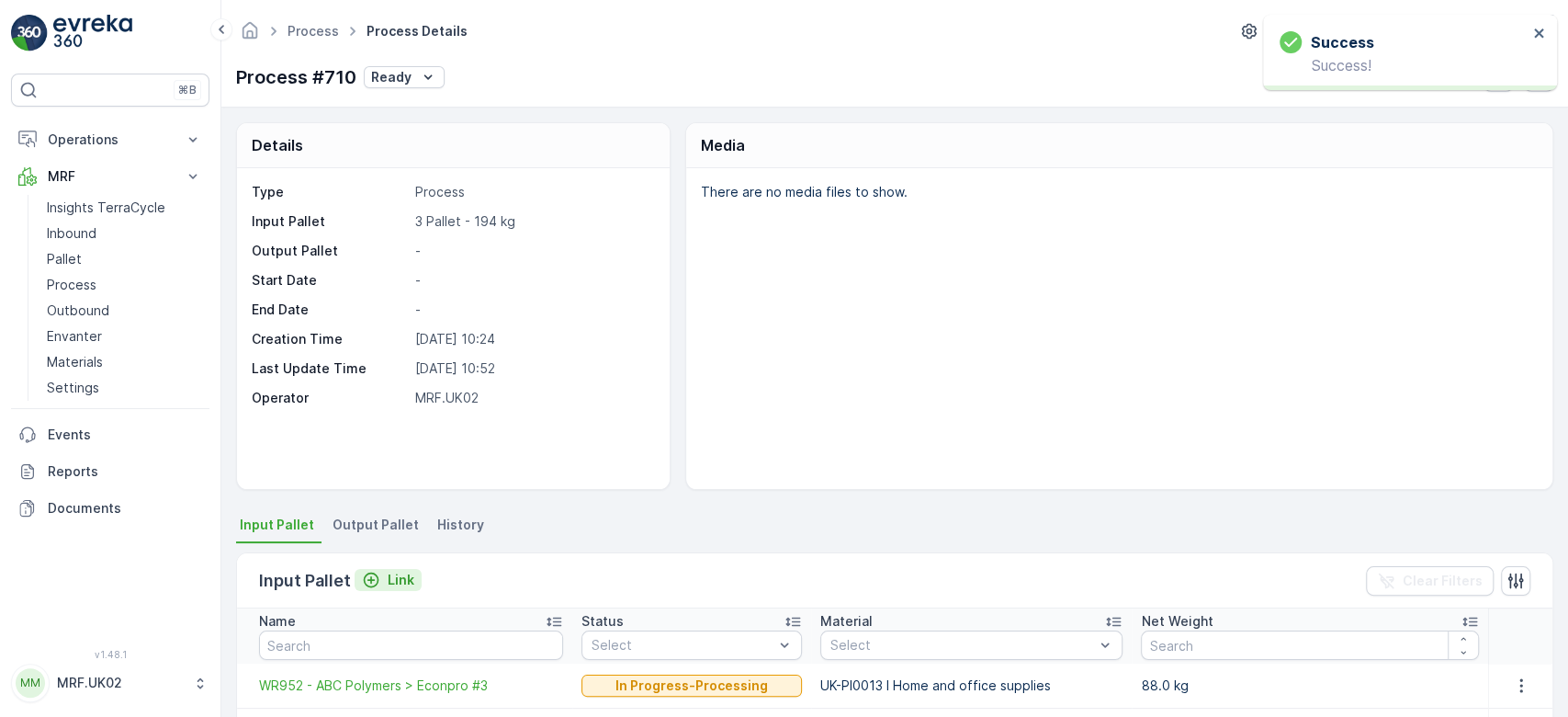
click at [390, 578] on p "Link" at bounding box center [401, 579] width 27 height 19
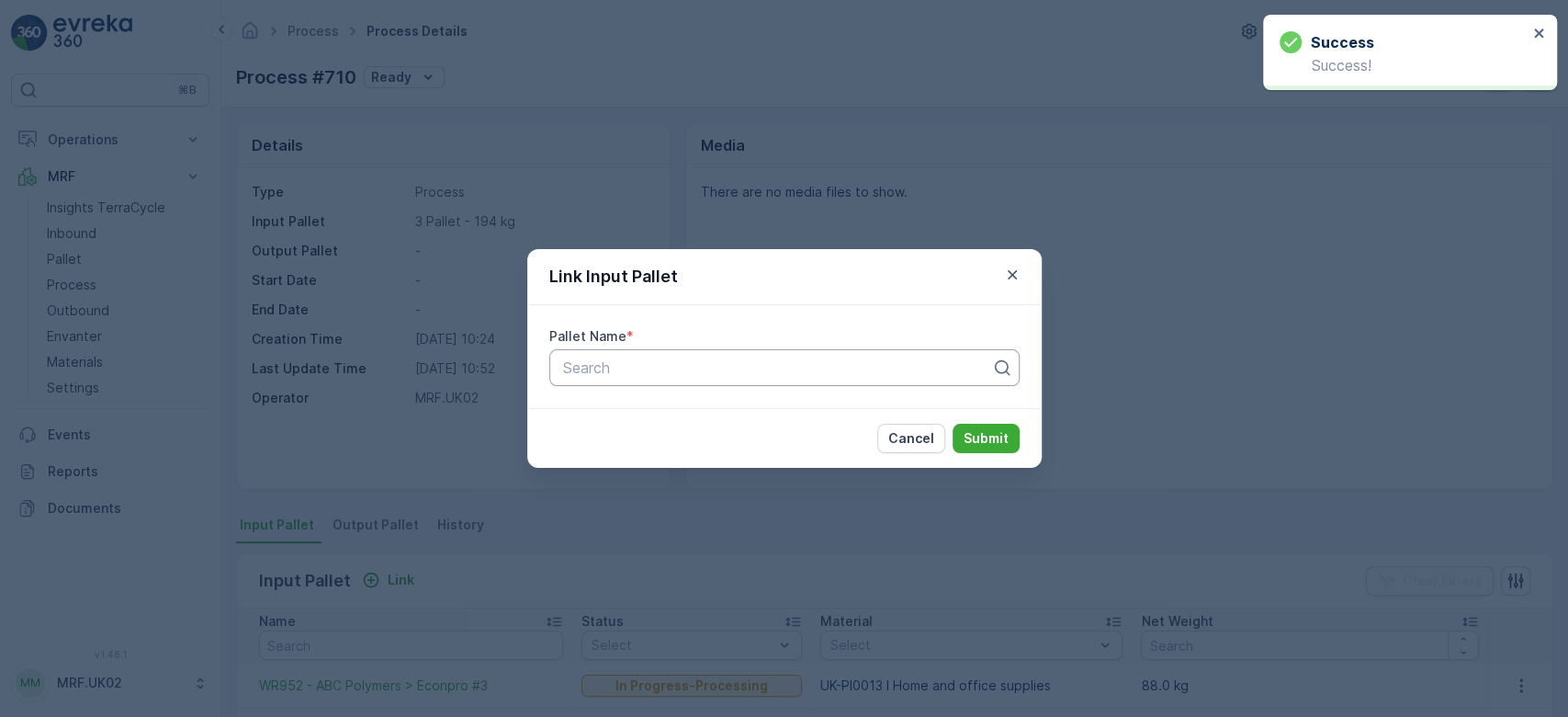
click at [610, 375] on div at bounding box center [777, 367] width 432 height 17
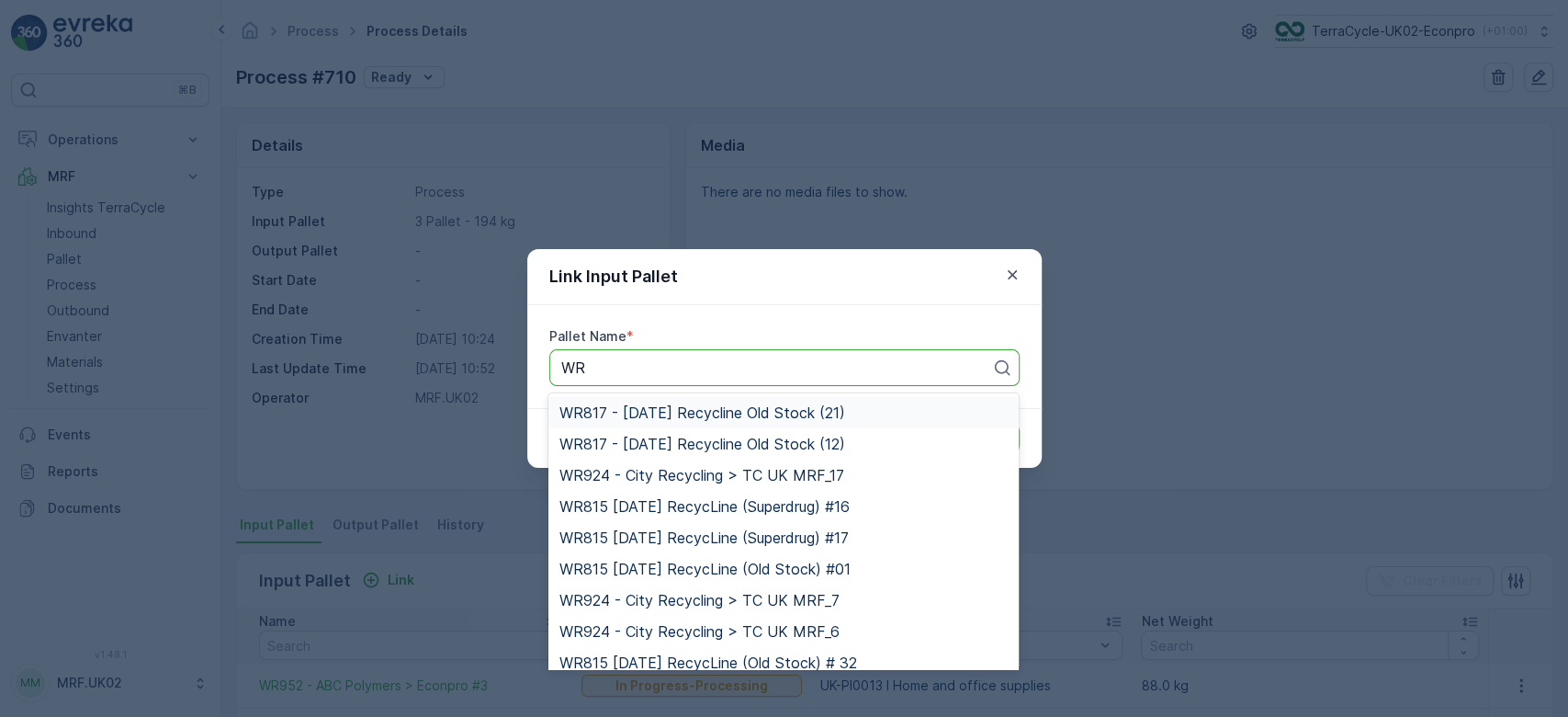
type input "WR"
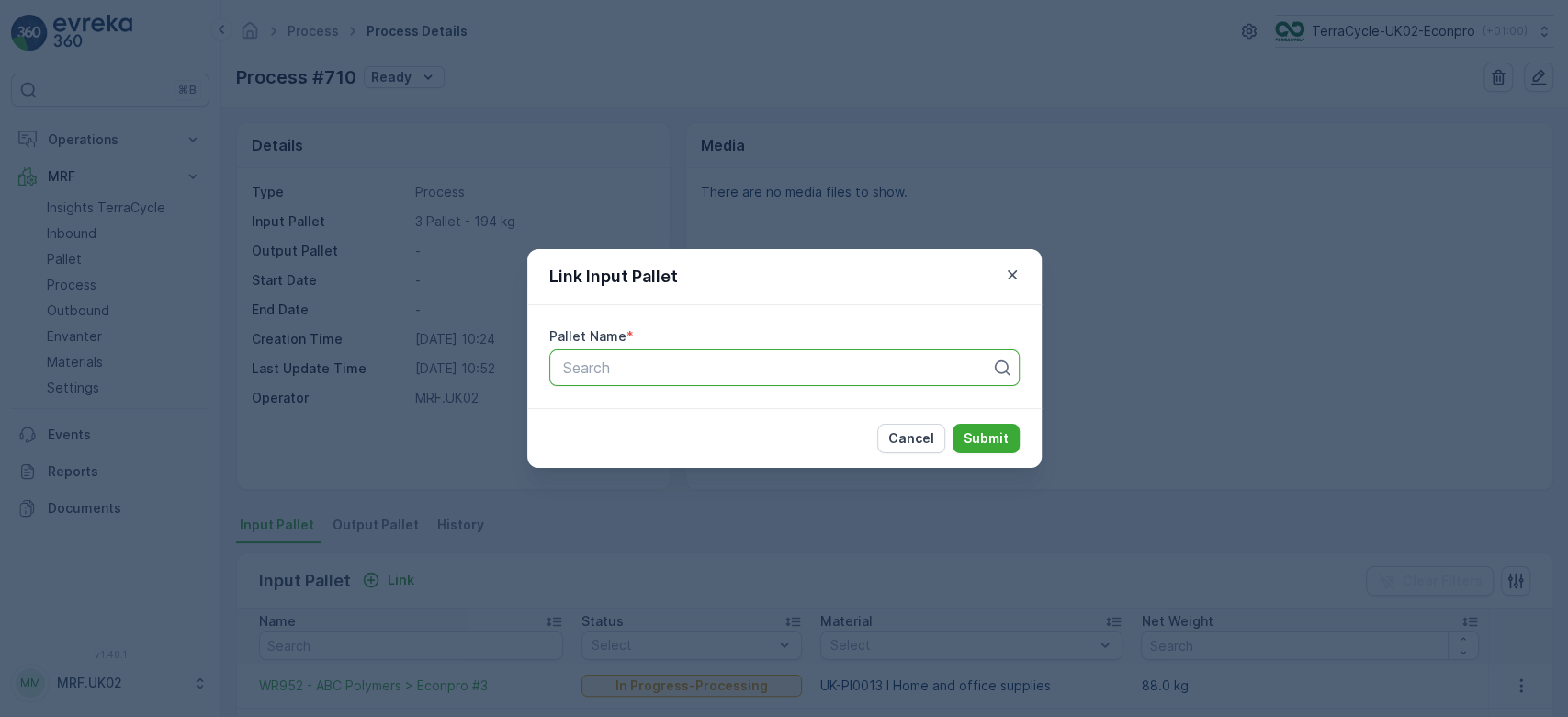
click at [1021, 419] on div "Cancel Submit" at bounding box center [785, 438] width 515 height 59
click at [758, 368] on div at bounding box center [777, 367] width 432 height 17
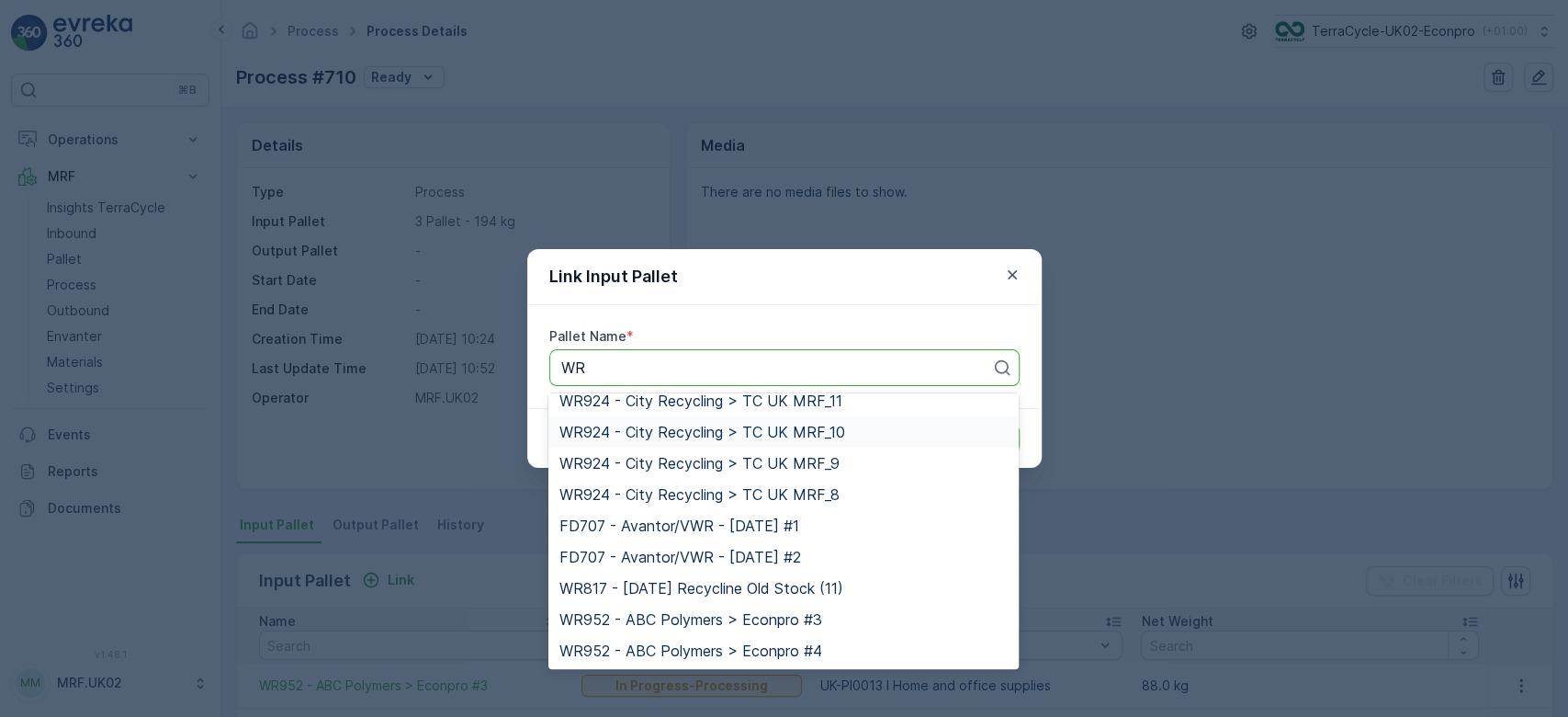
type input "WR"
click at [423, 447] on div "Link Input Pallet Pallet Name * 70 results available for search term WR. Use Up…" at bounding box center [784, 358] width 1568 height 717
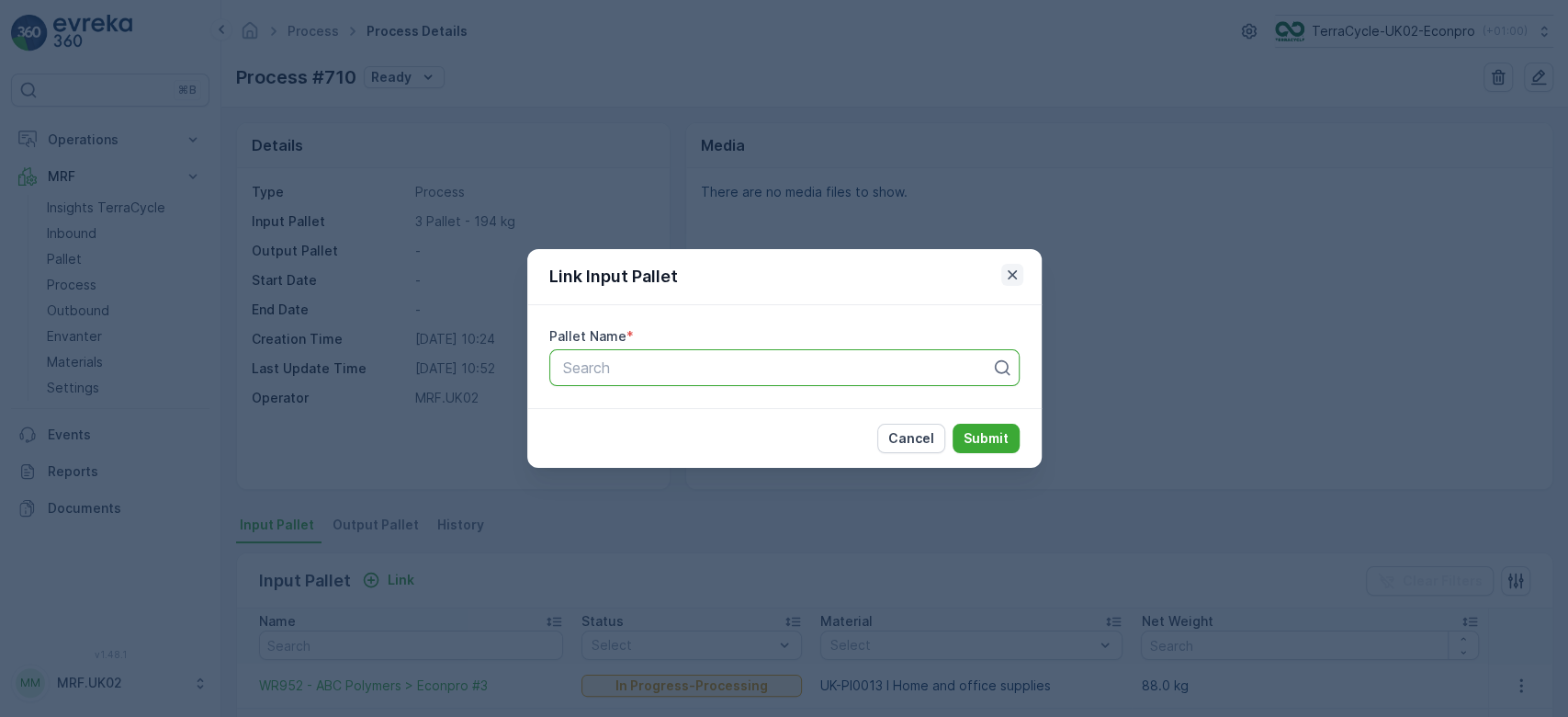
click at [1015, 274] on icon "button" at bounding box center [1012, 274] width 19 height 19
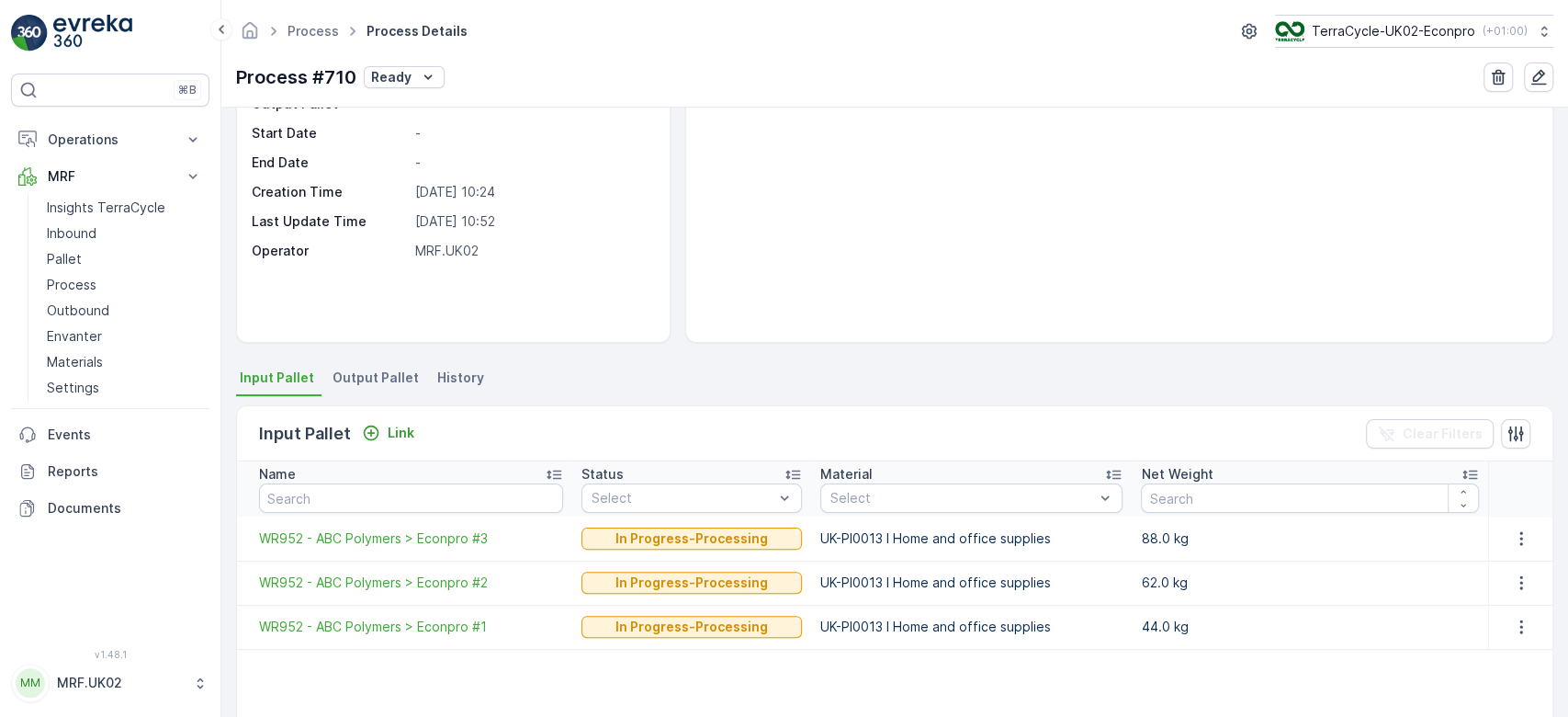
scroll to position [196, 0]
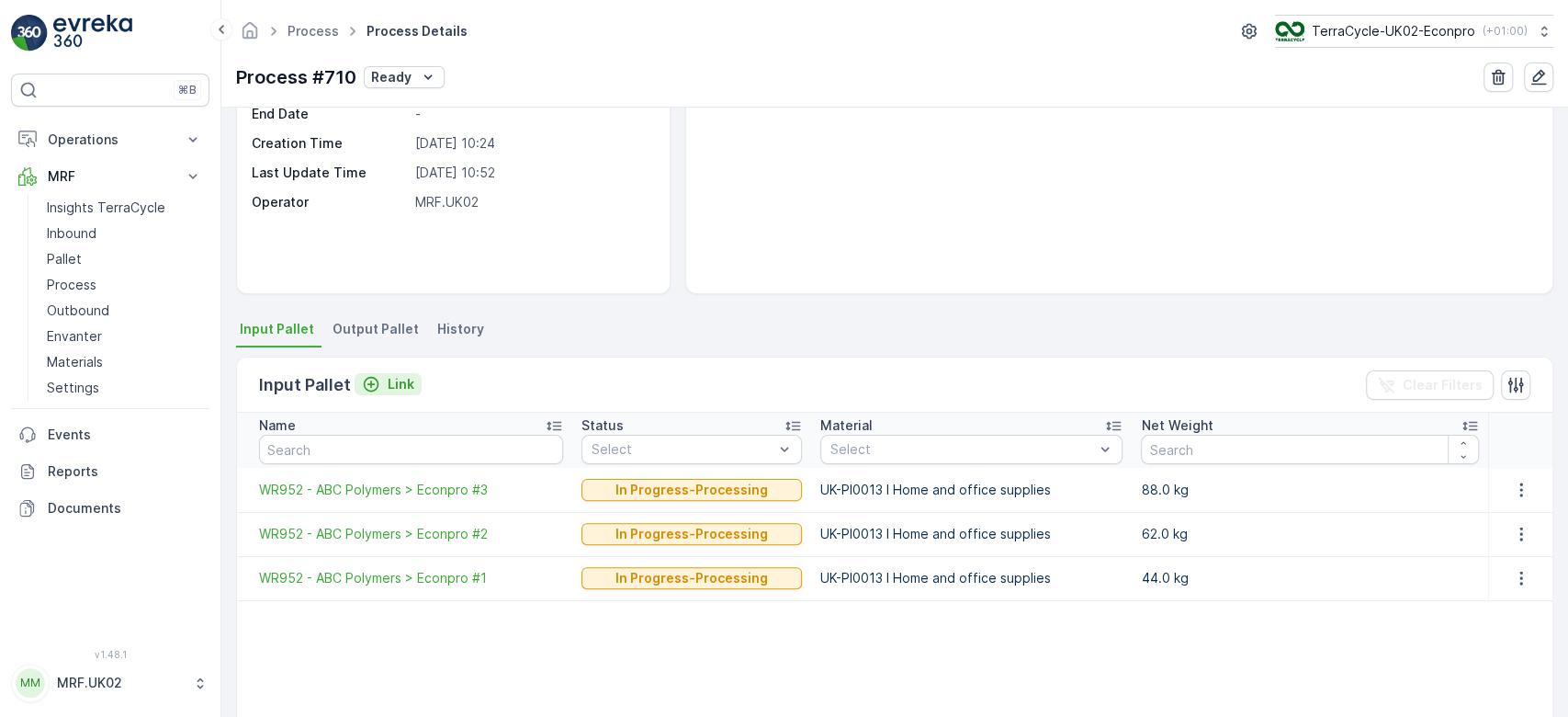
click at [397, 378] on p "Link" at bounding box center [401, 384] width 27 height 19
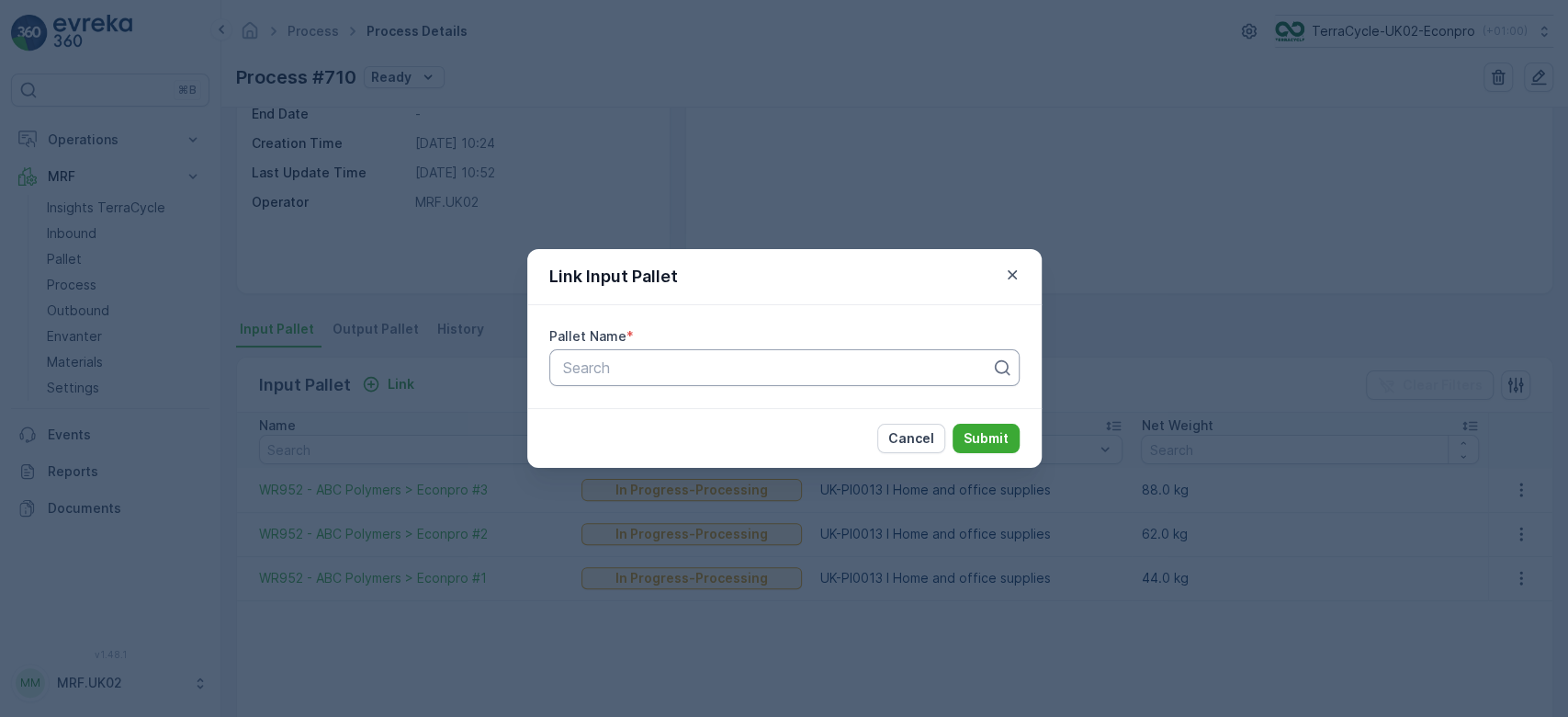
click at [609, 367] on div at bounding box center [777, 367] width 432 height 17
type input "WR"
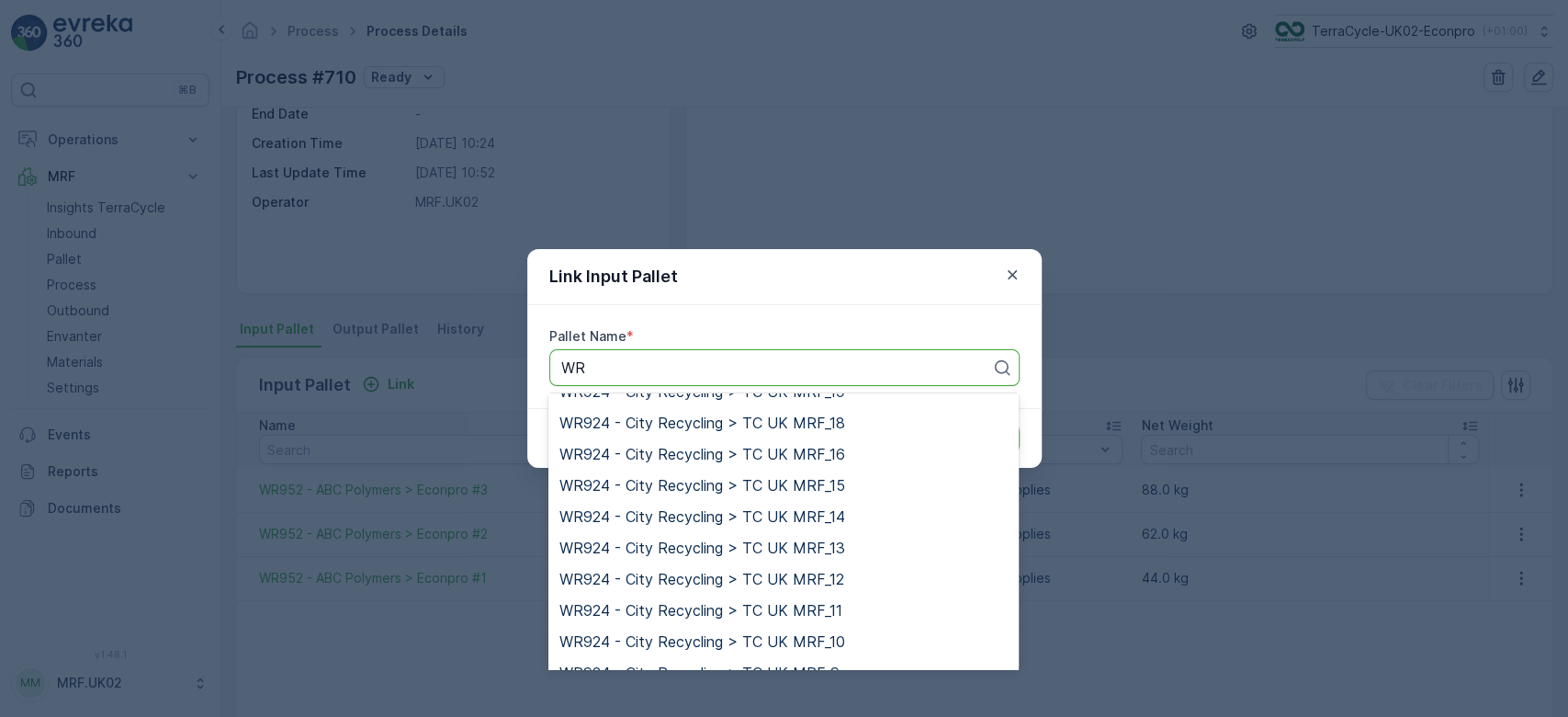
scroll to position [1934, 0]
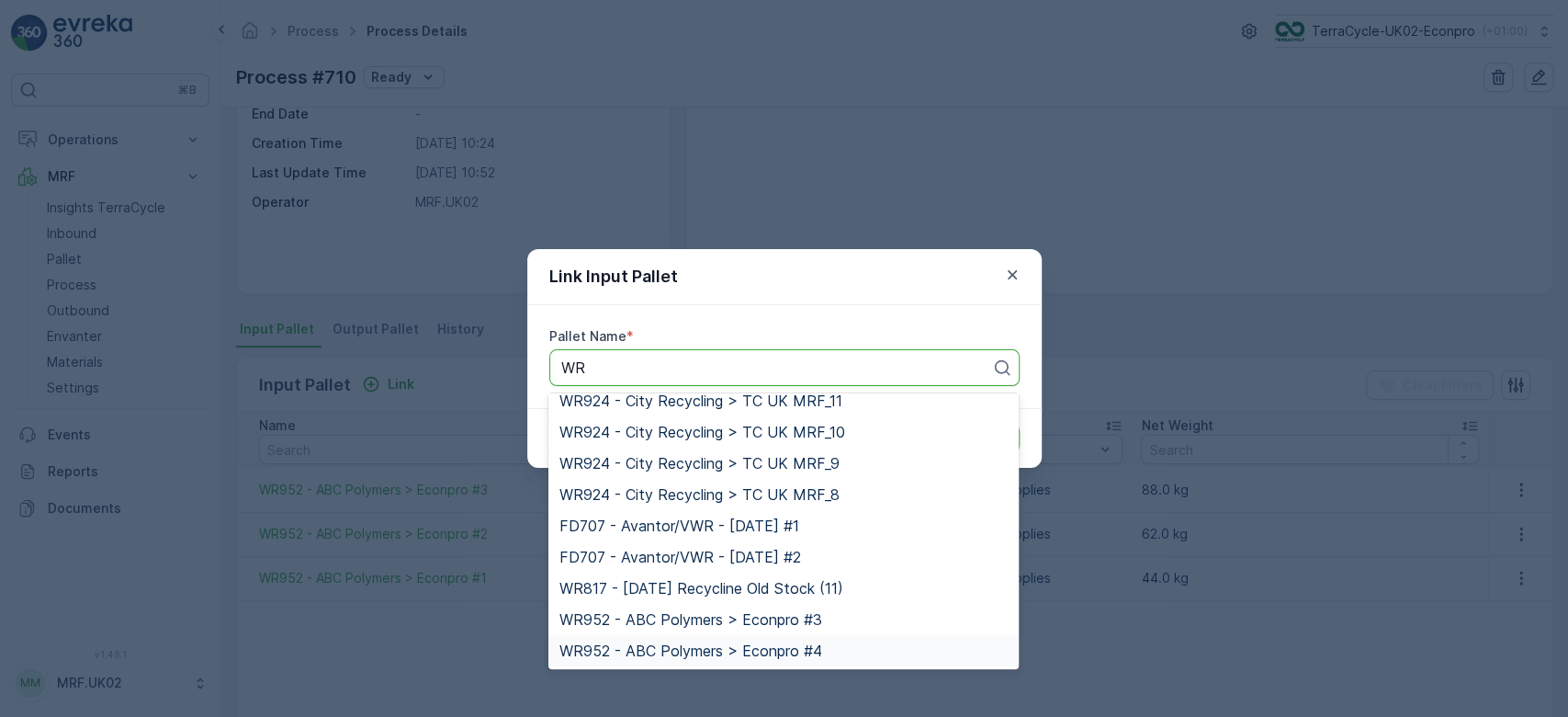
click at [764, 646] on span "WR952 - ABC Polymers > Econpro #4" at bounding box center [690, 651] width 262 height 17
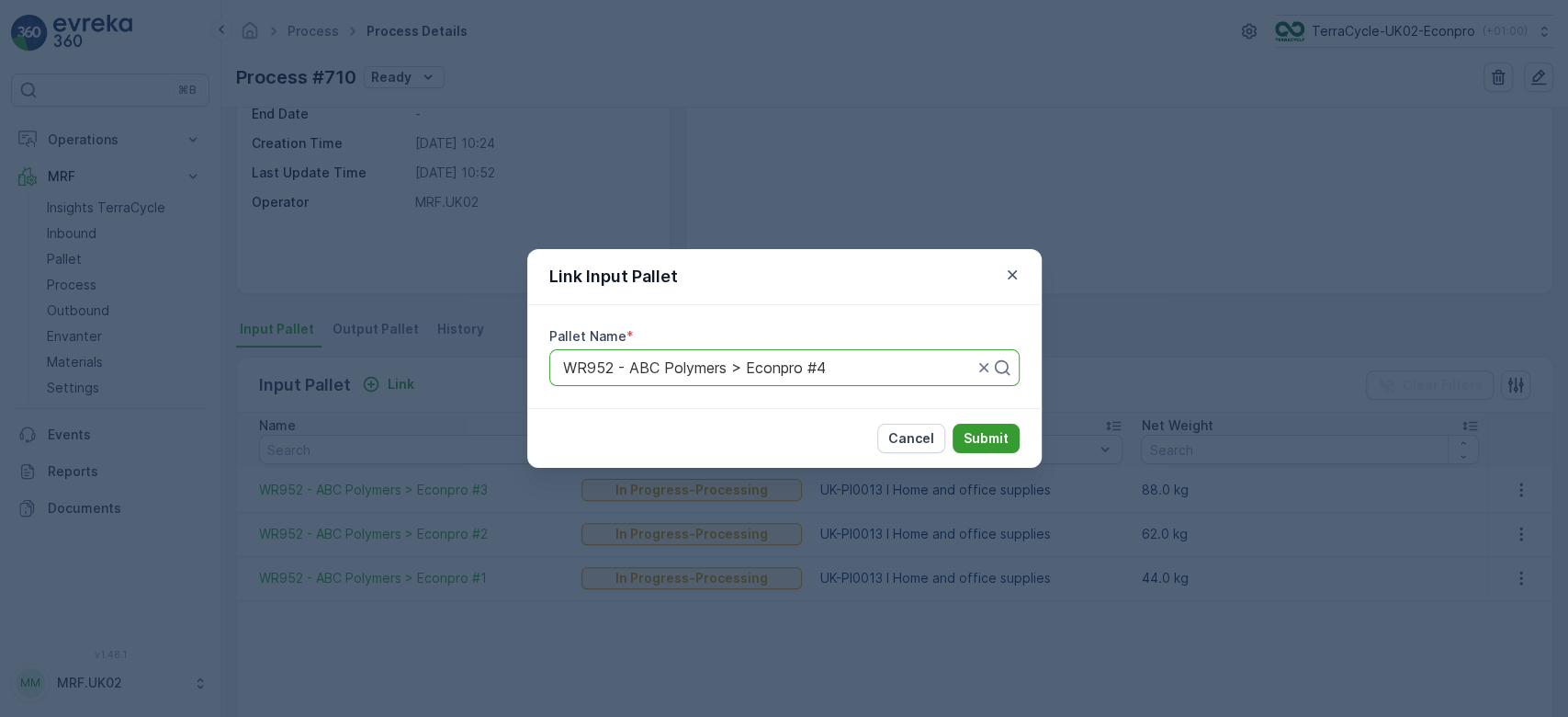
click at [993, 432] on p "Submit" at bounding box center [985, 438] width 45 height 19
click at [1007, 270] on icon "button" at bounding box center [1011, 274] width 9 height 9
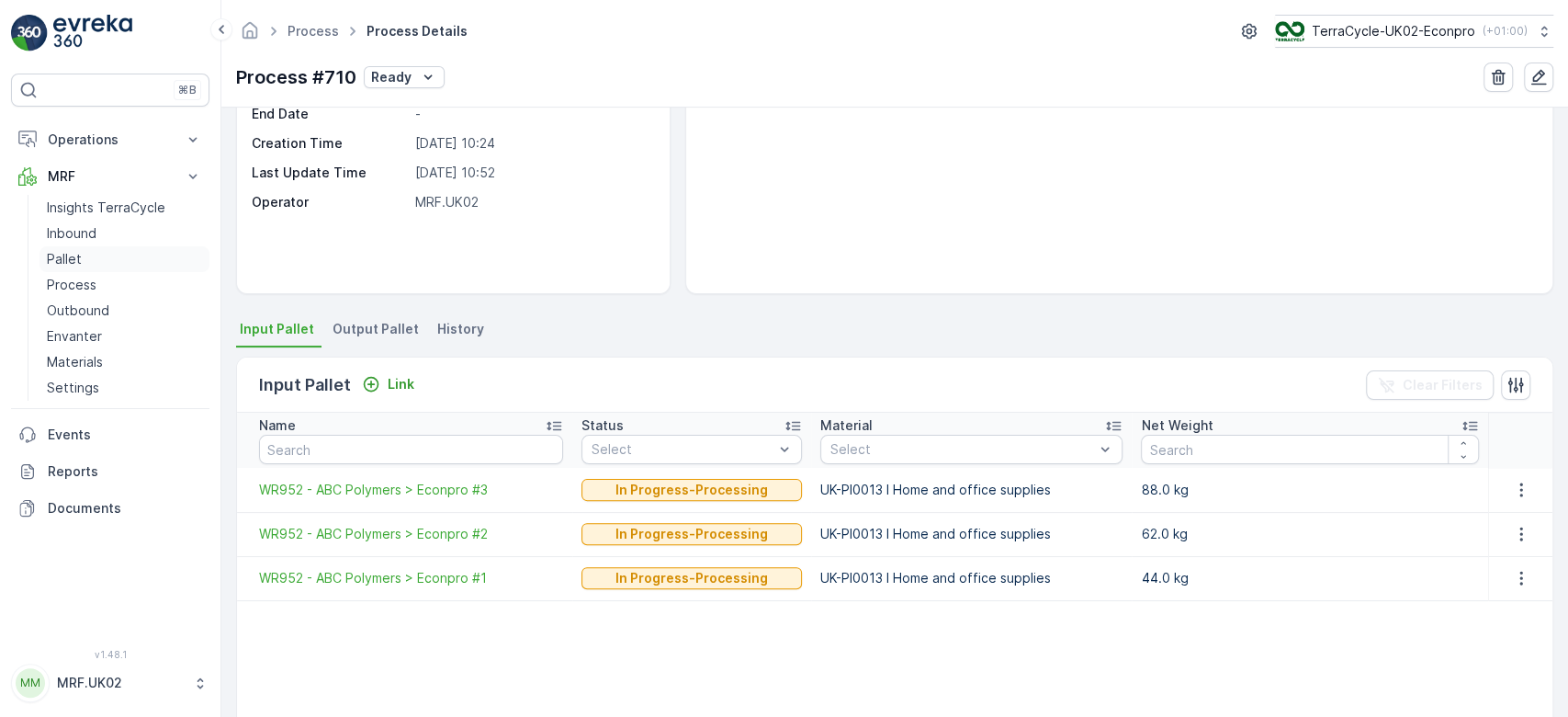
click at [57, 256] on p "Pallet" at bounding box center [63, 258] width 35 height 19
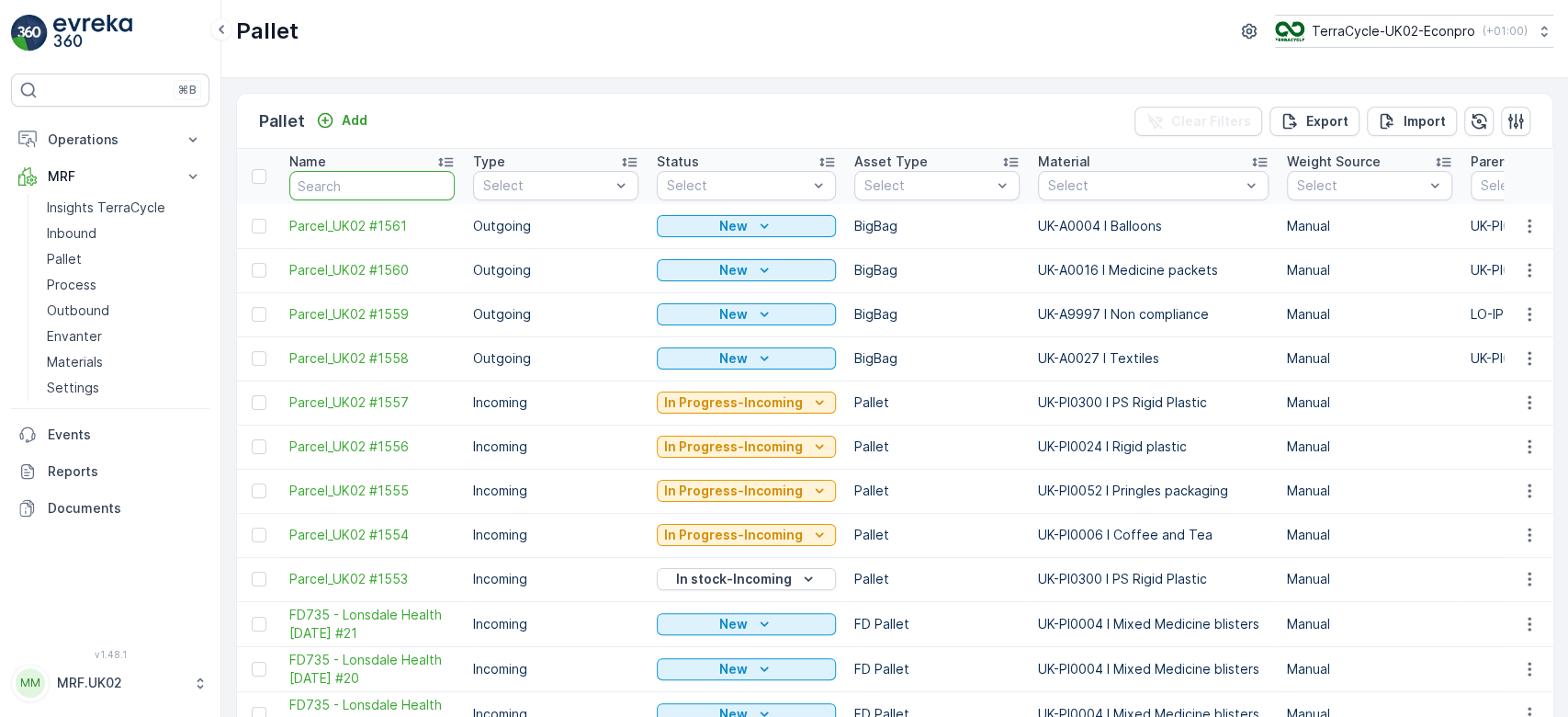
click at [326, 180] on input "text" at bounding box center [371, 186] width 165 height 30
type input "WR"
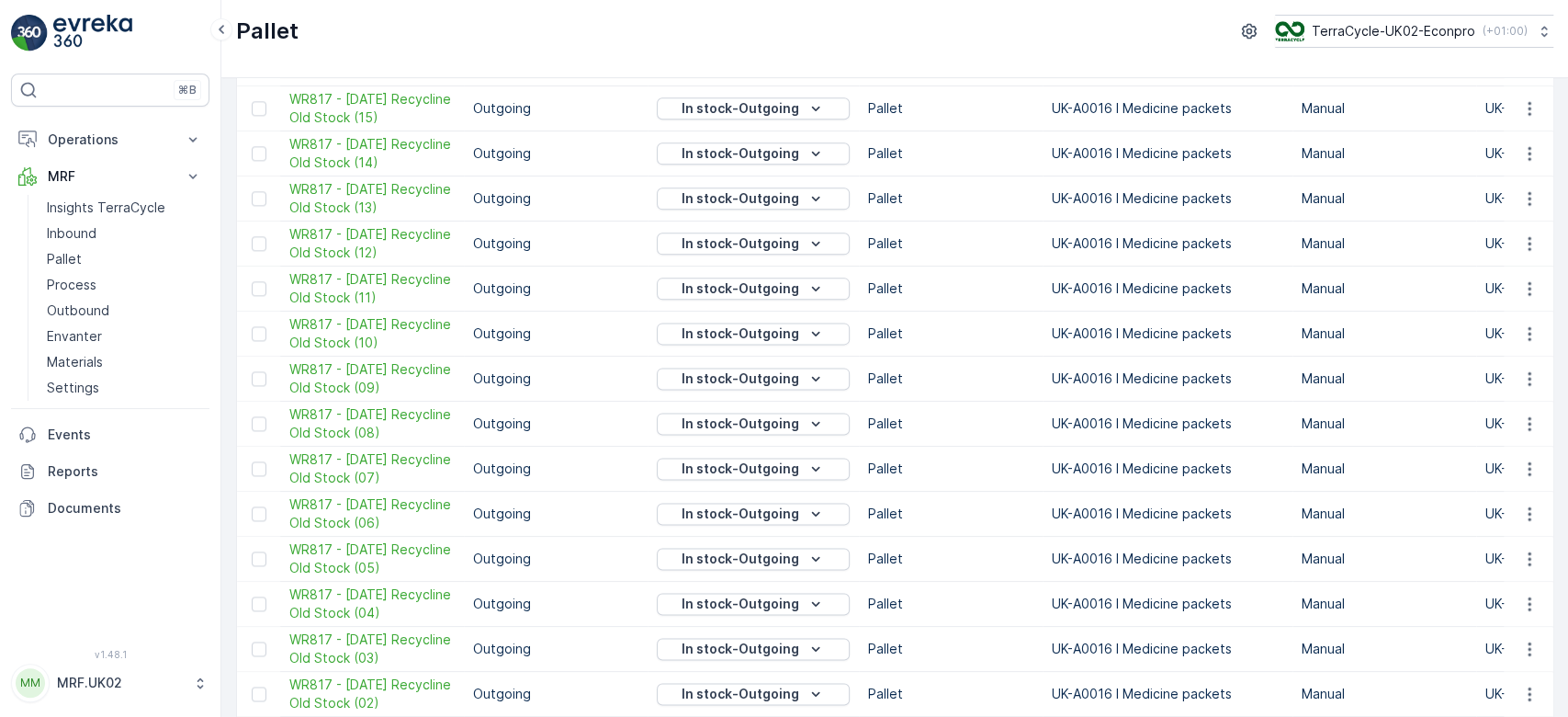
scroll to position [1828, 0]
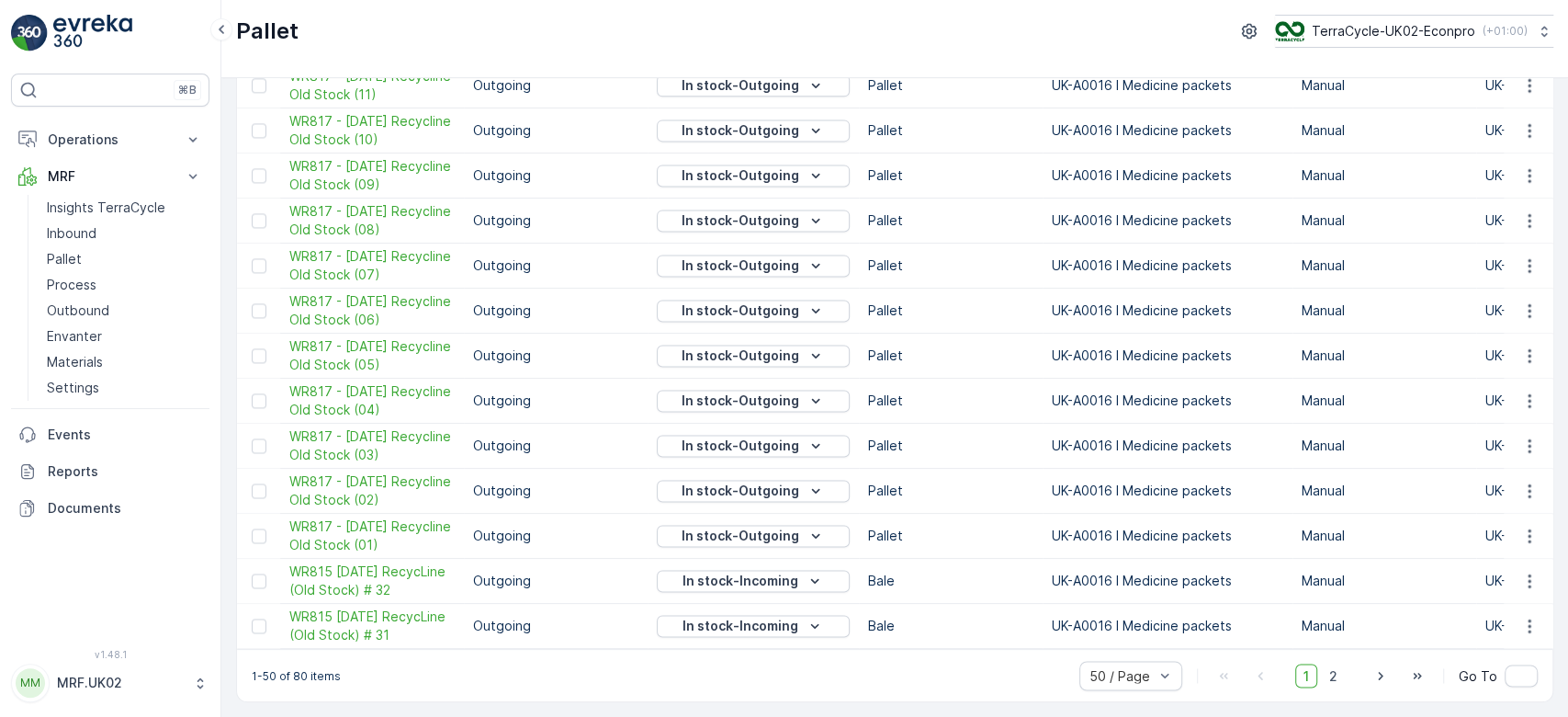
click at [1558, 122] on div "Pallet Add Clear Filters Export Import Name WR Type Select Status Select Asset …" at bounding box center [895, 397] width 1346 height 639
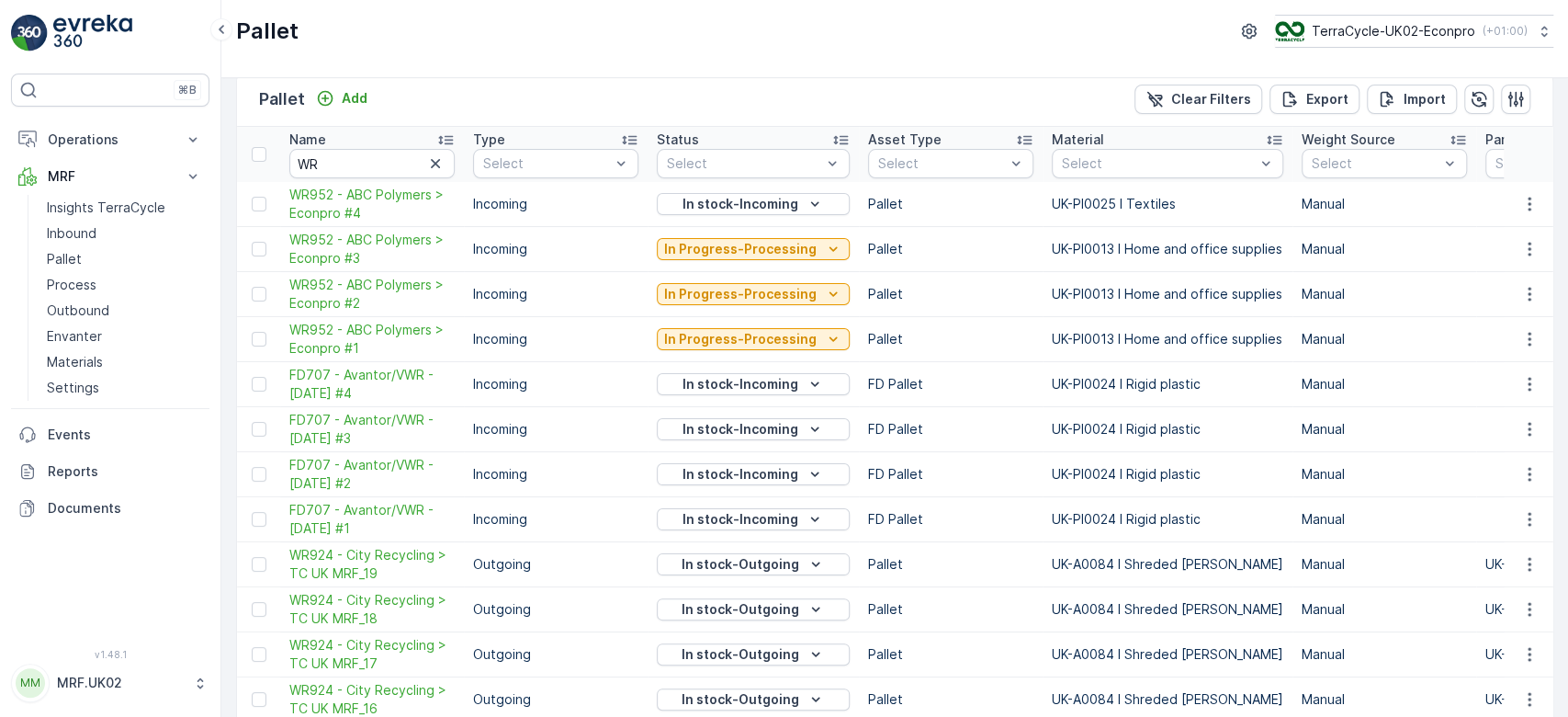
scroll to position [0, 0]
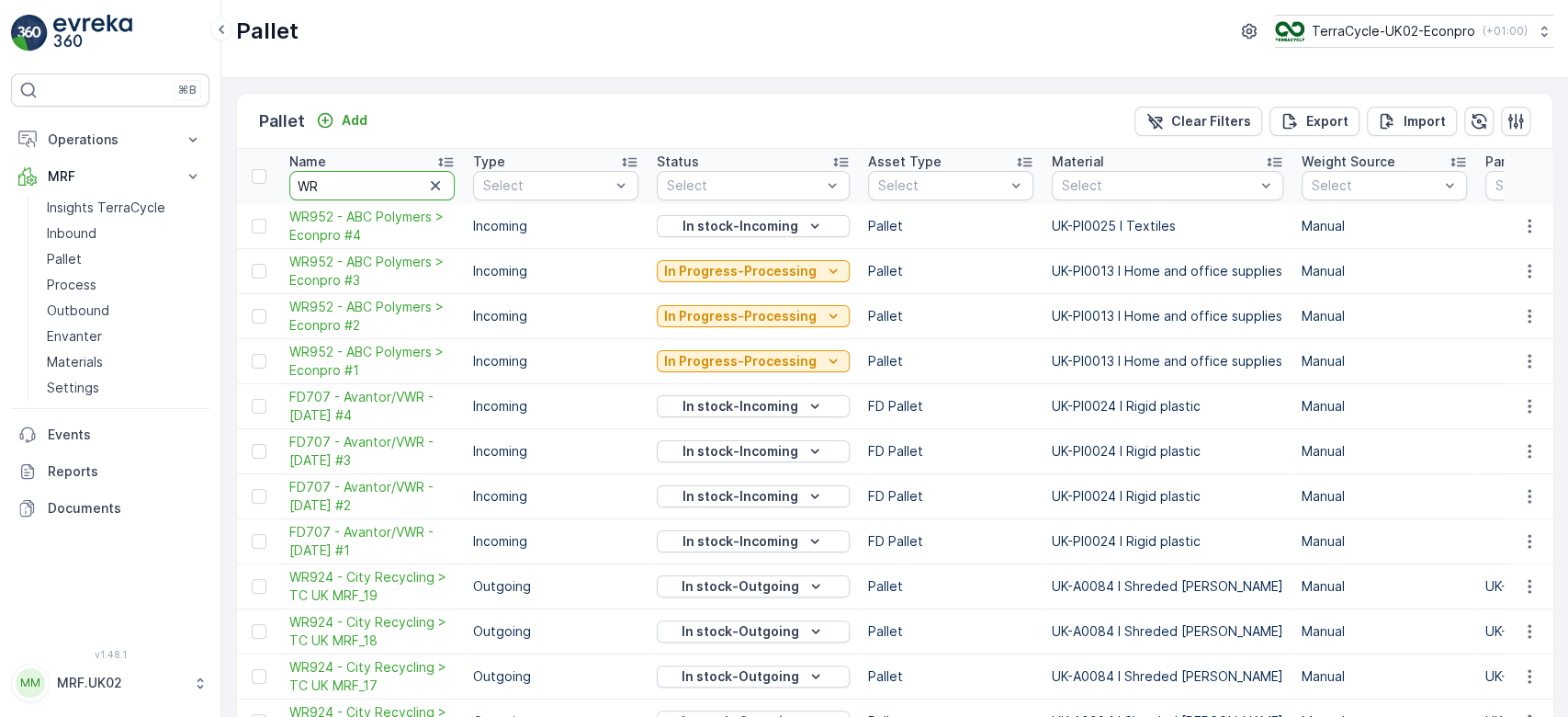
click at [357, 183] on input "WR" at bounding box center [371, 186] width 165 height 30
type input "WR9"
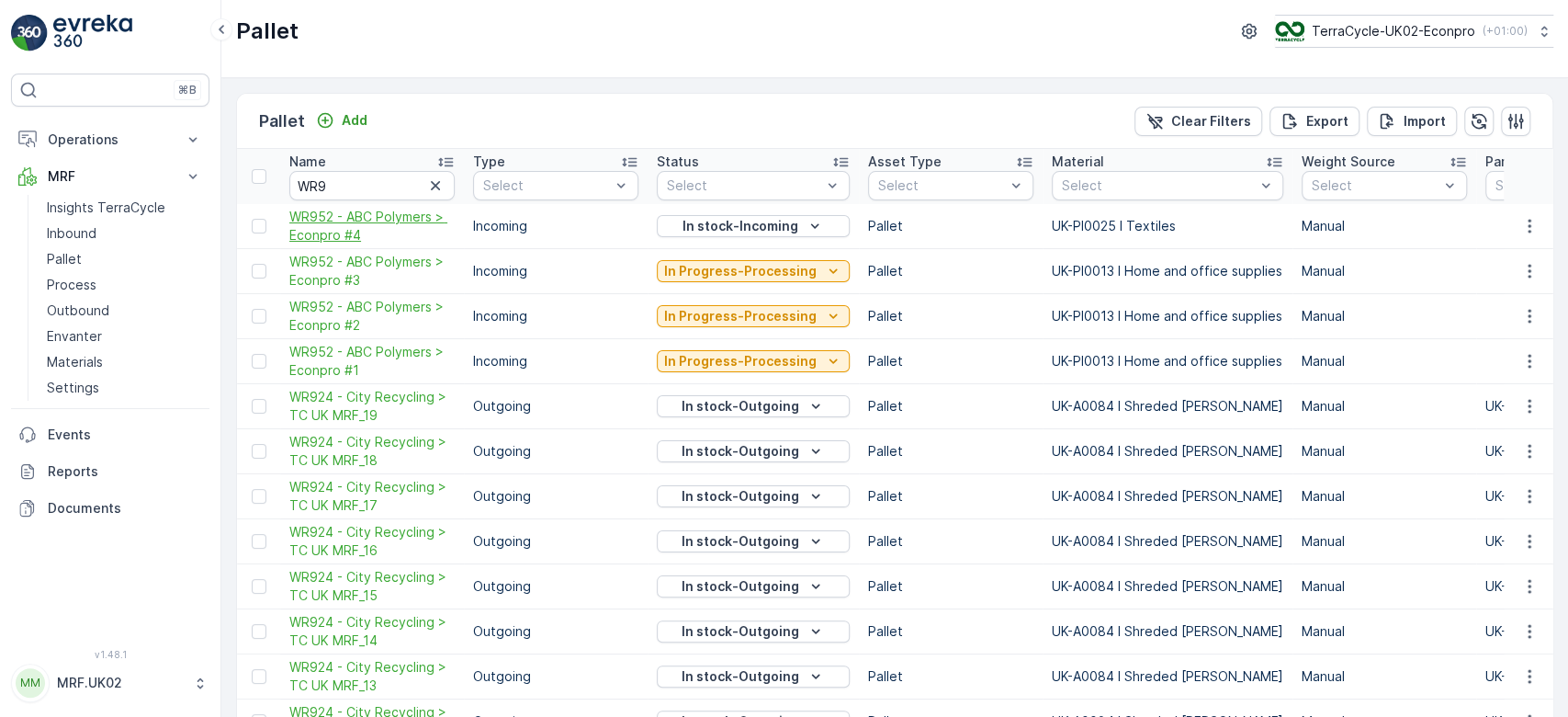
click at [335, 219] on span "WR952 - ABC Polymers > Econpro #4" at bounding box center [371, 226] width 165 height 37
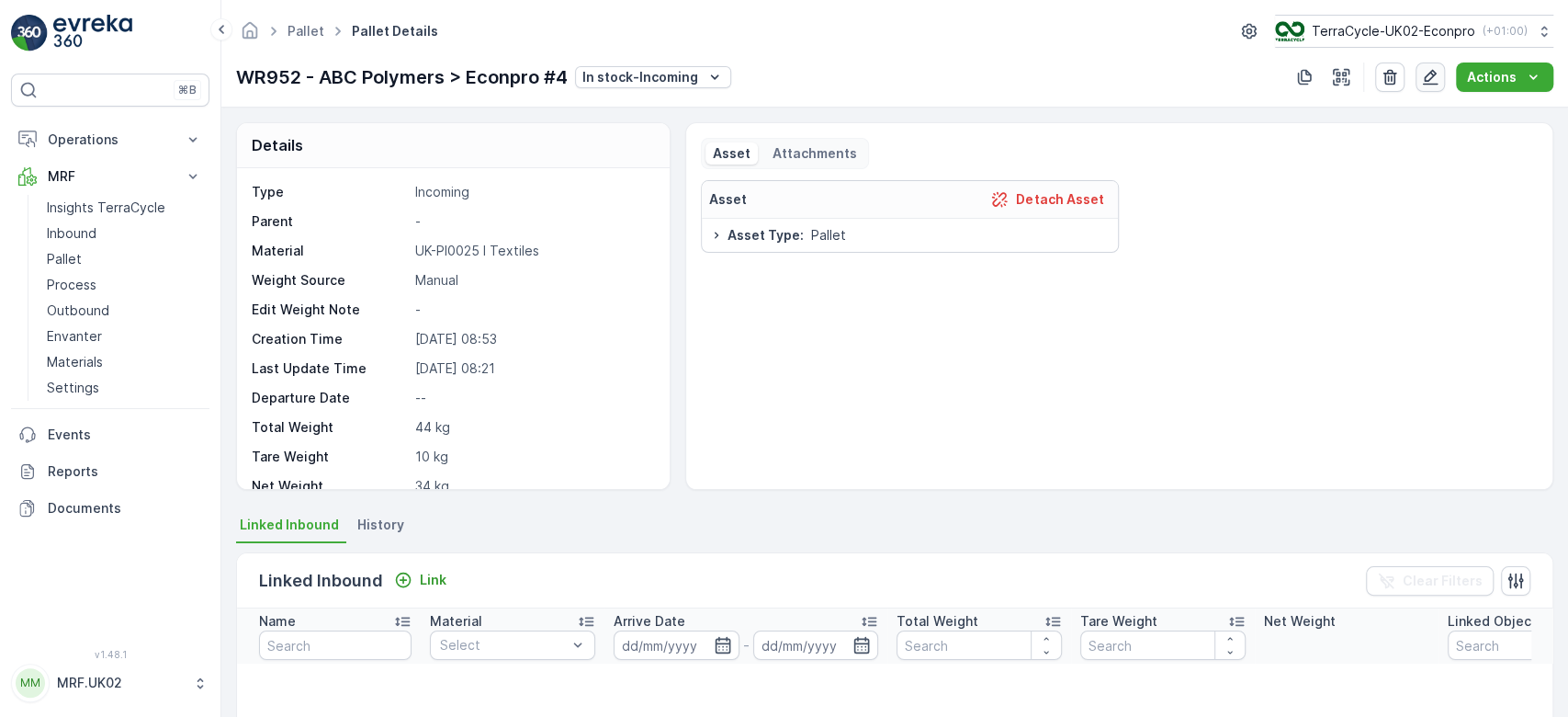
click at [1436, 73] on icon "button" at bounding box center [1431, 78] width 16 height 16
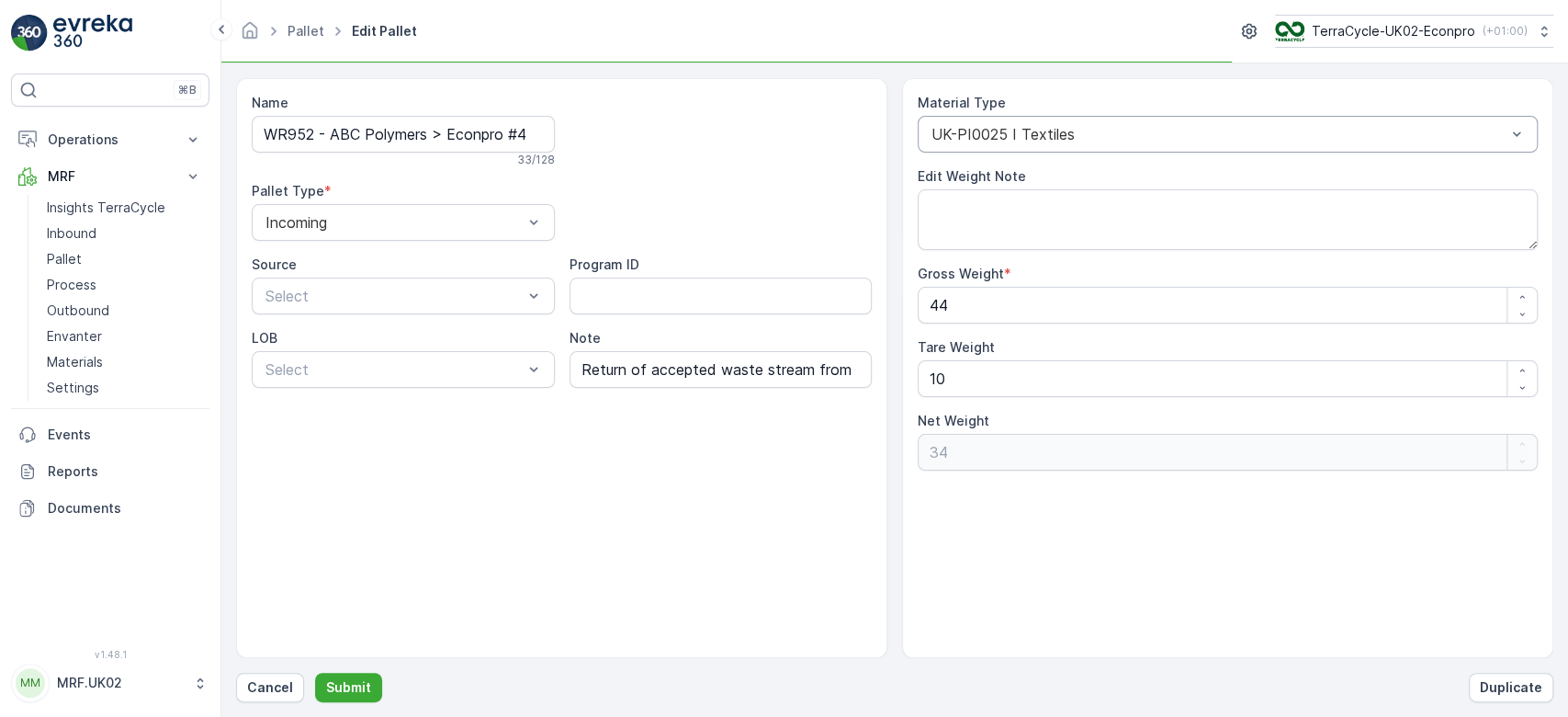
click at [1139, 128] on div at bounding box center [1219, 134] width 578 height 17
type input "HO"
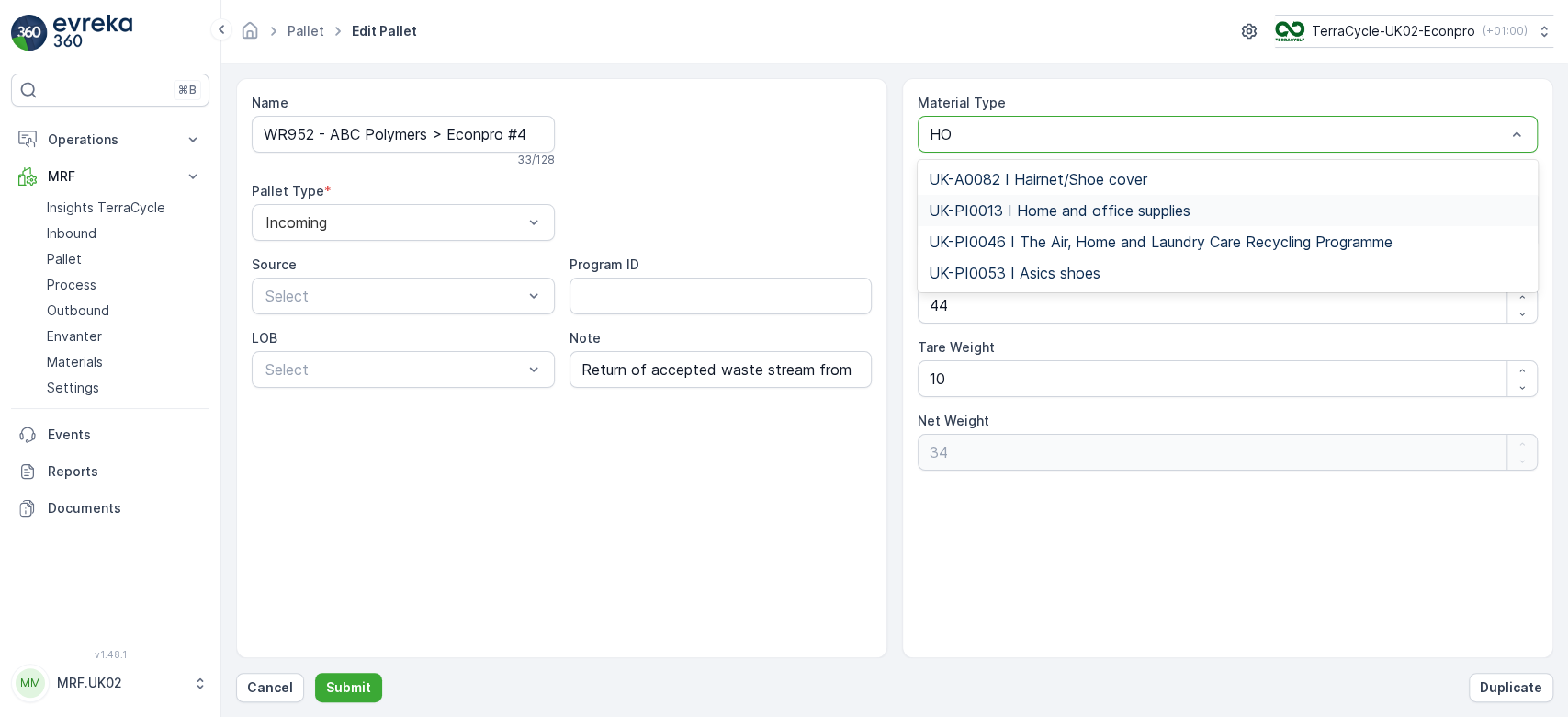
click at [1084, 204] on span "UK-PI0013 I Home and office supplies" at bounding box center [1059, 210] width 261 height 17
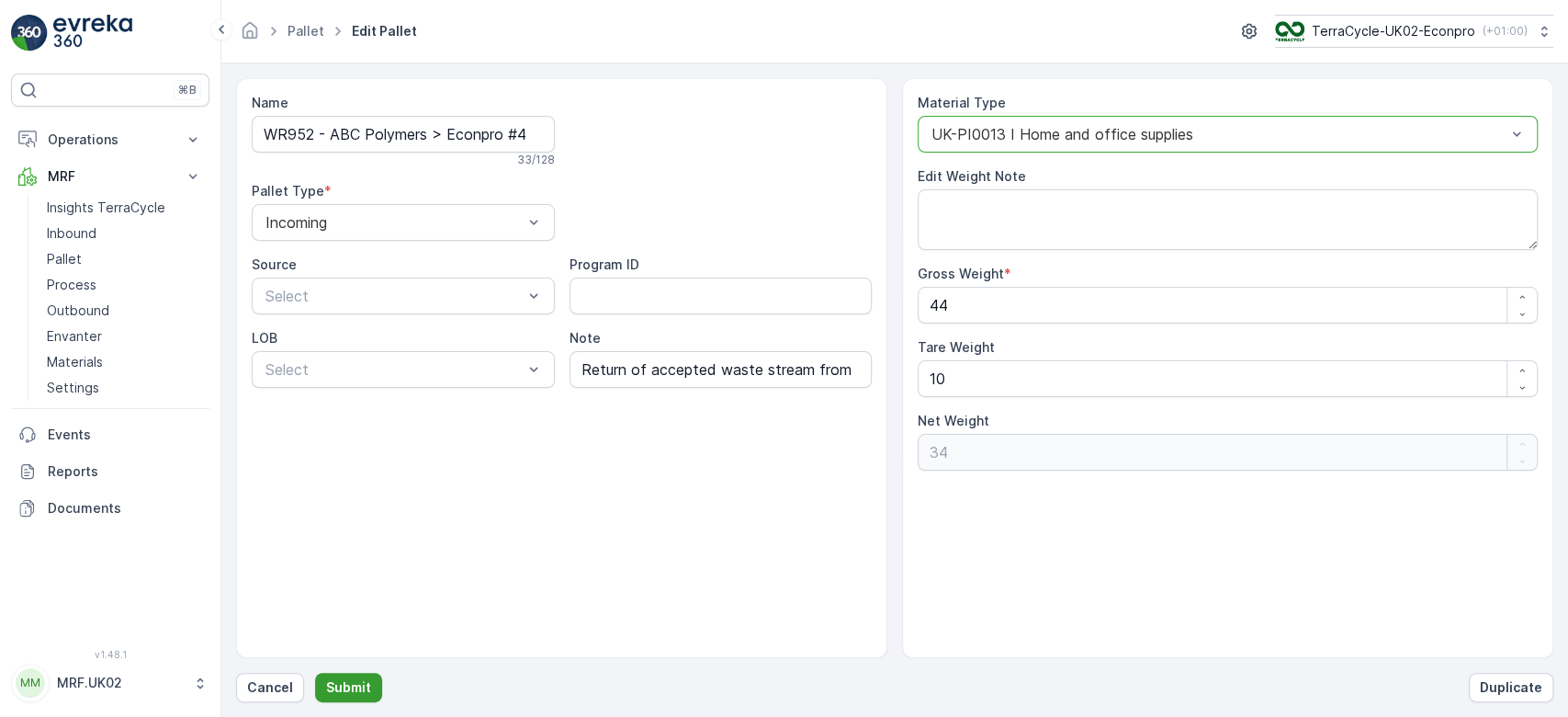
click at [347, 683] on p "Submit" at bounding box center [347, 687] width 45 height 19
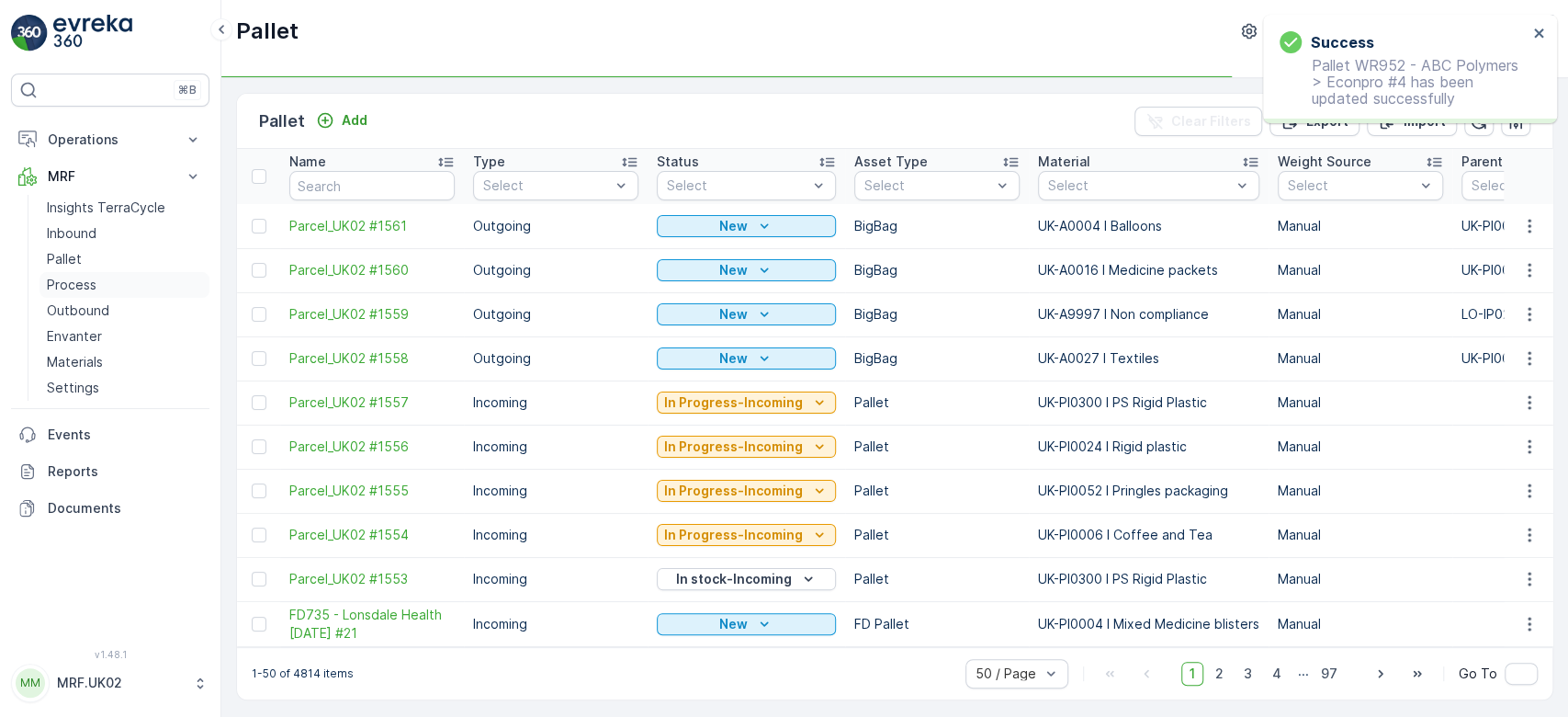
click at [65, 275] on p "Process" at bounding box center [71, 284] width 49 height 19
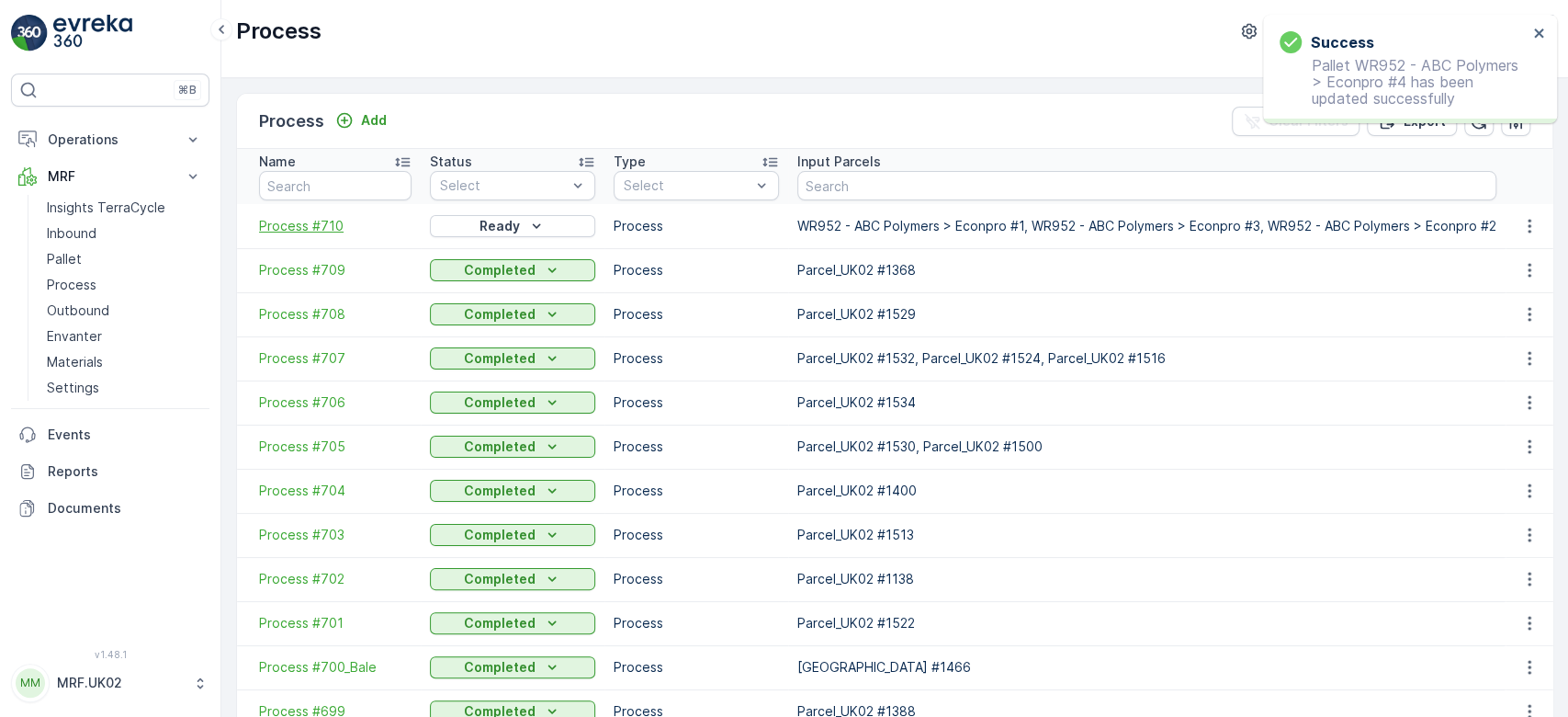
click at [313, 220] on span "Process #710" at bounding box center [336, 226] width 152 height 19
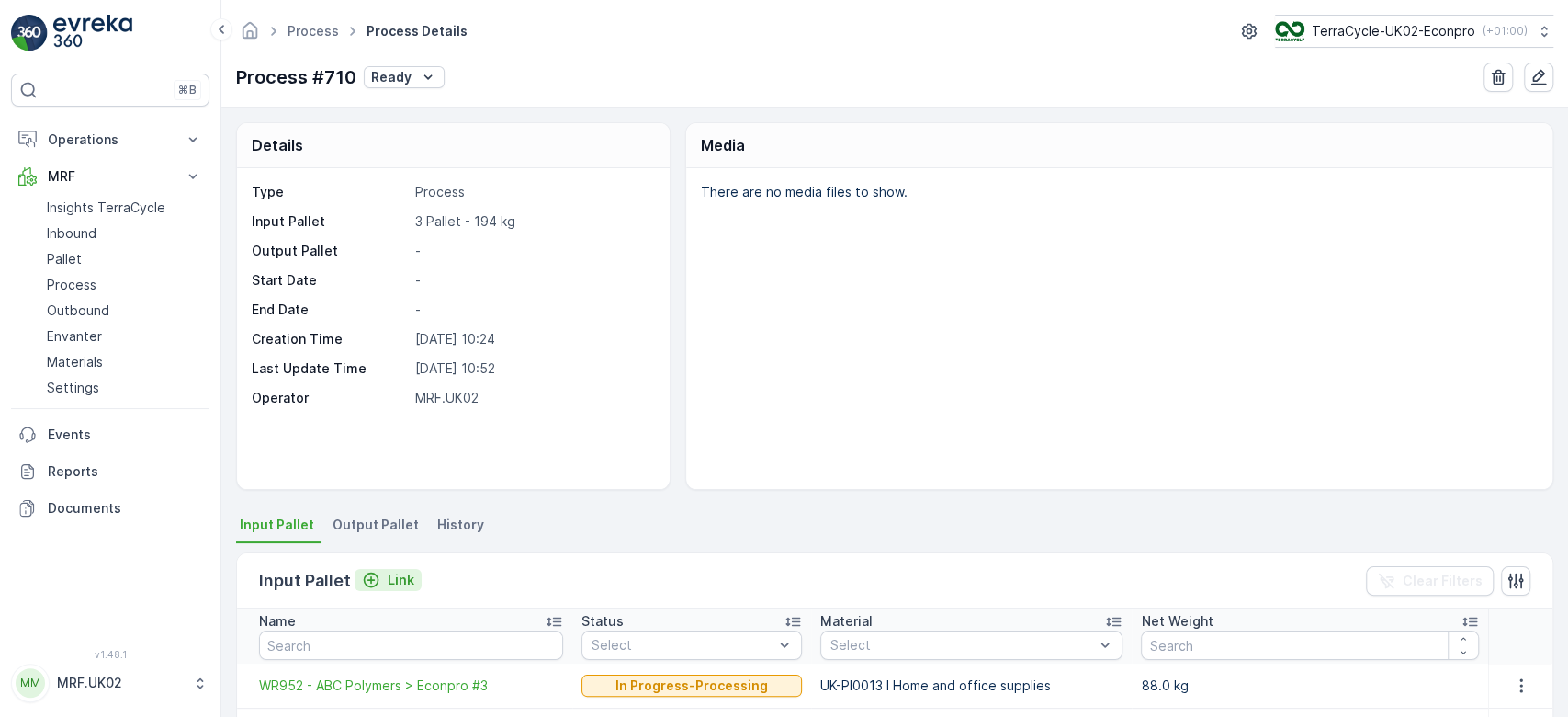
click at [383, 580] on div "Link" at bounding box center [388, 579] width 52 height 19
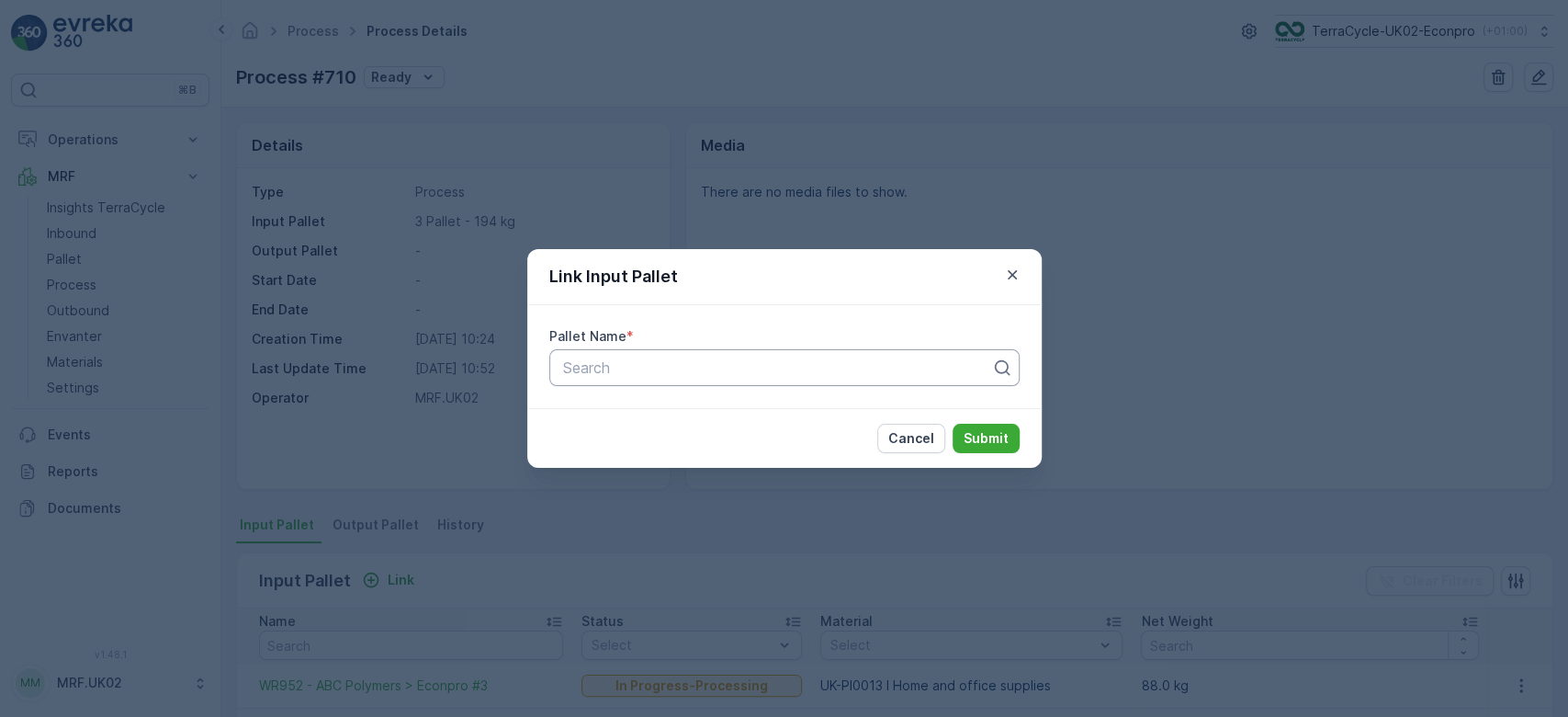
click at [587, 371] on div at bounding box center [777, 367] width 432 height 17
type input "WR"
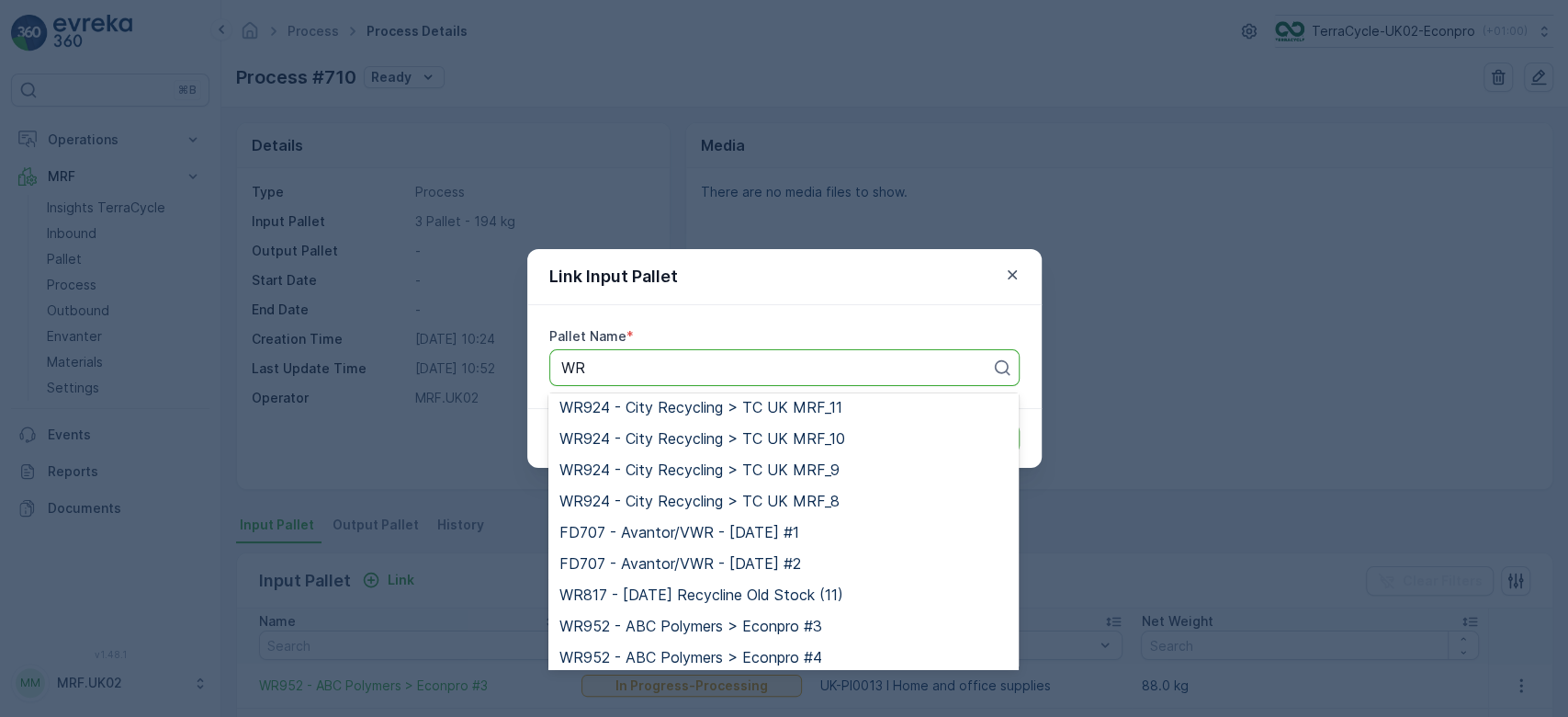
scroll to position [1934, 0]
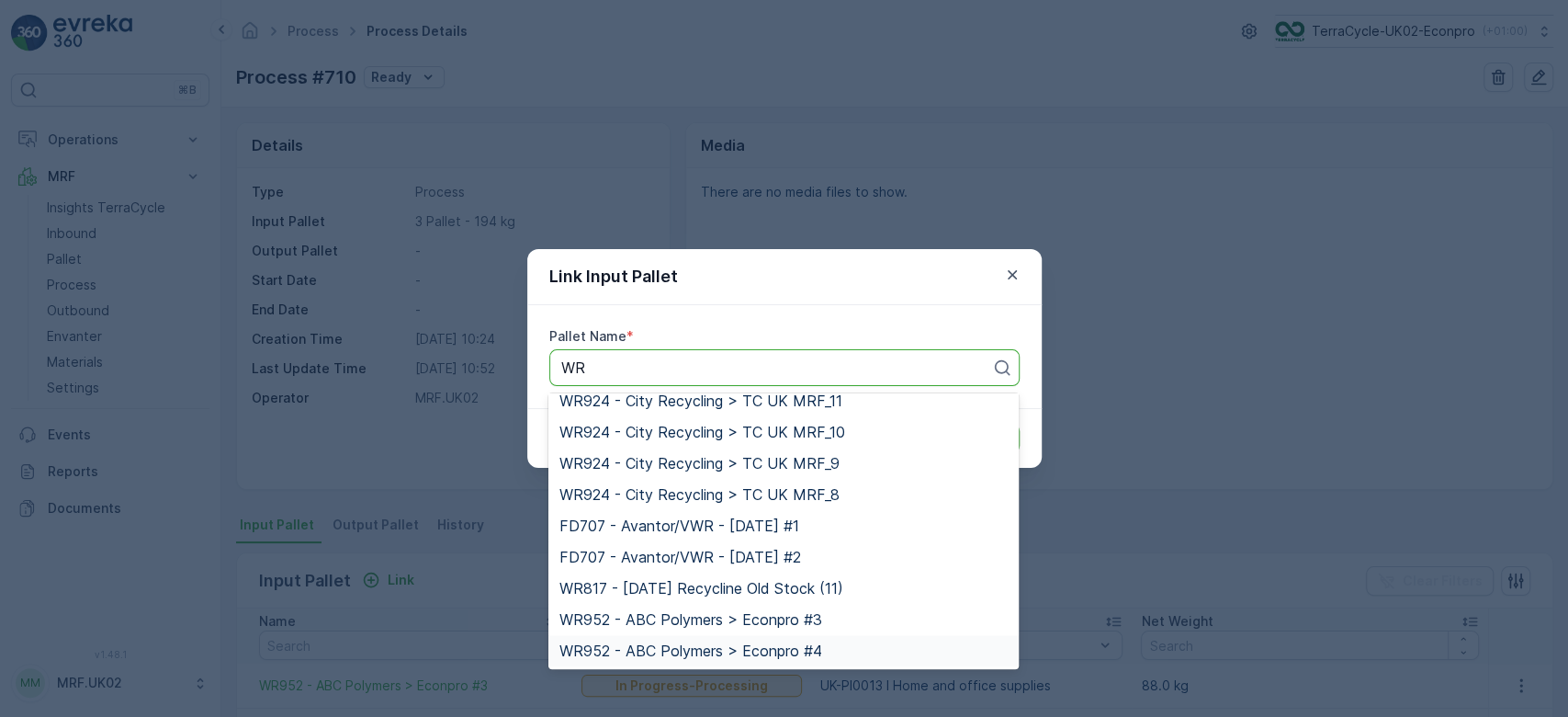
click at [809, 649] on span "WR952 - ABC Polymers > Econpro #4" at bounding box center [690, 651] width 262 height 17
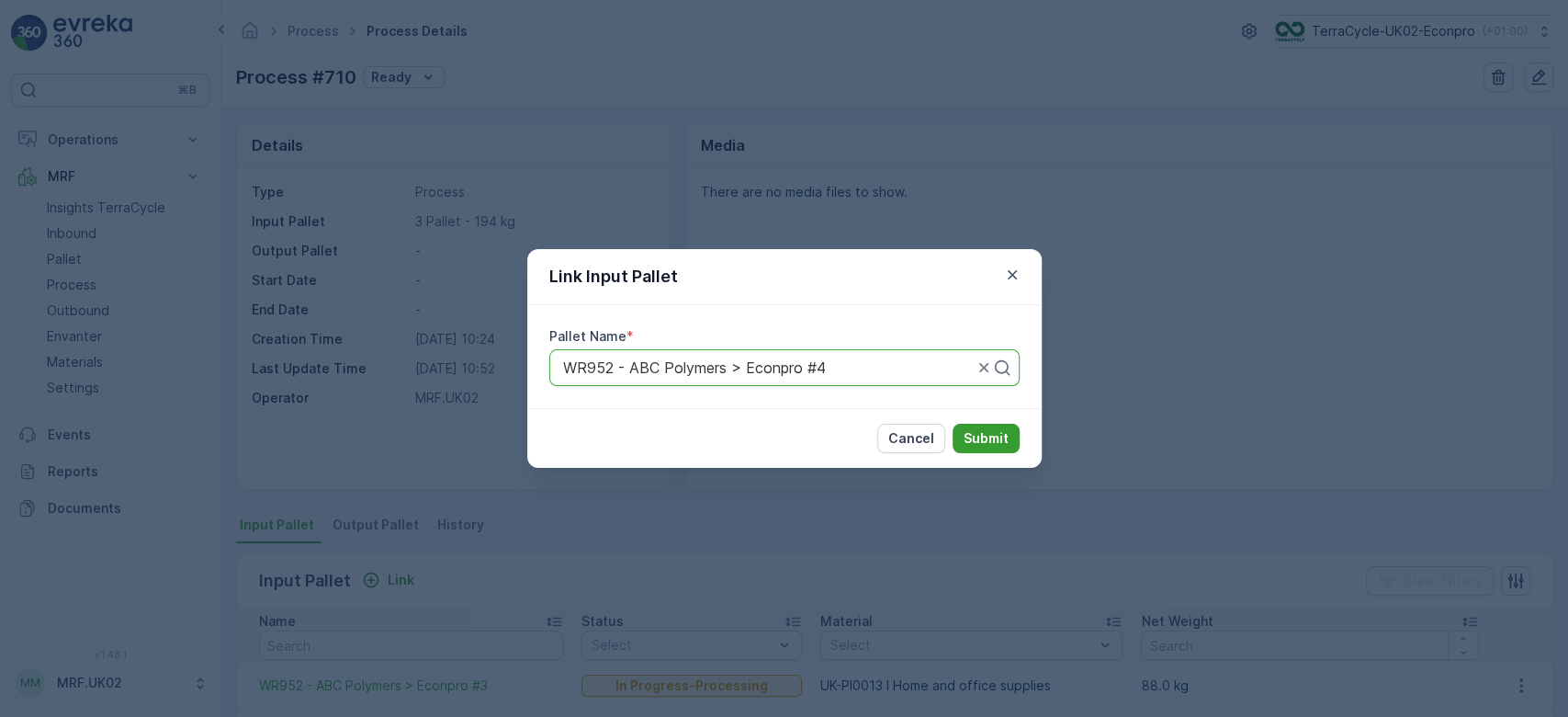
click at [979, 441] on p "Submit" at bounding box center [985, 438] width 45 height 19
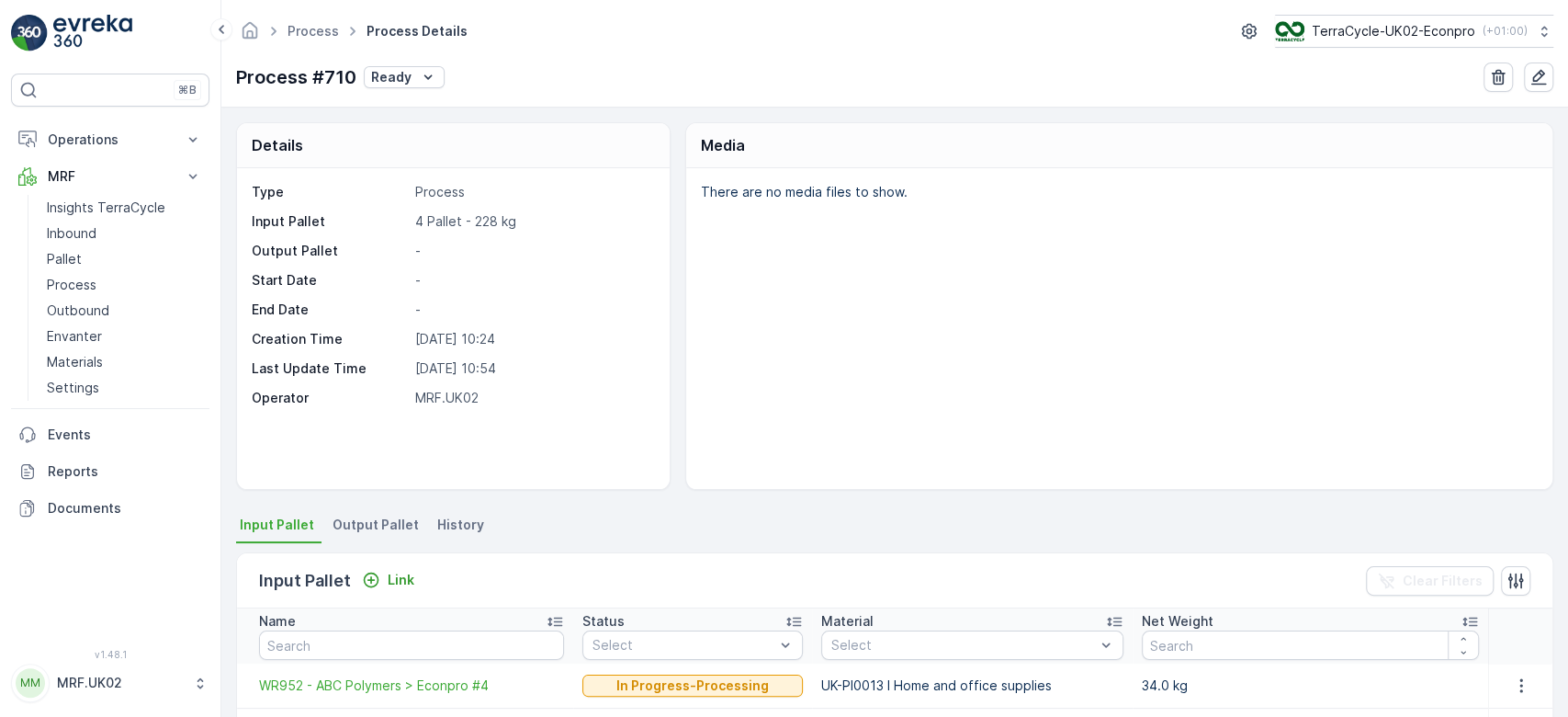
click at [366, 517] on span "Output Pallet" at bounding box center [375, 525] width 86 height 19
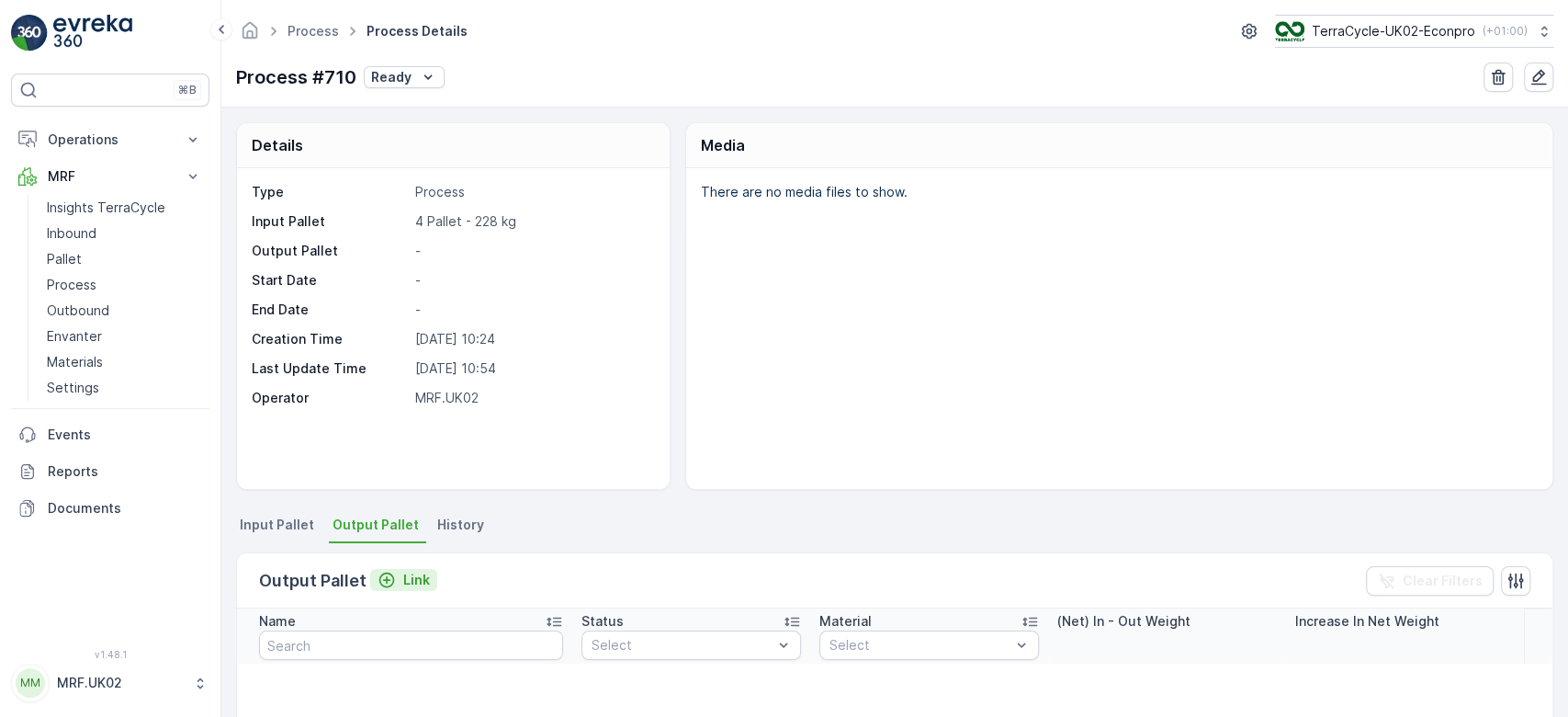
click at [412, 582] on p "Link" at bounding box center [416, 579] width 27 height 19
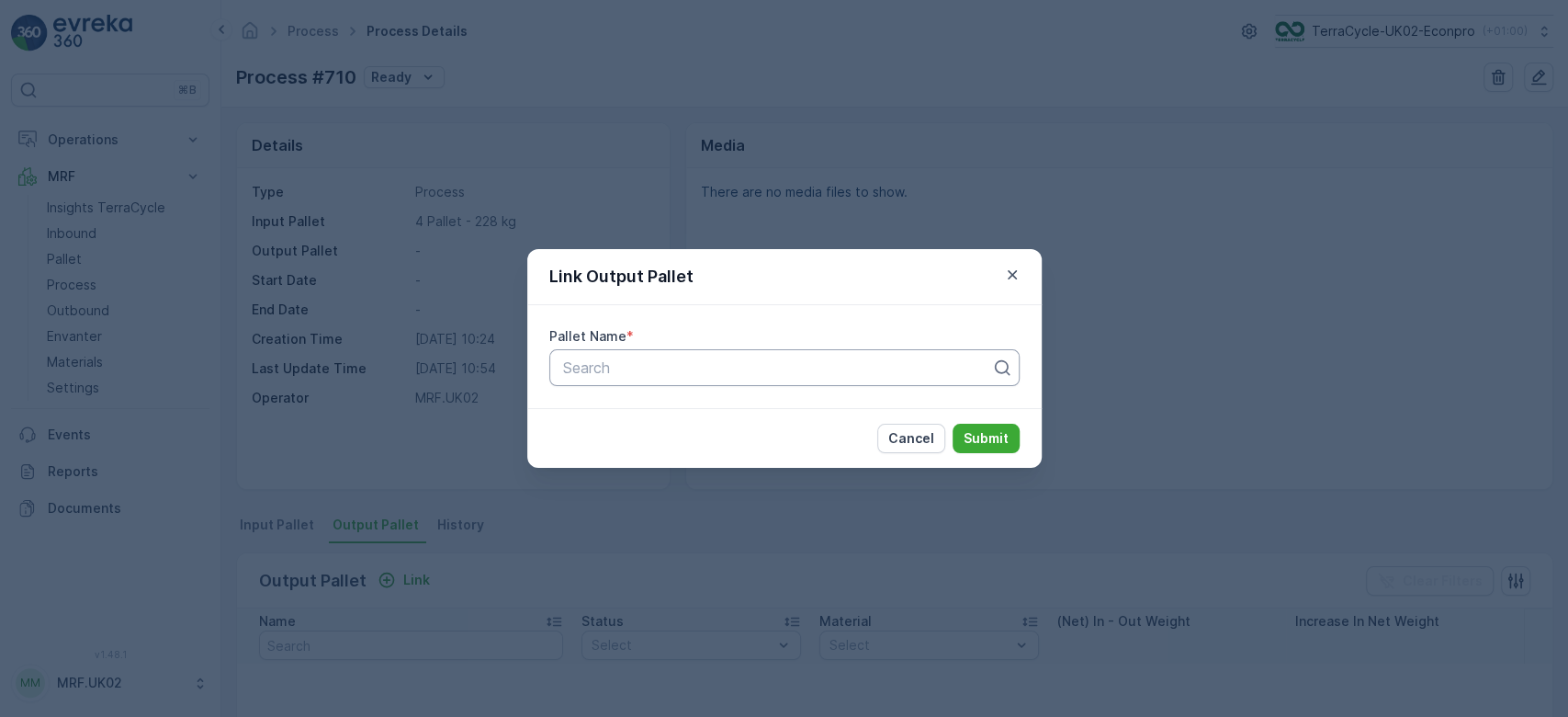
click at [613, 373] on div at bounding box center [777, 367] width 432 height 17
type input "1102"
click at [619, 412] on span "Parcel #1102" at bounding box center [602, 412] width 86 height 17
click at [985, 433] on p "Submit" at bounding box center [985, 438] width 45 height 19
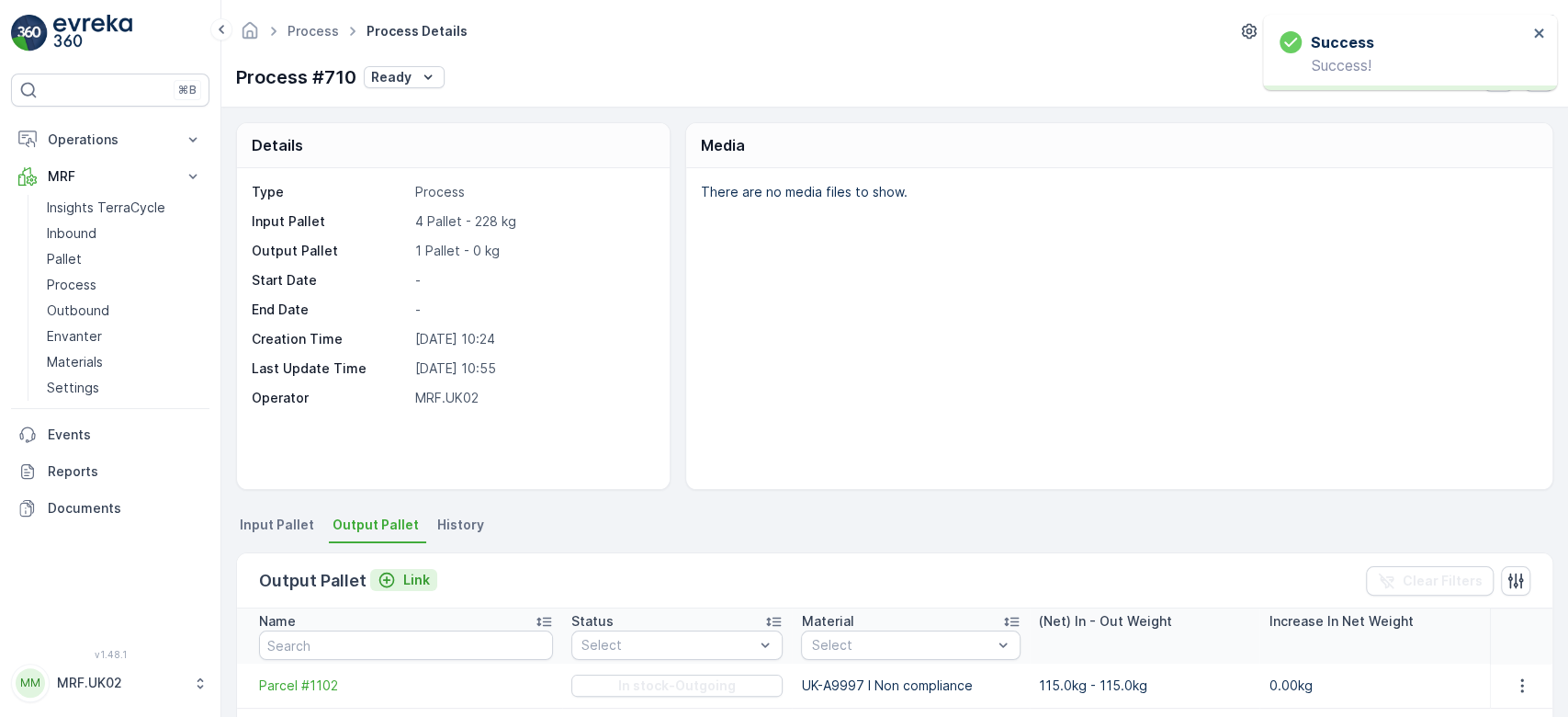
click at [407, 578] on p "Link" at bounding box center [416, 579] width 27 height 19
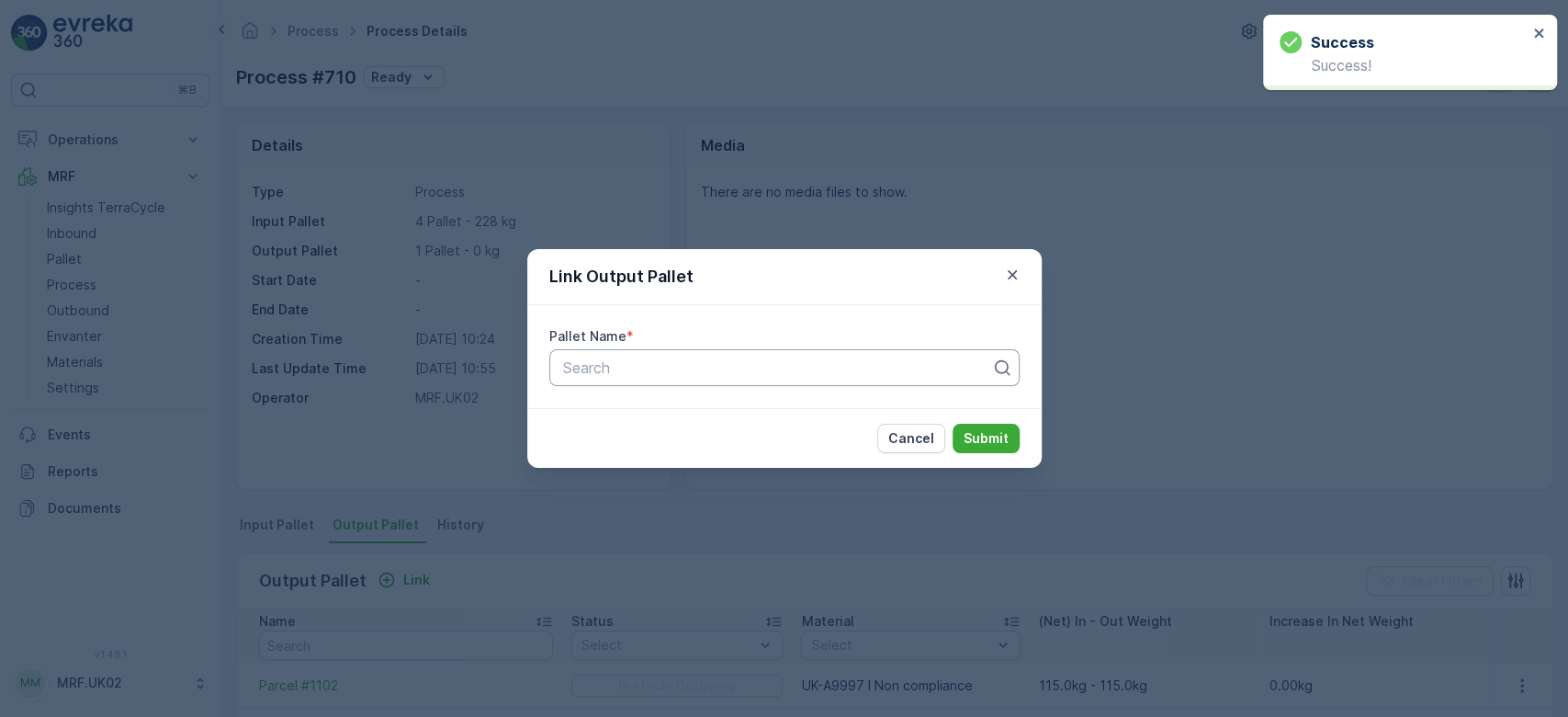
click at [616, 371] on div at bounding box center [777, 367] width 432 height 17
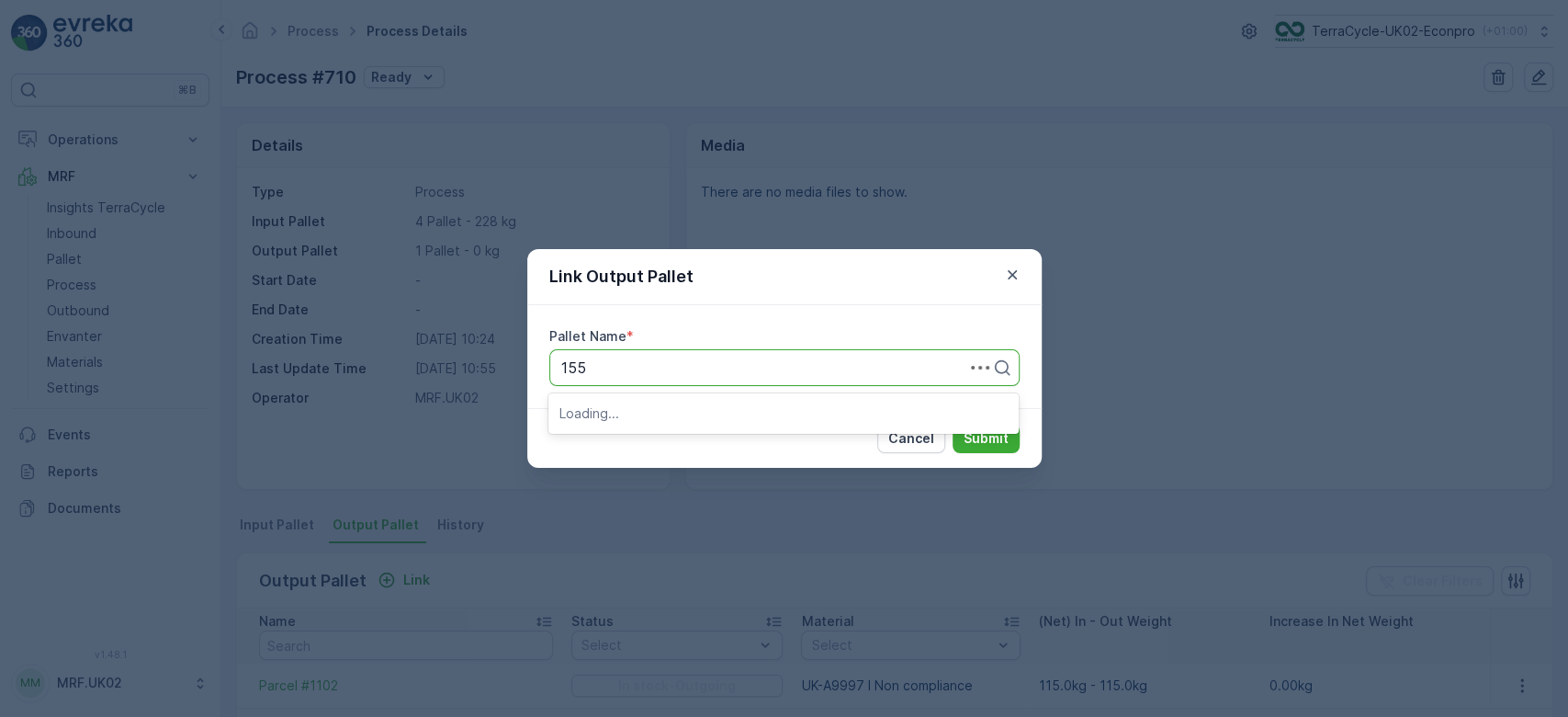
type input "1558"
click at [665, 404] on span "Parcel_UK02 #1558" at bounding box center [627, 412] width 135 height 17
click at [981, 435] on p "Submit" at bounding box center [985, 438] width 45 height 19
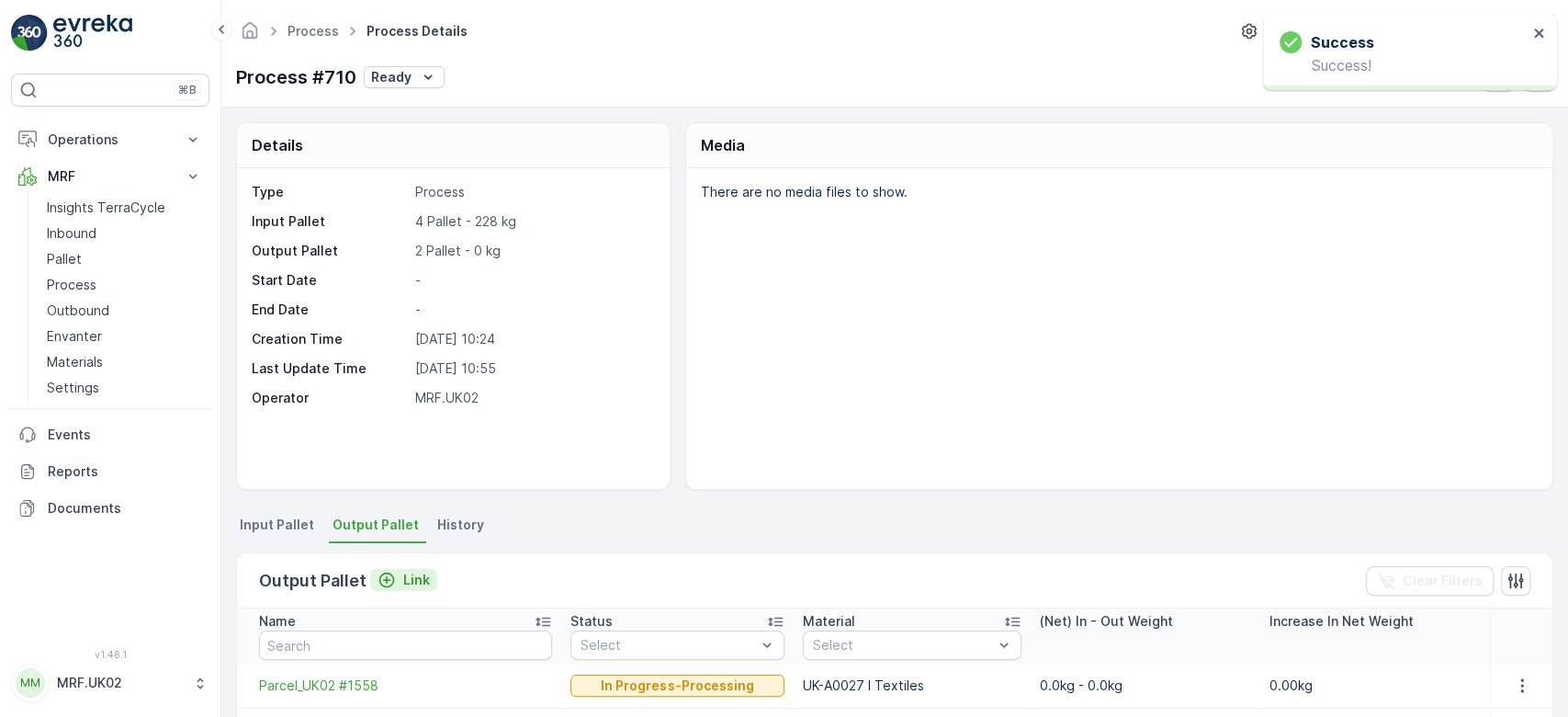
click at [416, 581] on p "Link" at bounding box center [416, 579] width 27 height 19
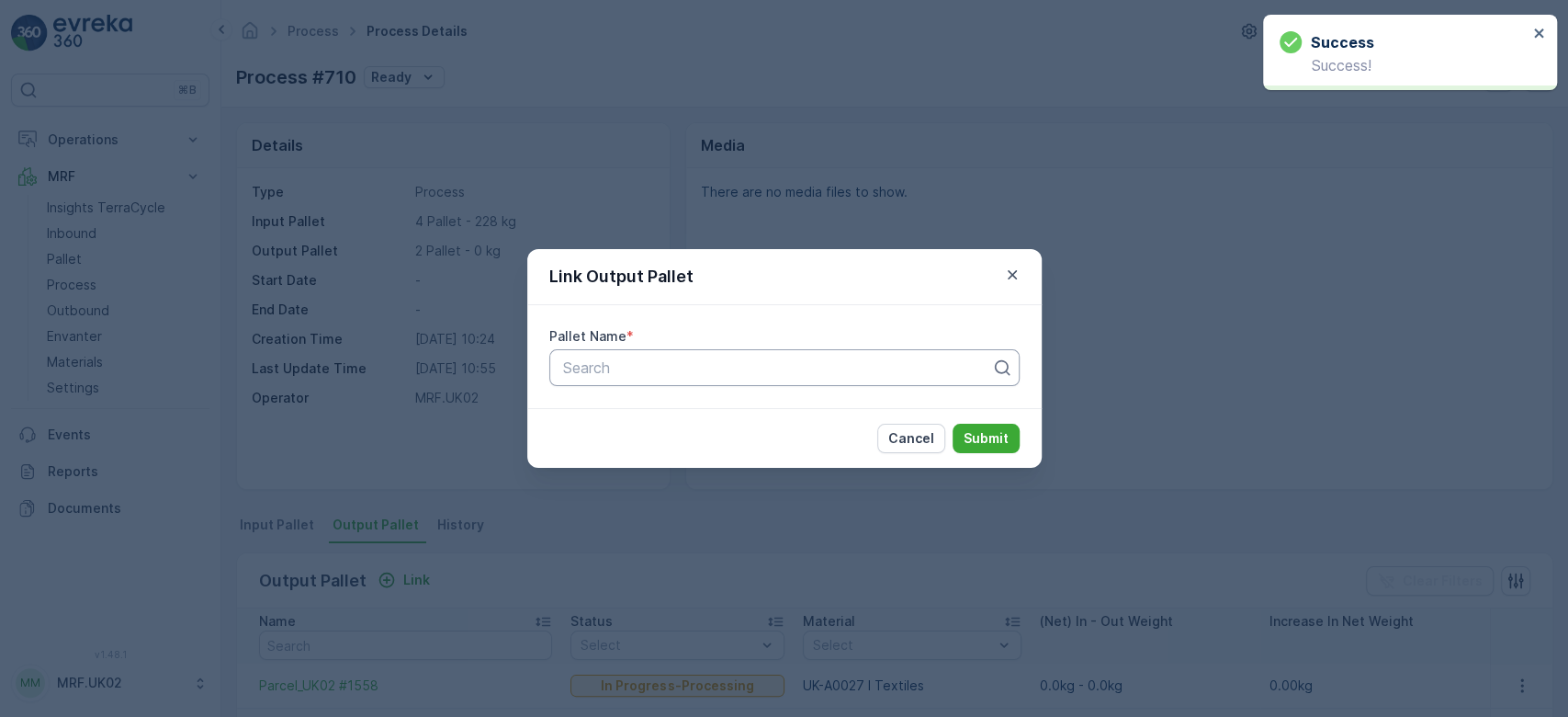
click at [667, 366] on div at bounding box center [777, 367] width 432 height 17
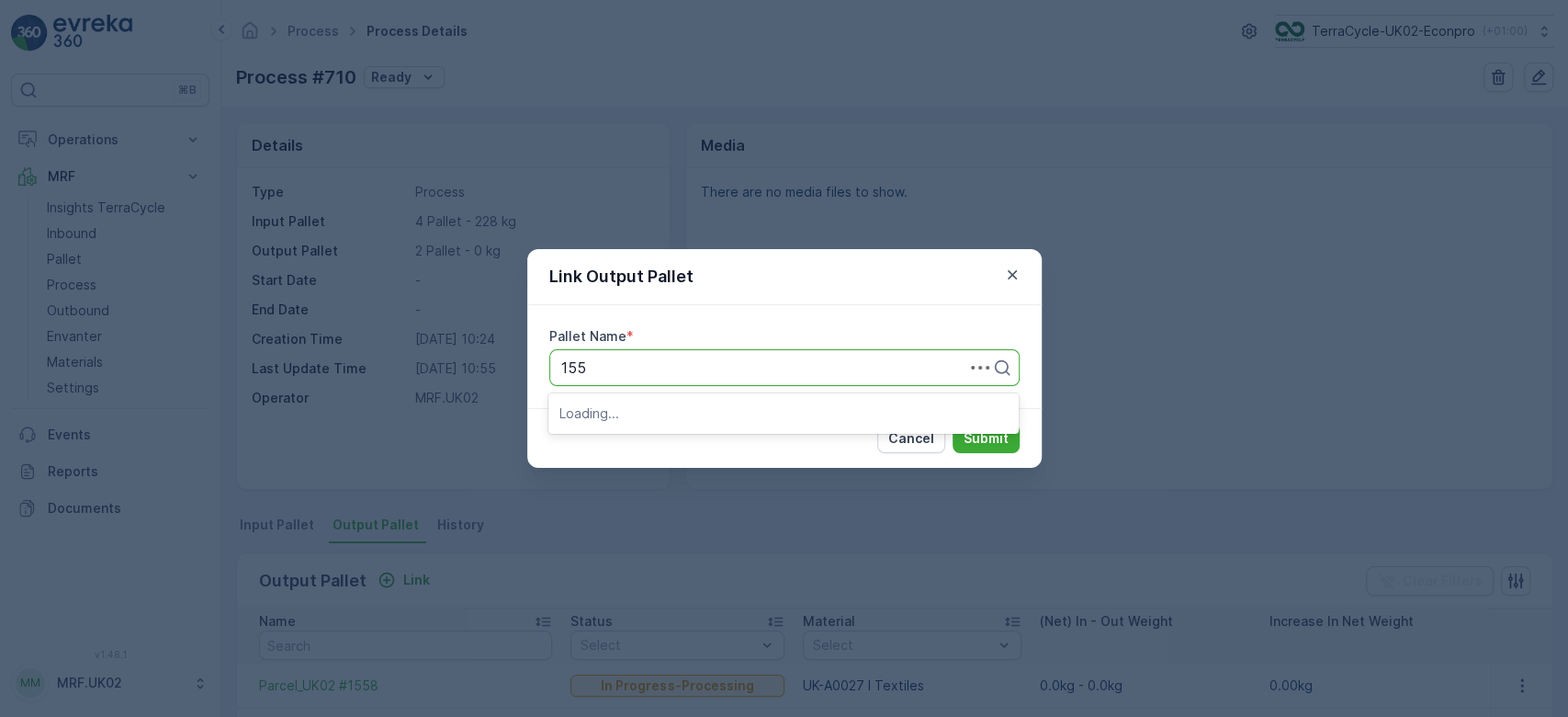
type input "1559"
click at [672, 412] on span "Parcel_UK02 #1559" at bounding box center [627, 412] width 135 height 17
click at [992, 438] on p "Submit" at bounding box center [985, 438] width 45 height 19
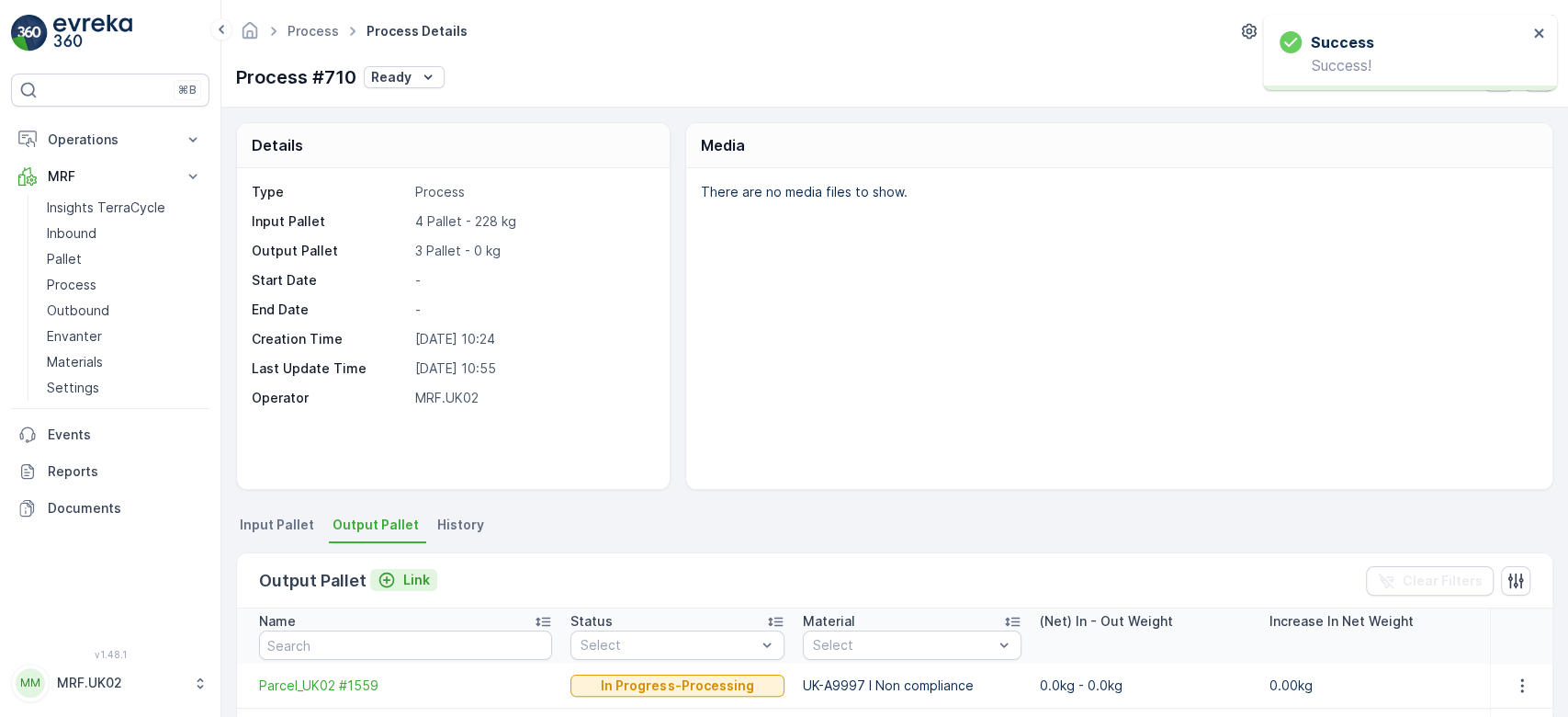
click at [391, 581] on icon "Link" at bounding box center [386, 579] width 19 height 19
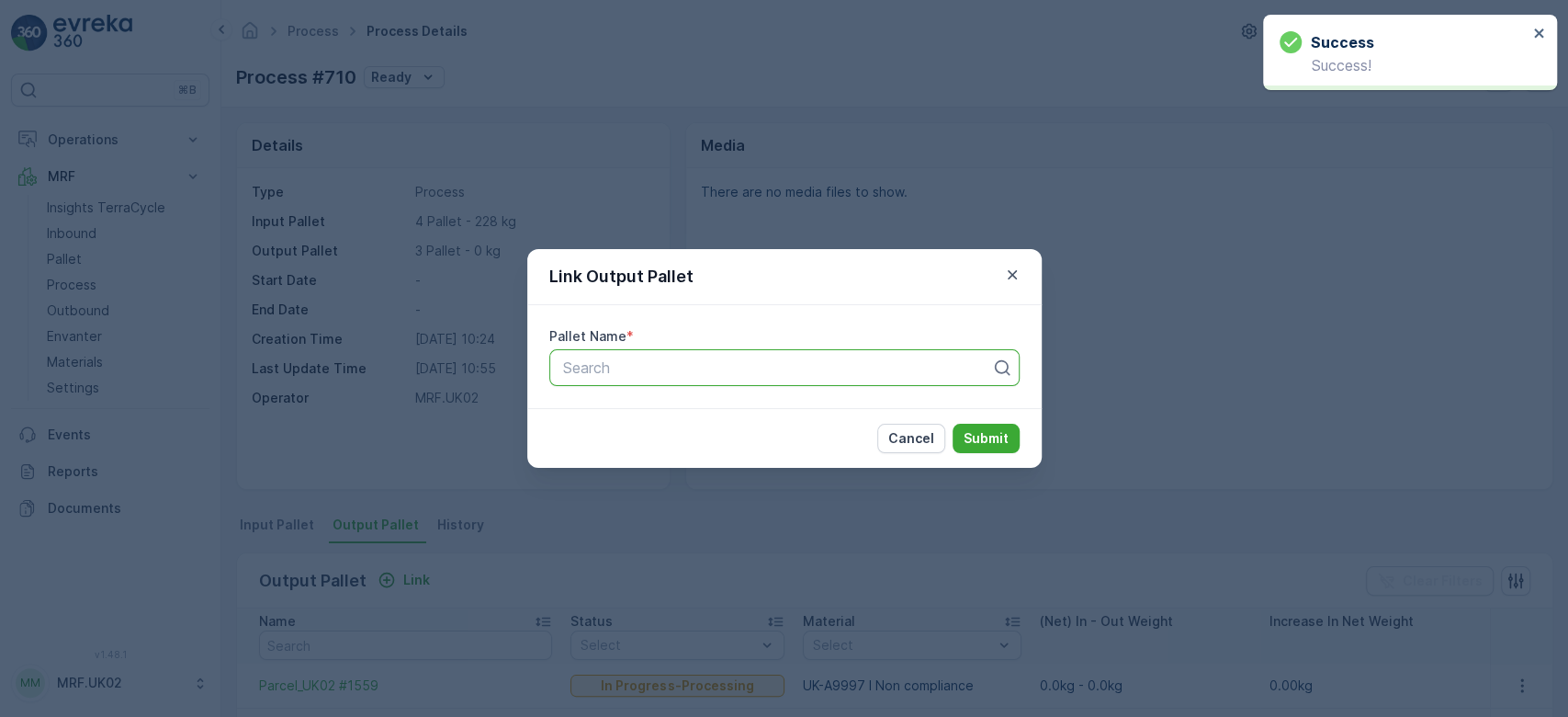
click at [595, 378] on div "Search" at bounding box center [784, 367] width 470 height 37
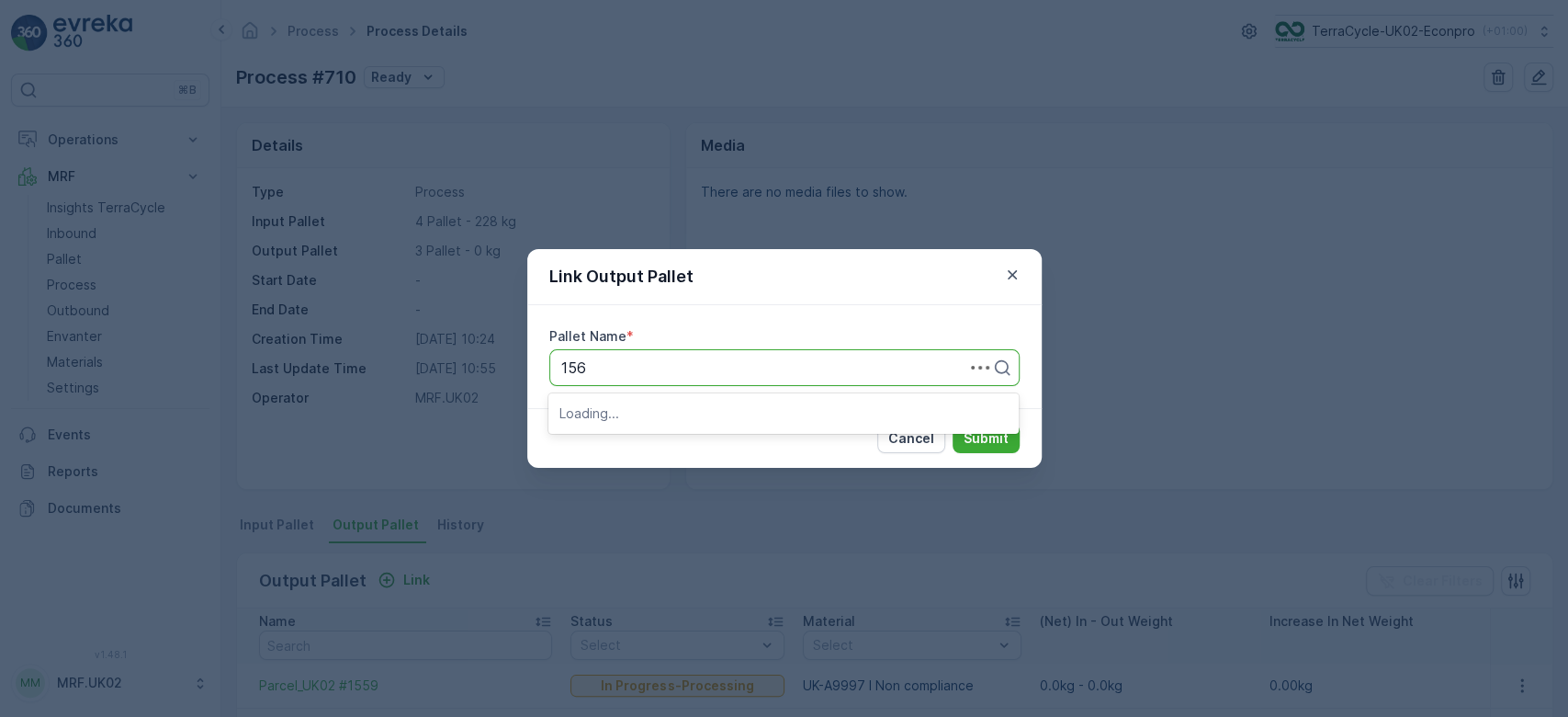
type input "1560"
click at [684, 408] on span "Parcel_UK02 #1560" at bounding box center [627, 412] width 135 height 17
click at [973, 432] on p "Submit" at bounding box center [985, 438] width 45 height 19
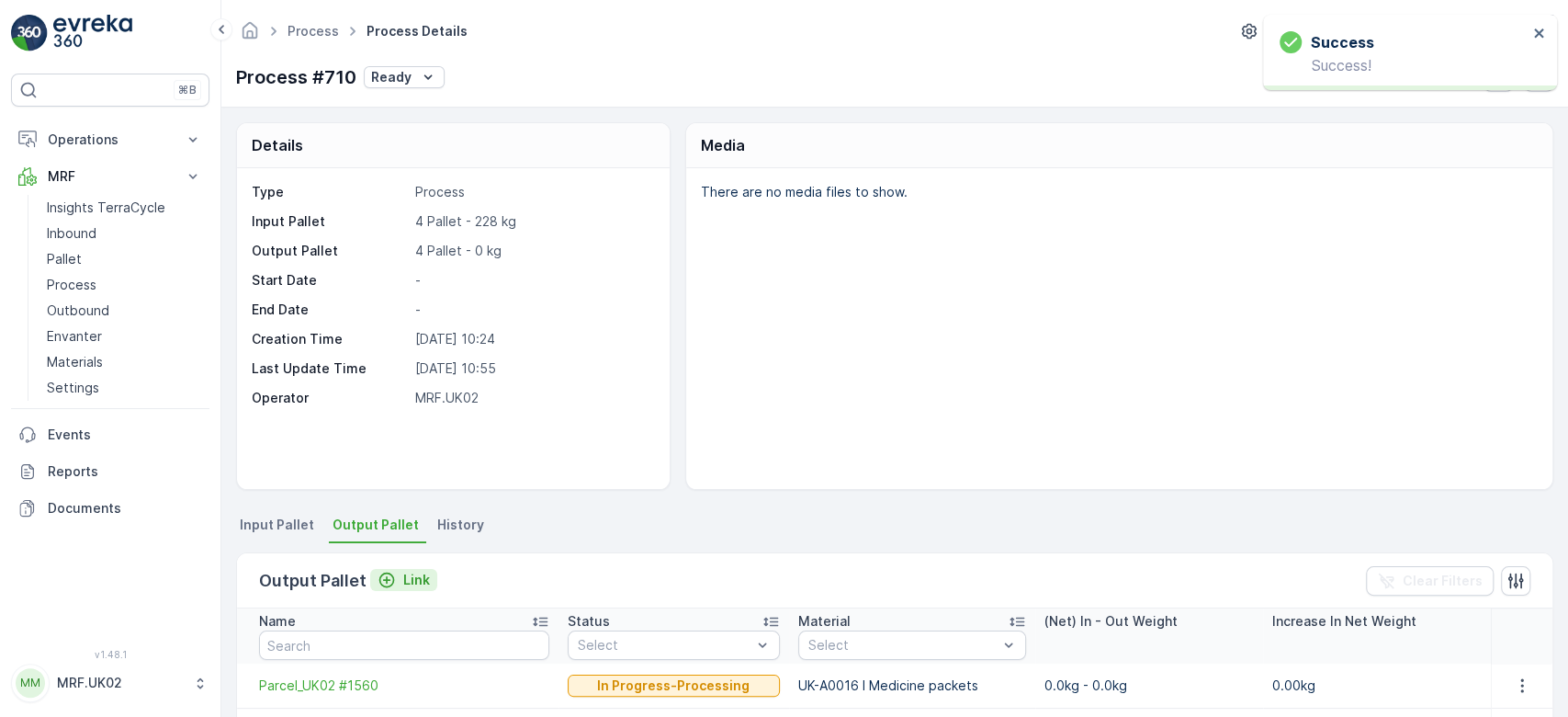
click at [408, 574] on p "Link" at bounding box center [416, 579] width 27 height 19
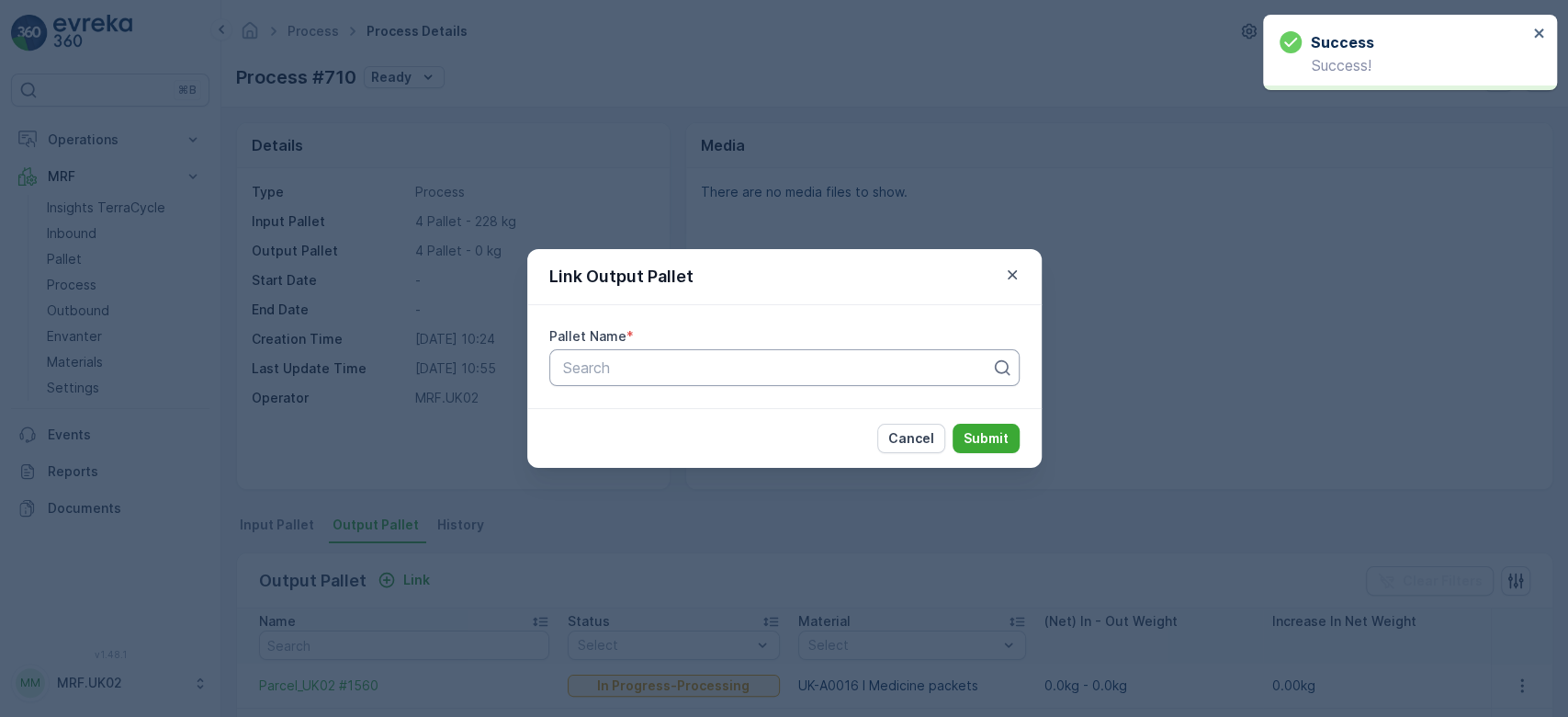
click at [607, 372] on div at bounding box center [777, 367] width 432 height 17
type input "1561"
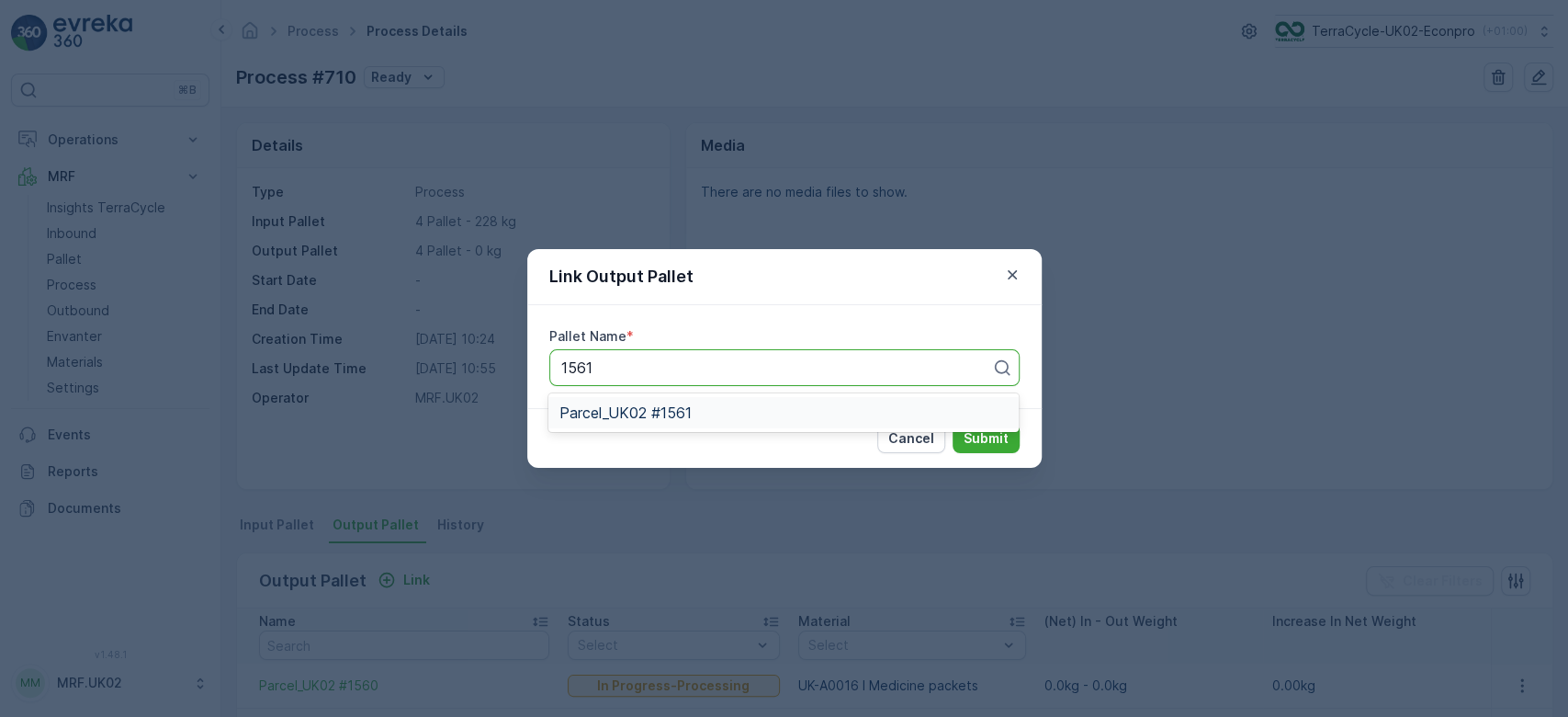
click at [642, 406] on span "Parcel_UK02 #1561" at bounding box center [626, 412] width 133 height 17
click at [988, 435] on p "Submit" at bounding box center [985, 438] width 45 height 19
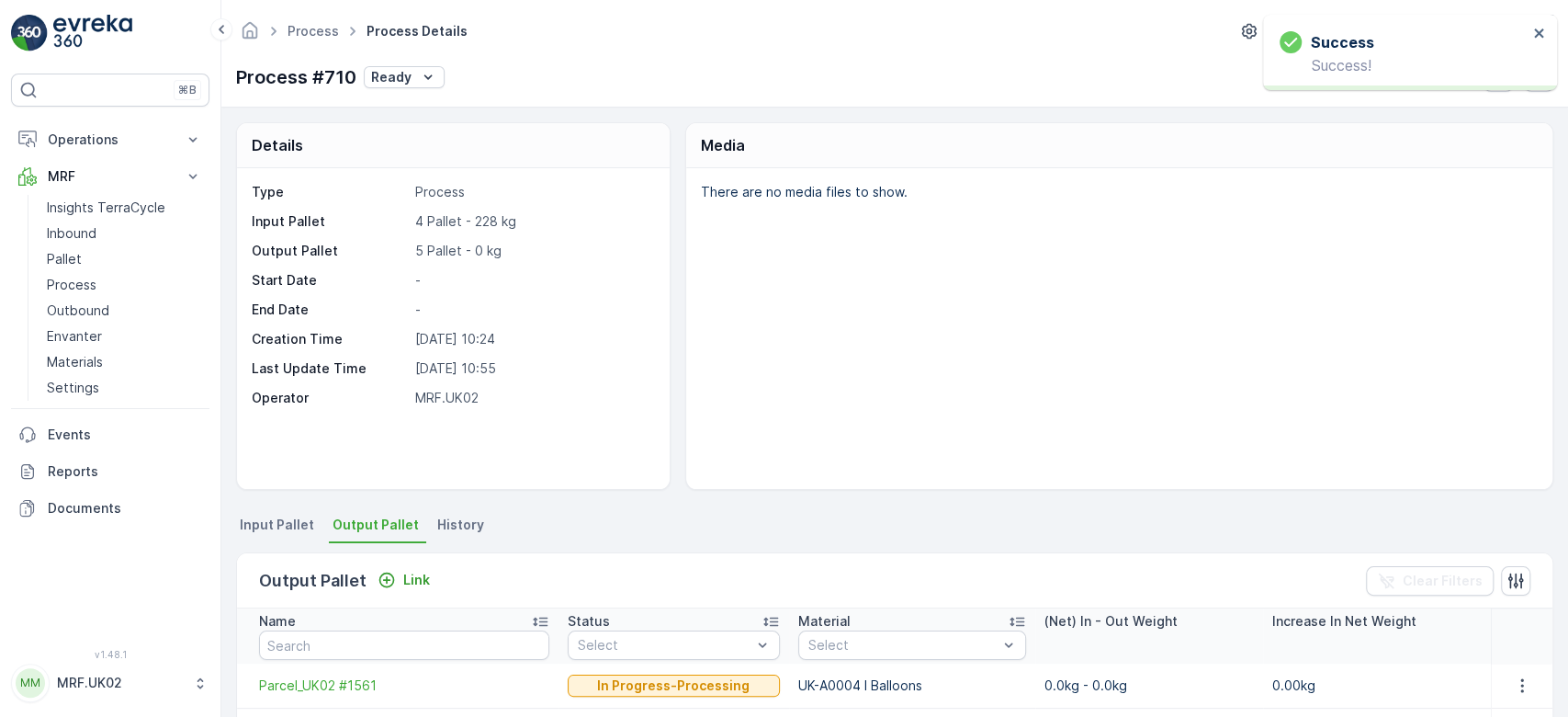
click at [394, 590] on div "Link" at bounding box center [404, 579] width 67 height 23
click at [408, 570] on p "Link" at bounding box center [416, 579] width 27 height 19
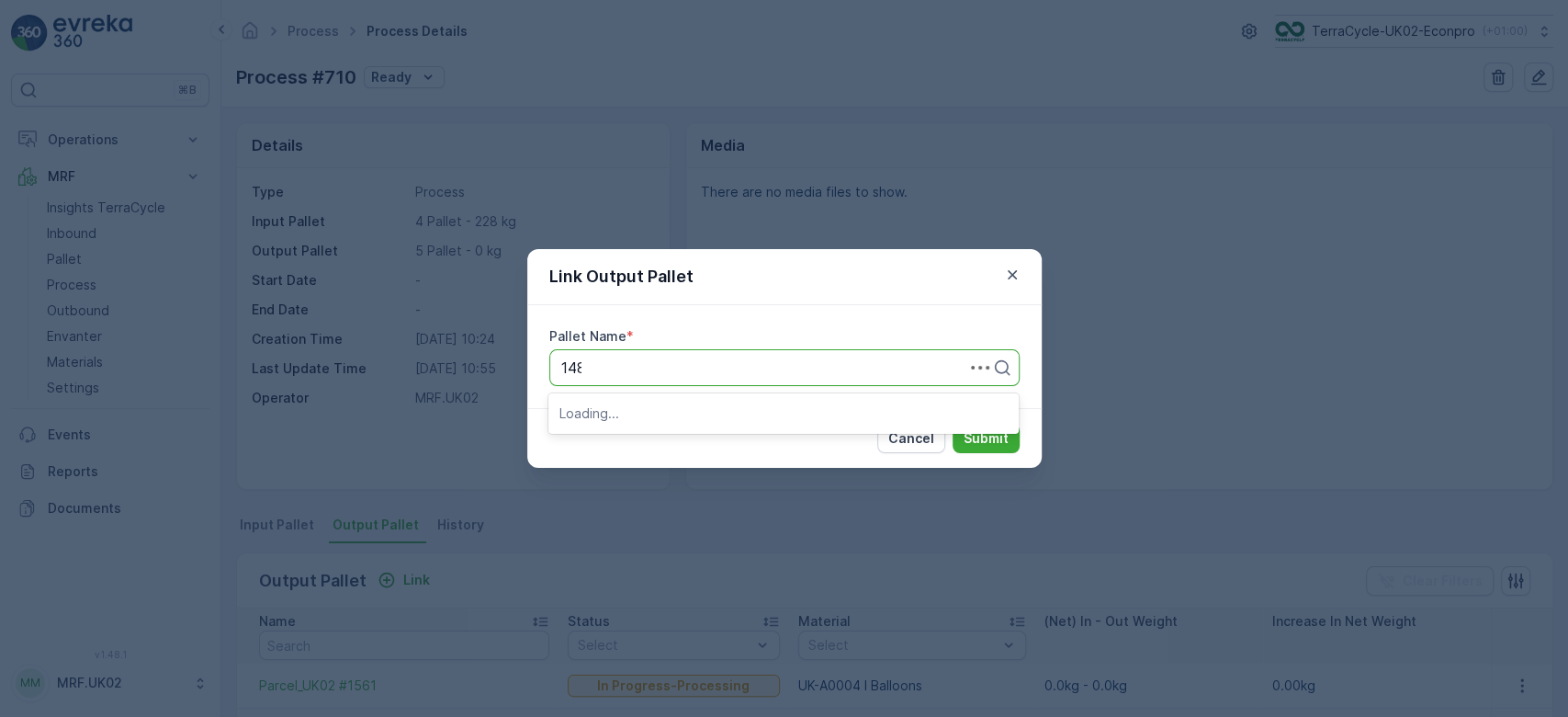
type input "1488"
click at [636, 437] on span "Parcel_UK02 #1488" at bounding box center [627, 444] width 135 height 17
click at [982, 446] on p "Submit" at bounding box center [985, 438] width 45 height 19
